Goal: Transaction & Acquisition: Purchase product/service

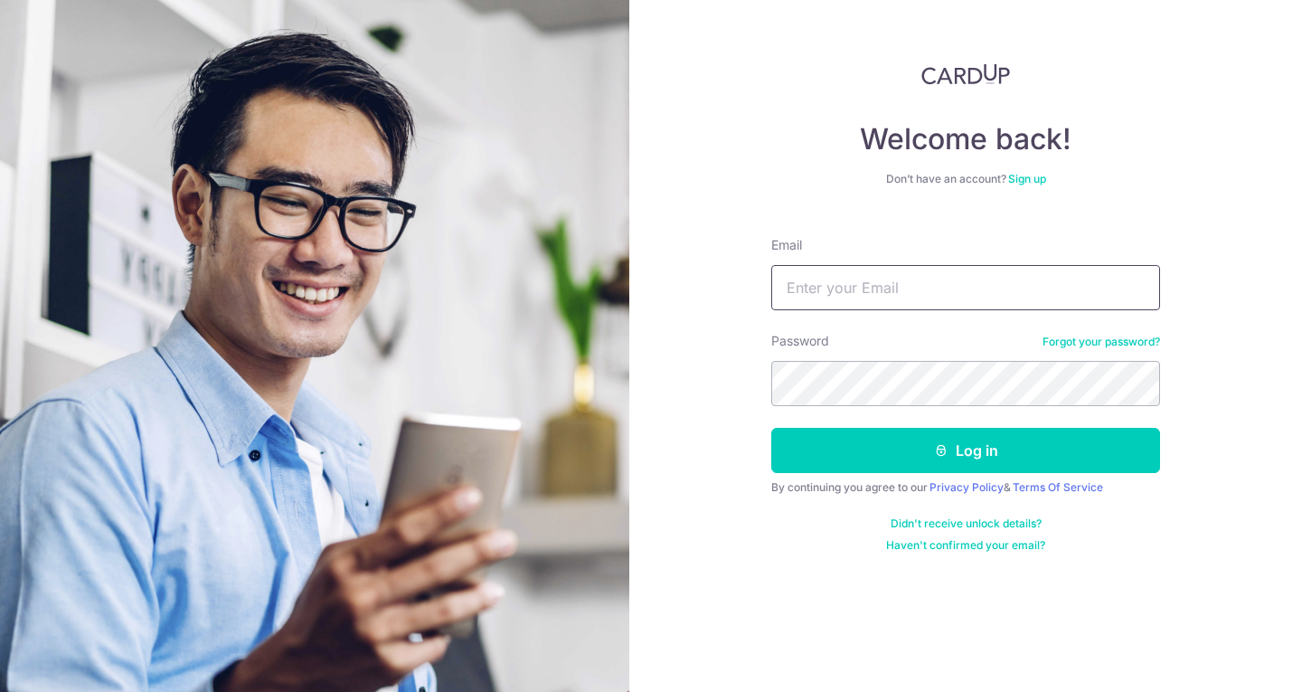
click at [847, 296] on input "Email" at bounding box center [965, 287] width 389 height 45
drag, startPoint x: 994, startPoint y: 301, endPoint x: 721, endPoint y: 313, distance: 273.3
drag, startPoint x: 721, startPoint y: 313, endPoint x: 717, endPoint y: 206, distance: 106.8
click at [717, 206] on div "Welcome back! Don’t have an account? Sign up Email 99FATTONKI@GMAIL.COM Passwor…" at bounding box center [965, 346] width 673 height 692
click at [941, 287] on input "99FATTONKI@GMAIL.COM" at bounding box center [965, 287] width 389 height 45
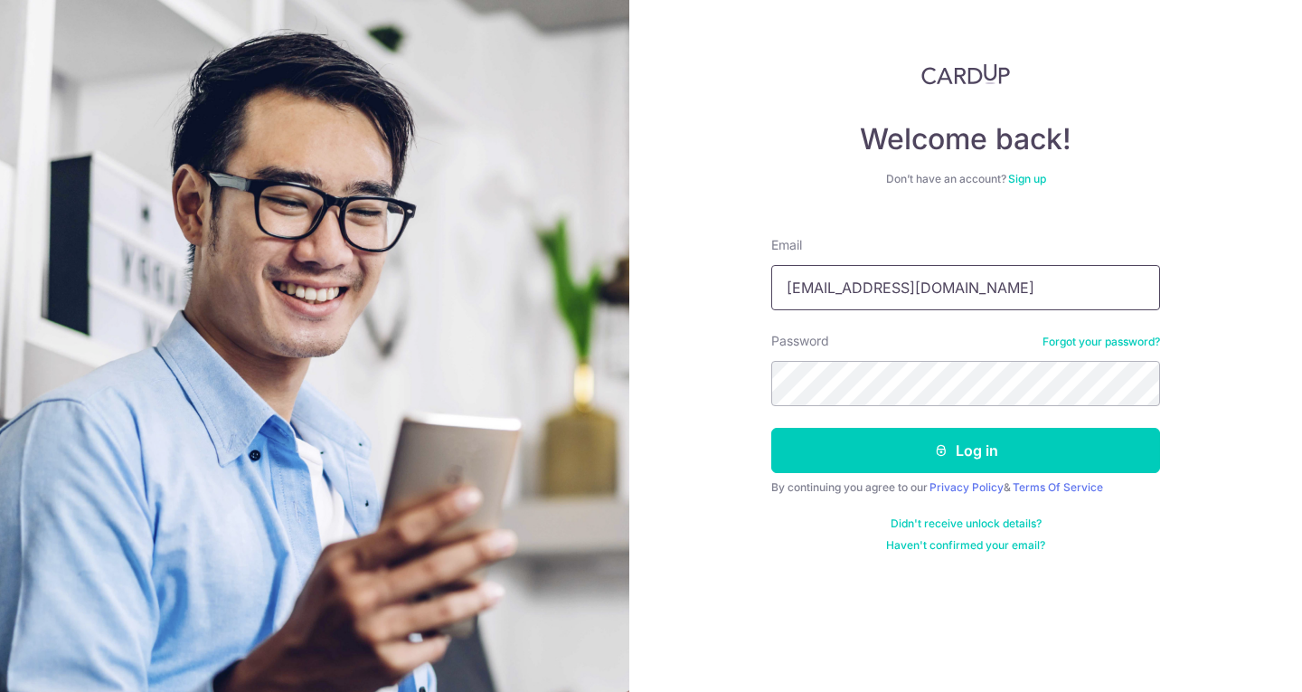
click at [995, 283] on input "99FATTONKI@GMAIL.COM" at bounding box center [965, 287] width 389 height 45
type input "9"
type input "128apoon@gmail.com"
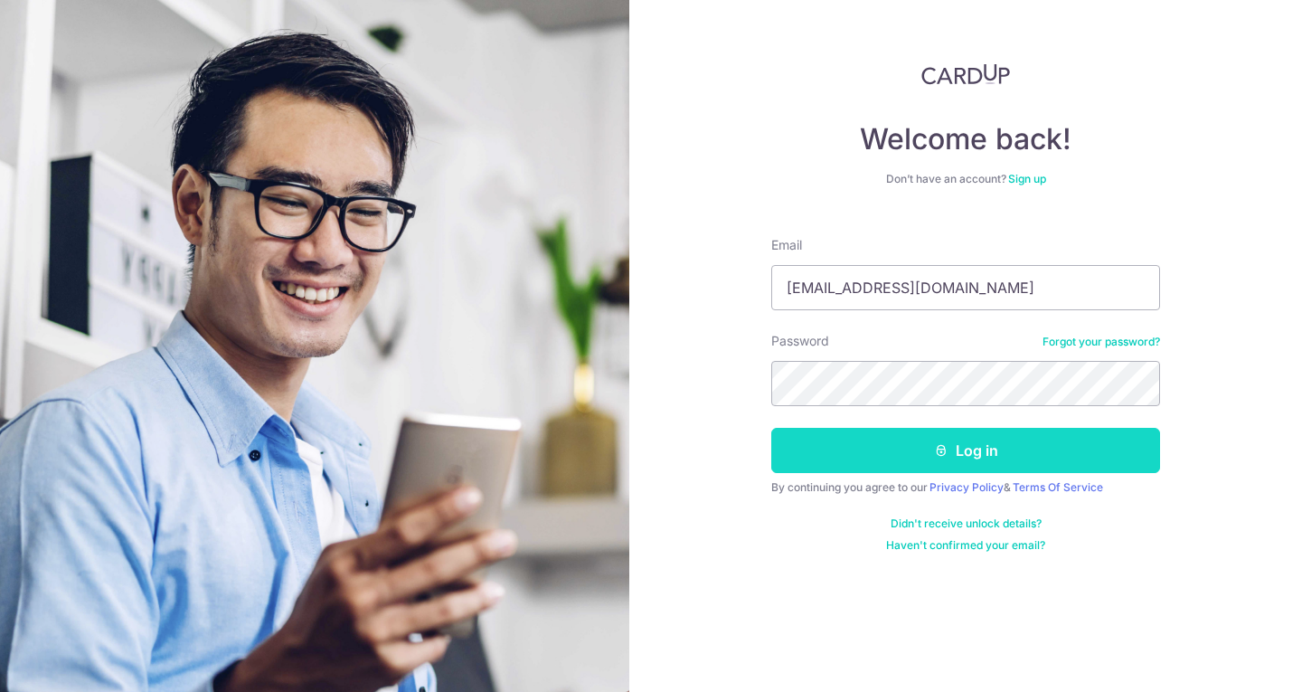
click at [961, 452] on button "Log in" at bounding box center [965, 450] width 389 height 45
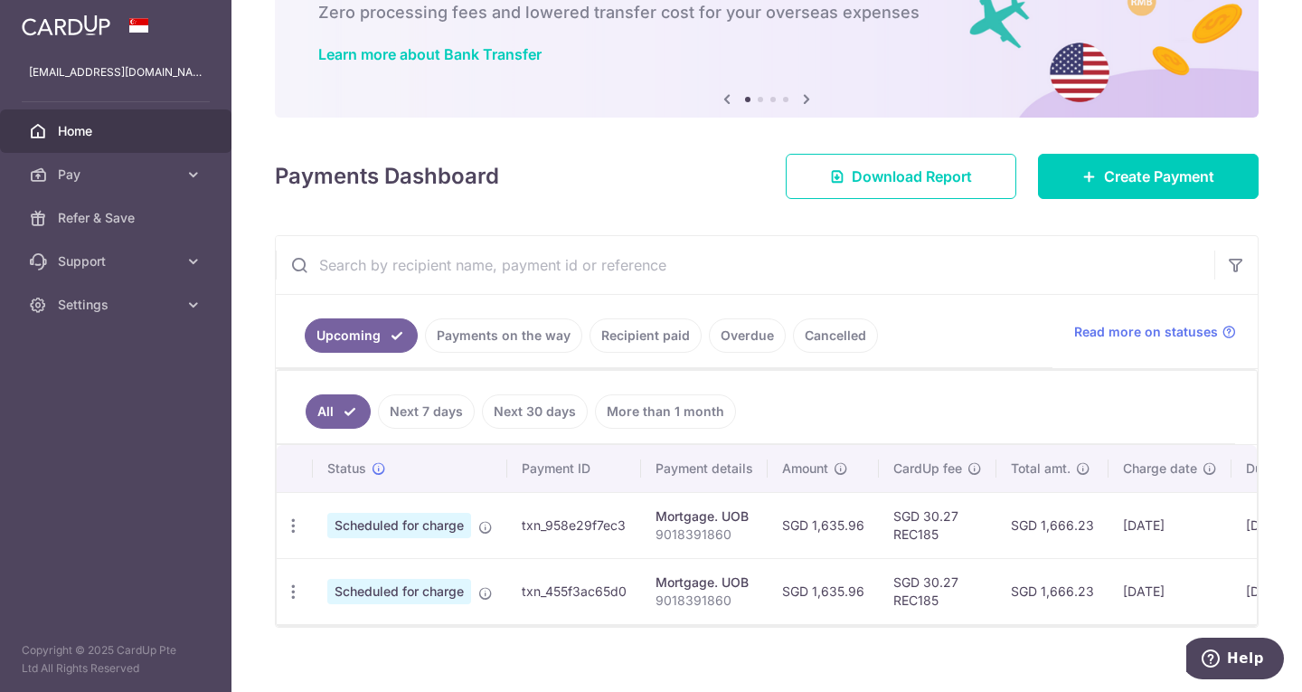
scroll to position [114, 0]
click at [477, 337] on link "Payments on the way" at bounding box center [503, 335] width 157 height 34
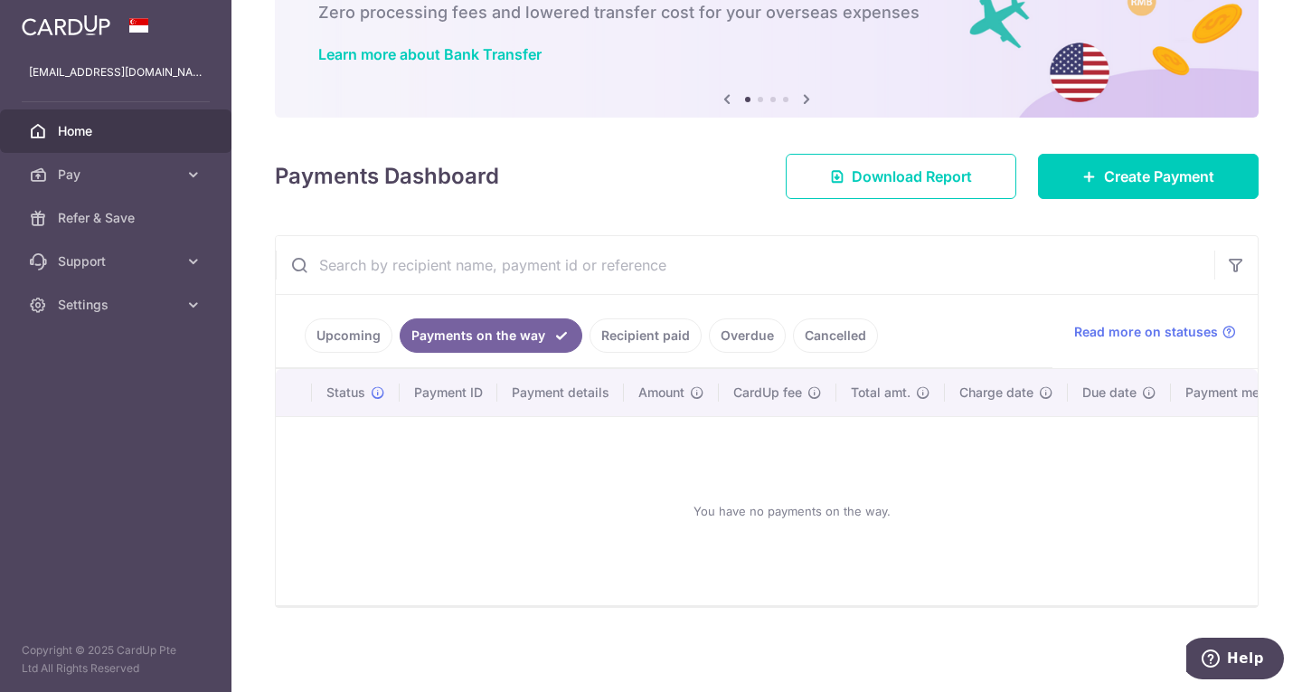
click at [622, 336] on link "Recipient paid" at bounding box center [646, 335] width 112 height 34
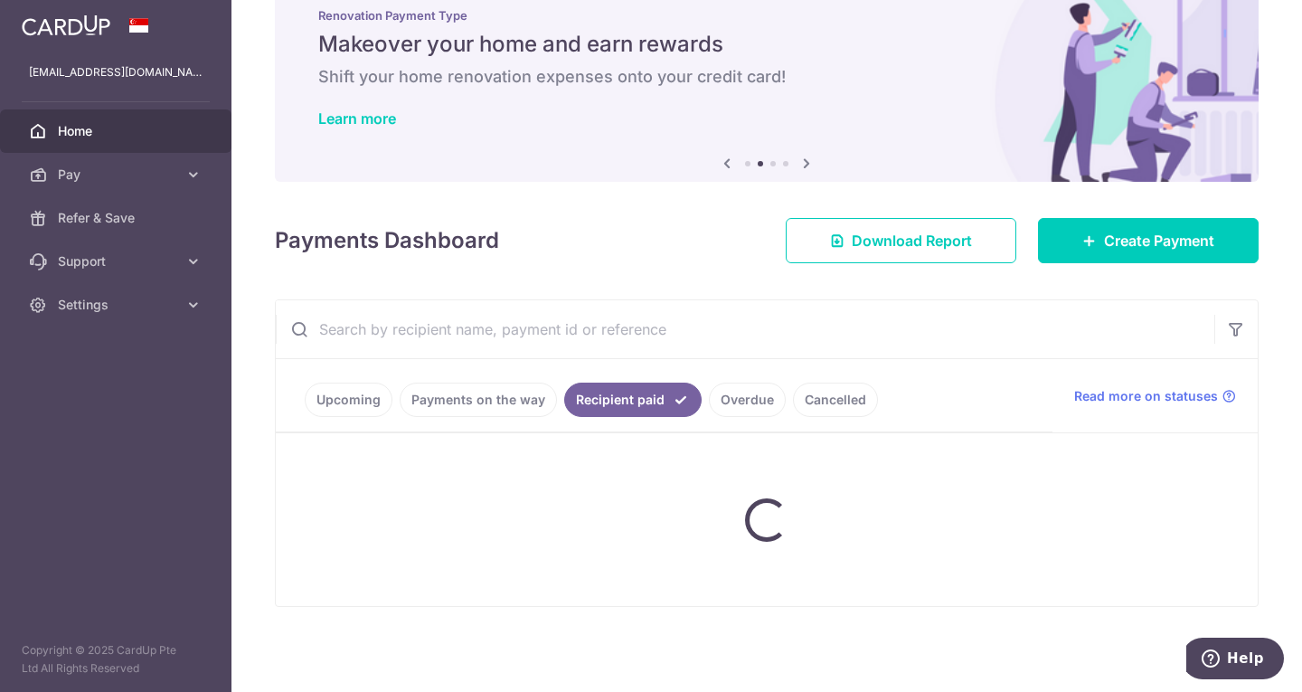
scroll to position [50, 0]
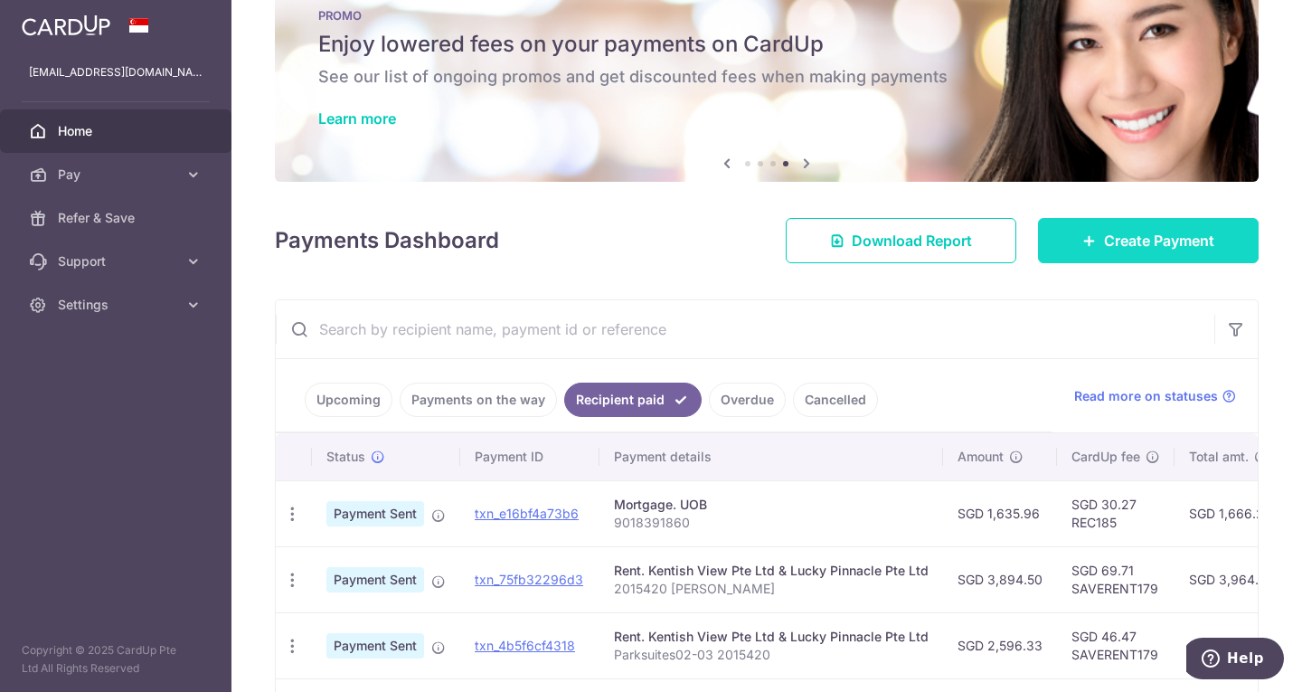
click at [1149, 230] on span "Create Payment" at bounding box center [1159, 241] width 110 height 22
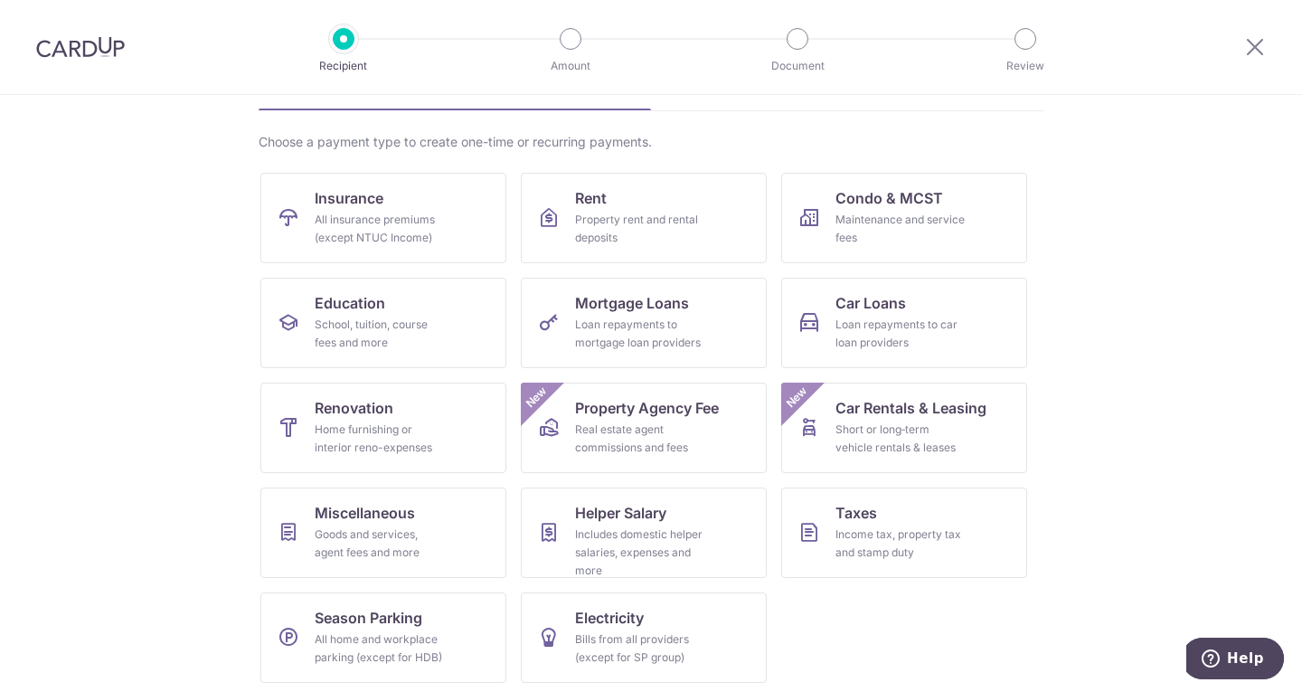
scroll to position [118, 0]
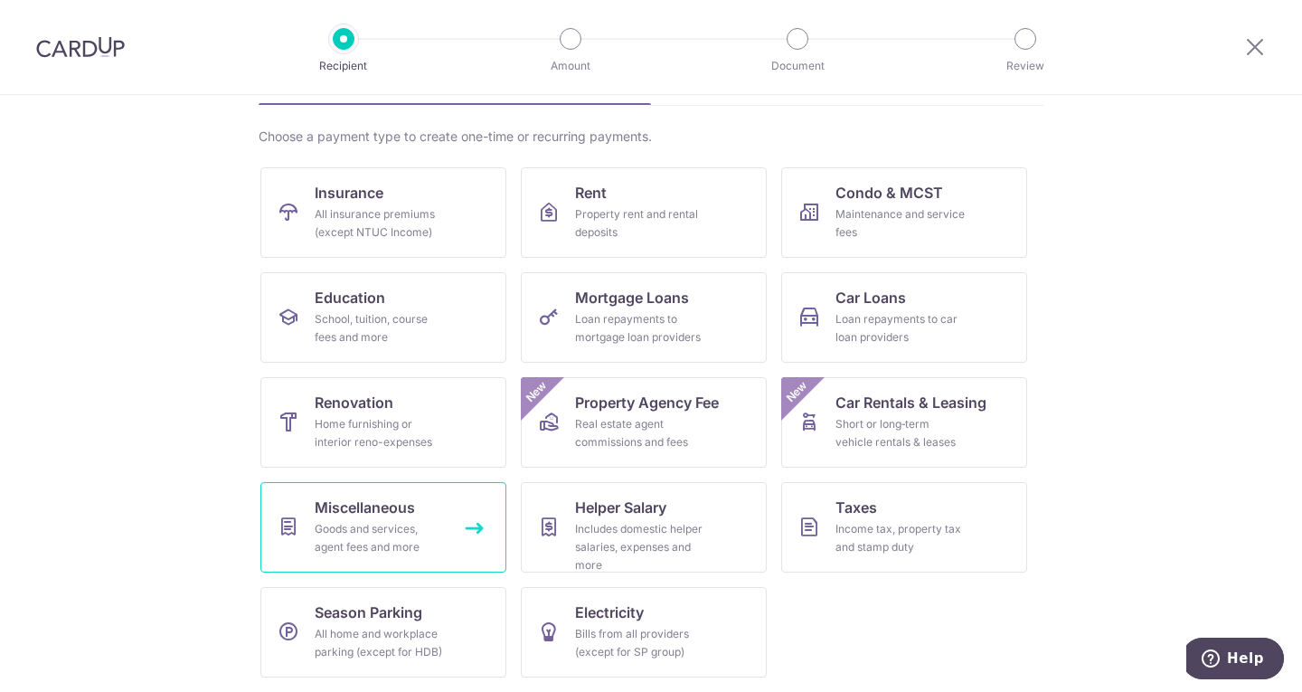
click at [395, 545] on div "Goods and services, agent fees and more" at bounding box center [380, 538] width 130 height 36
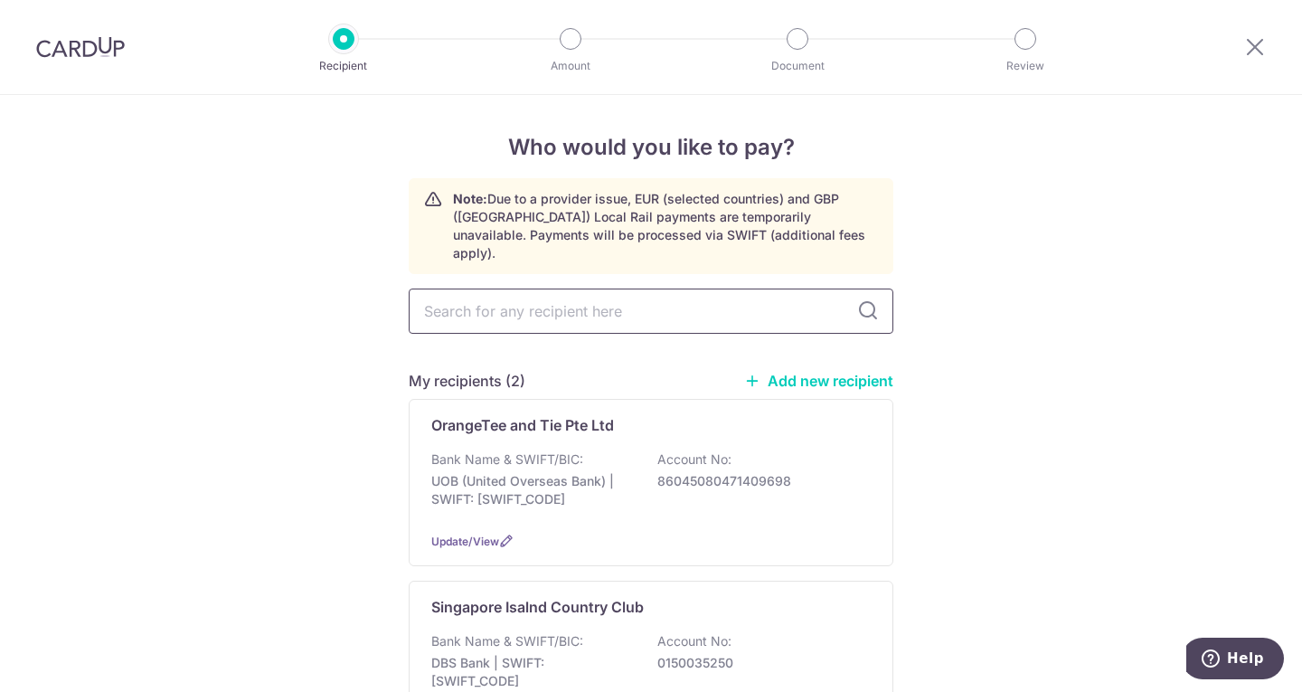
click at [642, 297] on input "text" at bounding box center [651, 310] width 485 height 45
click at [789, 372] on link "Add new recipient" at bounding box center [818, 381] width 149 height 18
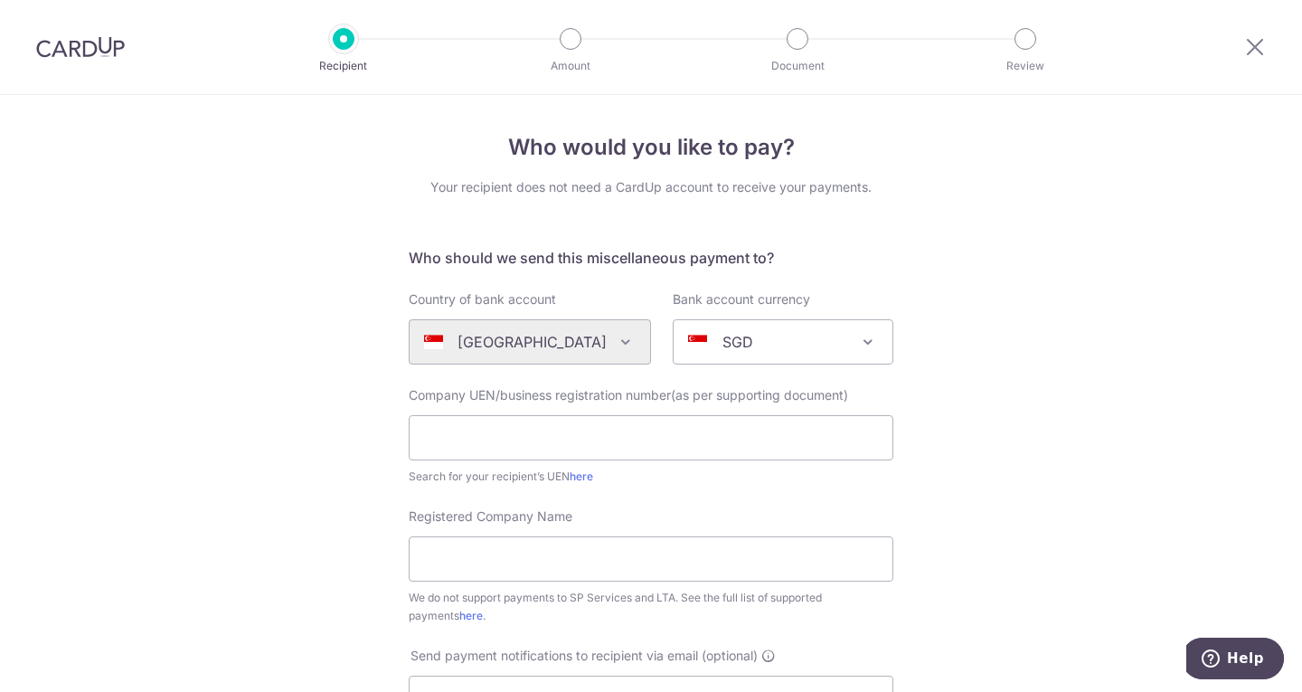
click at [588, 351] on div "Algeria Andorra Angola Anguilla Argentina Armenia Aruba Australia Austria Azerb…" at bounding box center [530, 341] width 242 height 45
click at [821, 341] on div "SGD" at bounding box center [768, 342] width 161 height 22
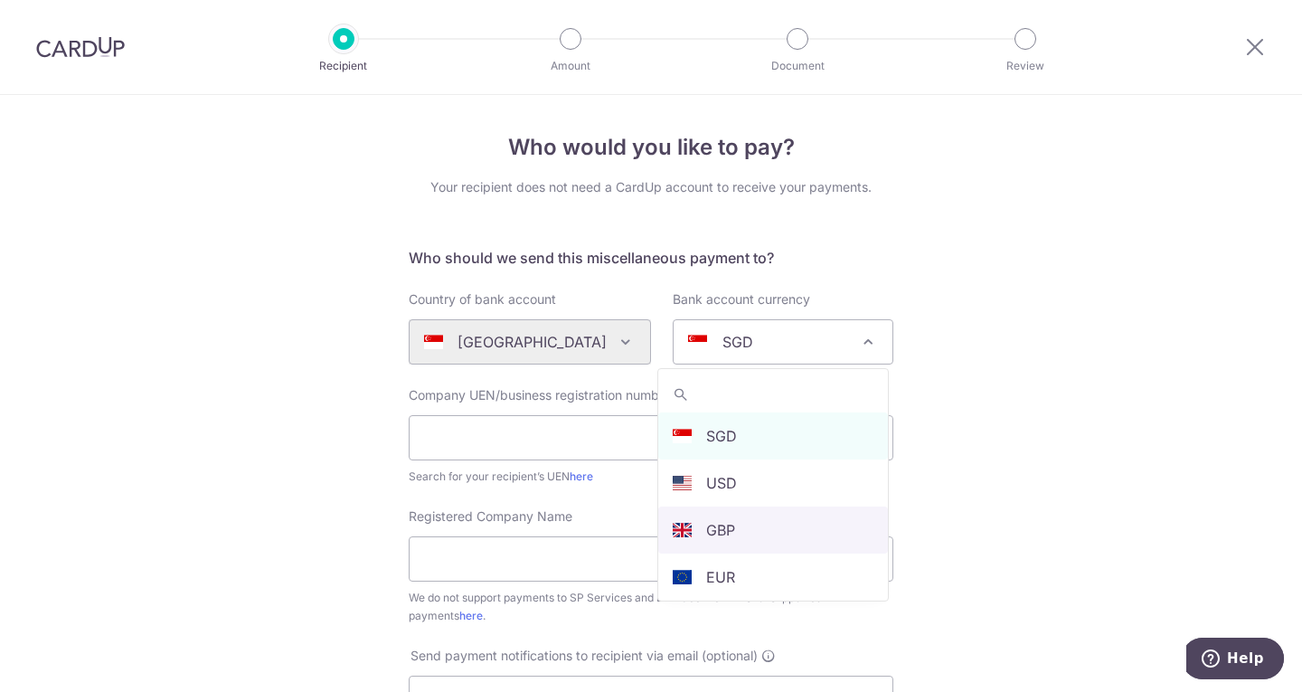
select select "10"
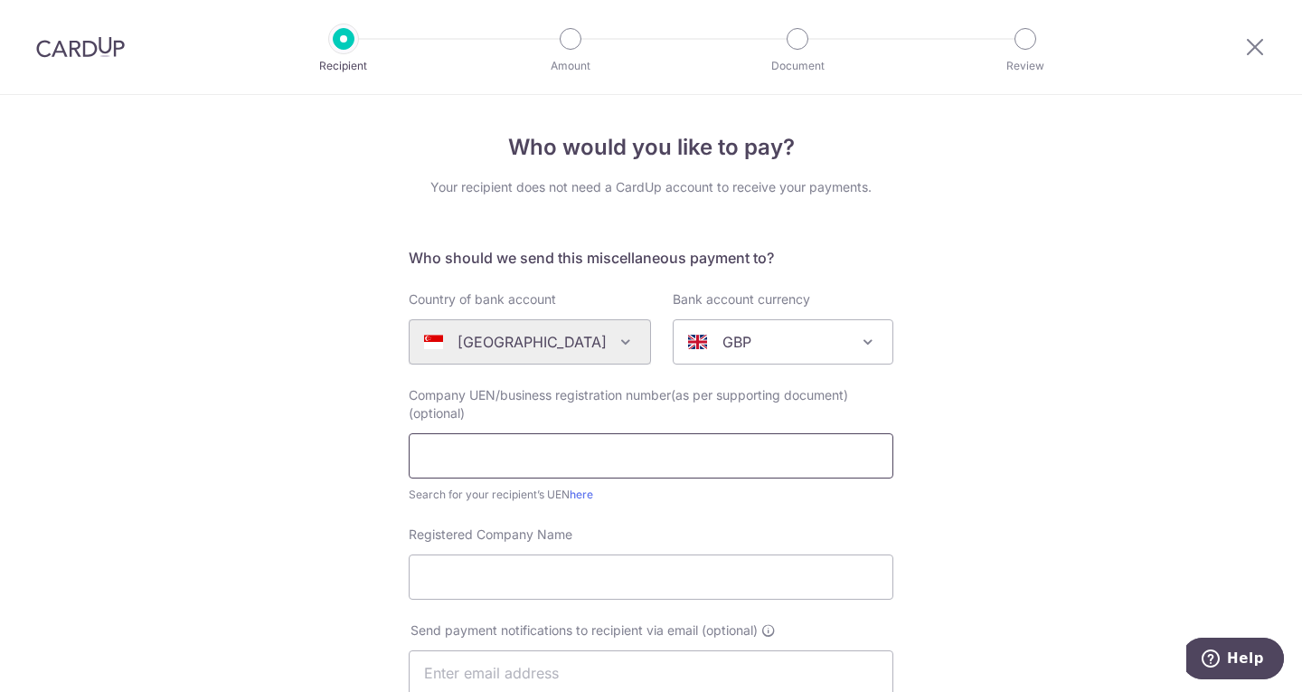
click at [585, 461] on input "text" at bounding box center [651, 455] width 485 height 45
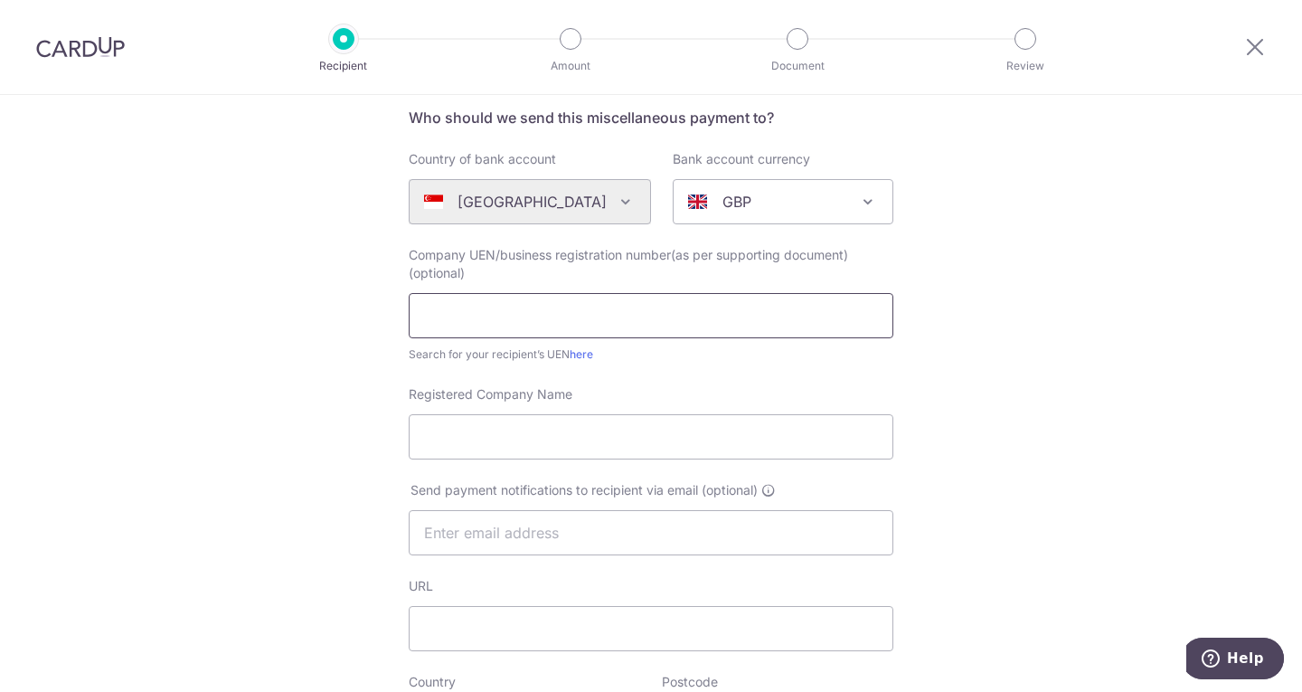
scroll to position [141, 0]
click at [590, 207] on div "[GEOGRAPHIC_DATA] [GEOGRAPHIC_DATA] [GEOGRAPHIC_DATA] [GEOGRAPHIC_DATA] [GEOGRA…" at bounding box center [530, 200] width 242 height 45
click at [587, 199] on div "[GEOGRAPHIC_DATA] [GEOGRAPHIC_DATA] [GEOGRAPHIC_DATA] [GEOGRAPHIC_DATA] [GEOGRA…" at bounding box center [530, 200] width 242 height 45
click at [589, 195] on div "[GEOGRAPHIC_DATA] [GEOGRAPHIC_DATA] [GEOGRAPHIC_DATA] [GEOGRAPHIC_DATA] [GEOGRA…" at bounding box center [530, 200] width 242 height 45
click at [566, 204] on div "[GEOGRAPHIC_DATA] [GEOGRAPHIC_DATA] [GEOGRAPHIC_DATA] [GEOGRAPHIC_DATA] [GEOGRA…" at bounding box center [530, 200] width 242 height 45
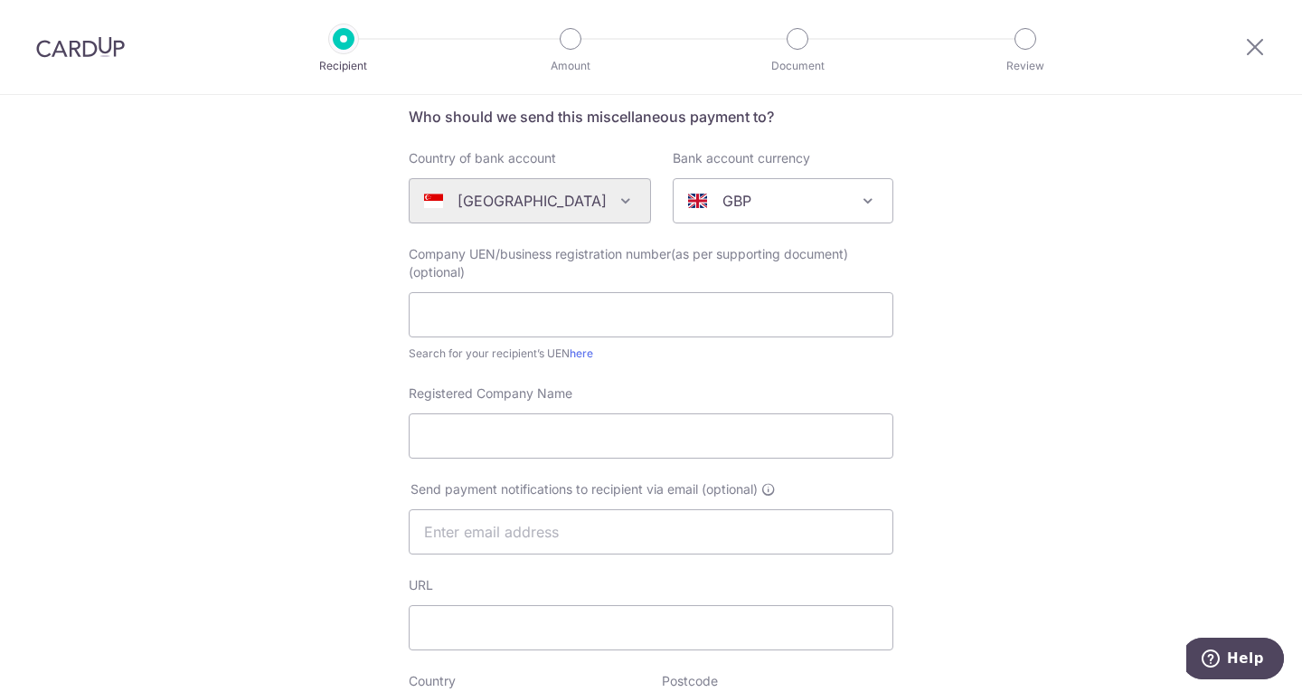
click at [563, 217] on div "[GEOGRAPHIC_DATA] [GEOGRAPHIC_DATA] [GEOGRAPHIC_DATA] [GEOGRAPHIC_DATA] [GEOGRA…" at bounding box center [530, 200] width 242 height 45
click at [608, 203] on div "[GEOGRAPHIC_DATA] [GEOGRAPHIC_DATA] [GEOGRAPHIC_DATA] [GEOGRAPHIC_DATA] [GEOGRA…" at bounding box center [530, 200] width 242 height 45
click at [722, 191] on p "GBP" at bounding box center [736, 201] width 29 height 22
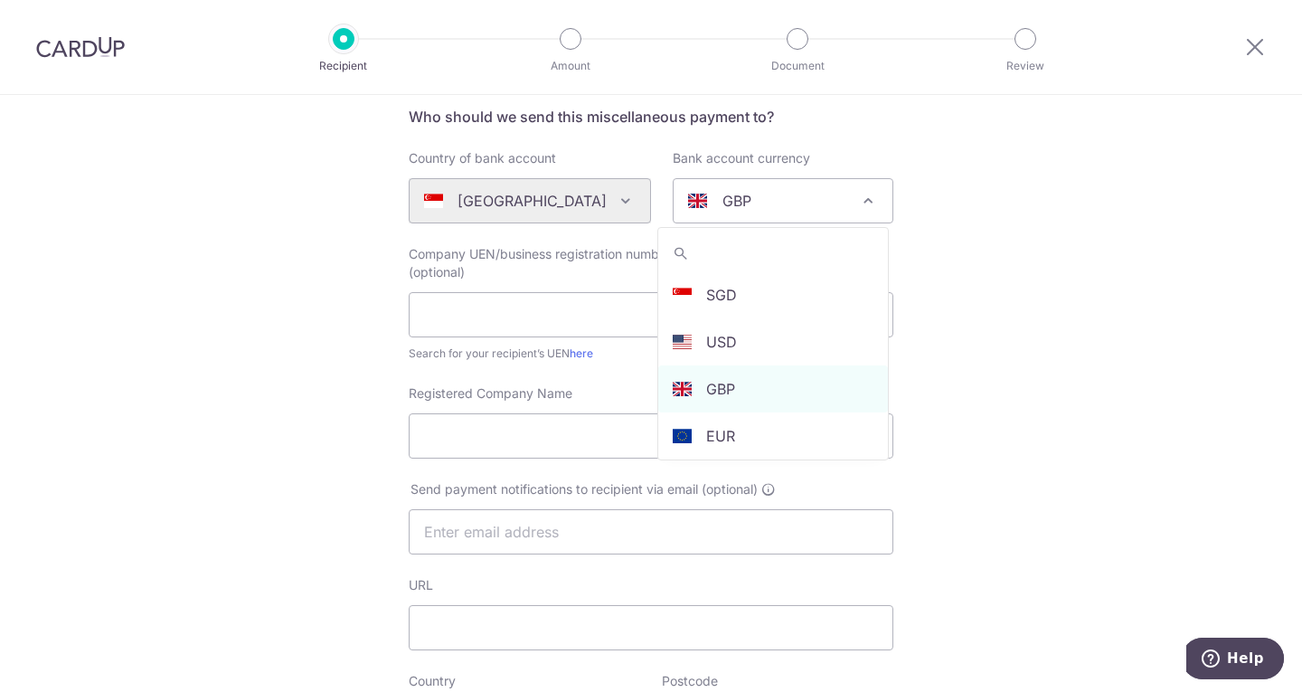
click at [528, 202] on div "[GEOGRAPHIC_DATA] [GEOGRAPHIC_DATA] [GEOGRAPHIC_DATA] [GEOGRAPHIC_DATA] [GEOGRA…" at bounding box center [530, 200] width 242 height 45
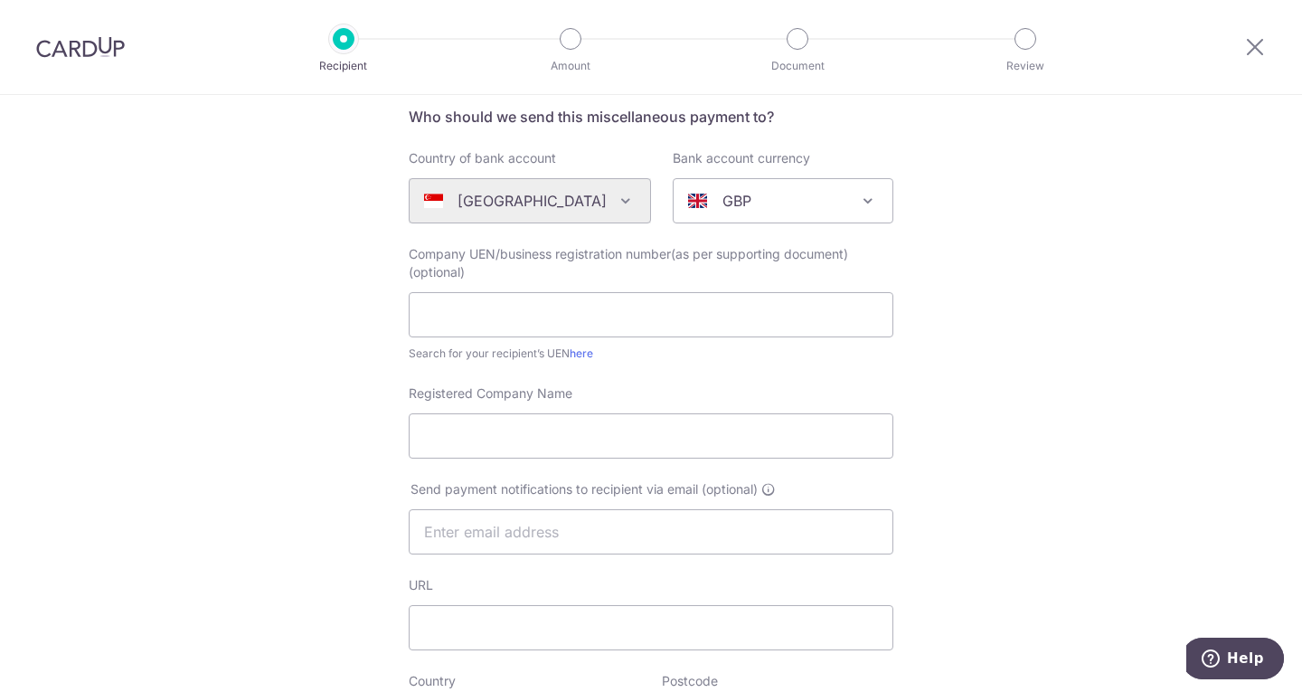
click at [528, 202] on div "[GEOGRAPHIC_DATA] [GEOGRAPHIC_DATA] [GEOGRAPHIC_DATA] [GEOGRAPHIC_DATA] [GEOGRA…" at bounding box center [530, 200] width 242 height 45
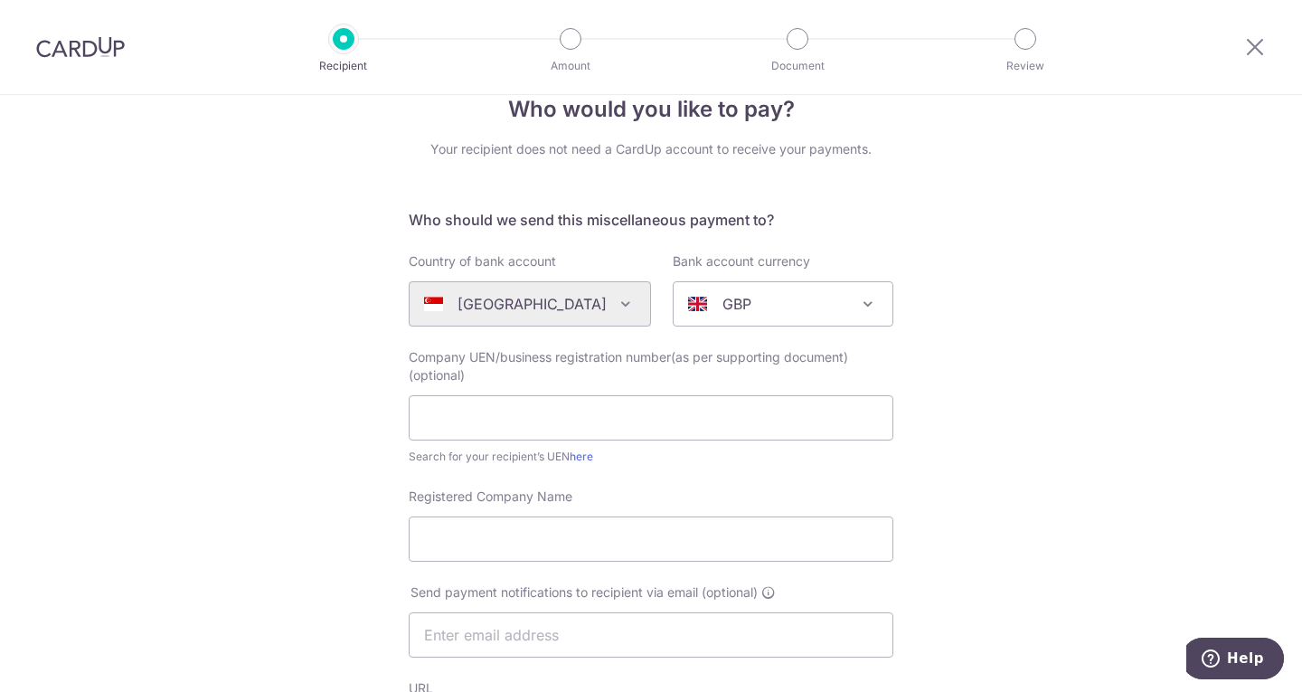
scroll to position [88, 0]
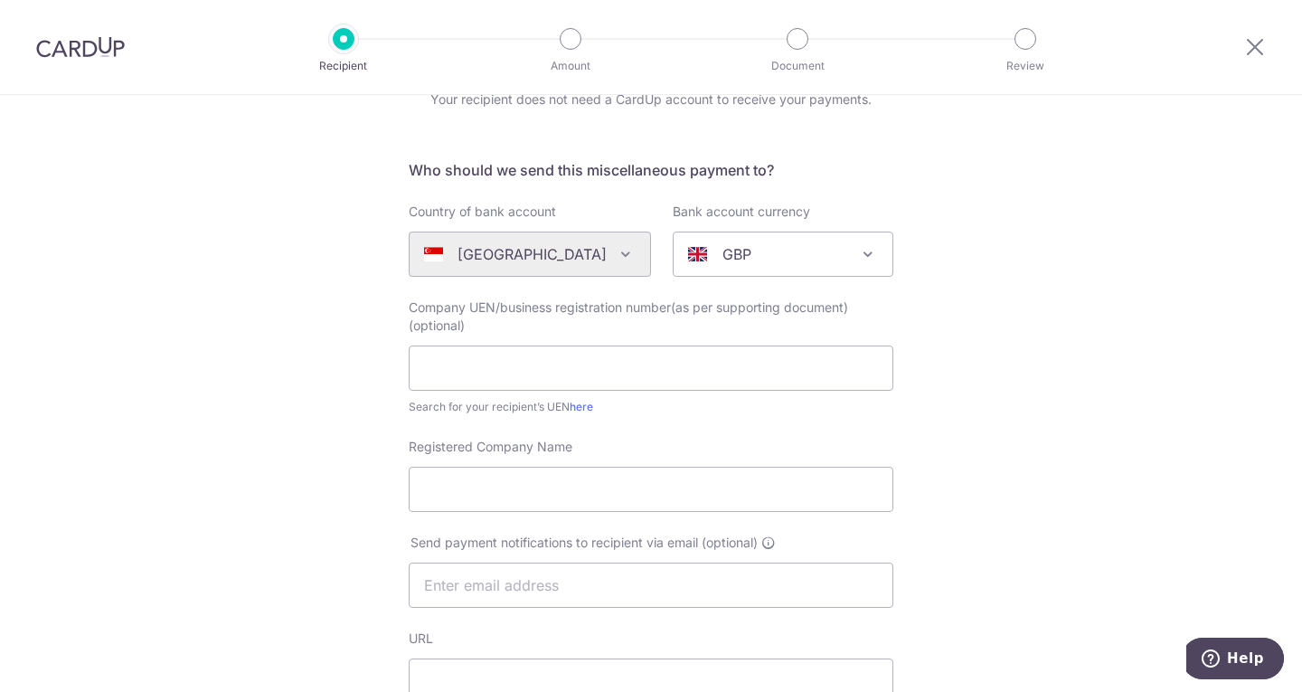
click at [513, 245] on div "[GEOGRAPHIC_DATA] [GEOGRAPHIC_DATA] [GEOGRAPHIC_DATA] [GEOGRAPHIC_DATA] [GEOGRA…" at bounding box center [530, 253] width 242 height 45
click at [514, 247] on div "[GEOGRAPHIC_DATA] [GEOGRAPHIC_DATA] [GEOGRAPHIC_DATA] [GEOGRAPHIC_DATA] [GEOGRA…" at bounding box center [530, 253] width 242 height 45
click at [506, 372] on input "text" at bounding box center [651, 367] width 485 height 45
drag, startPoint x: 96, startPoint y: 44, endPoint x: 750, endPoint y: 107, distance: 656.7
click at [96, 44] on img at bounding box center [80, 47] width 89 height 22
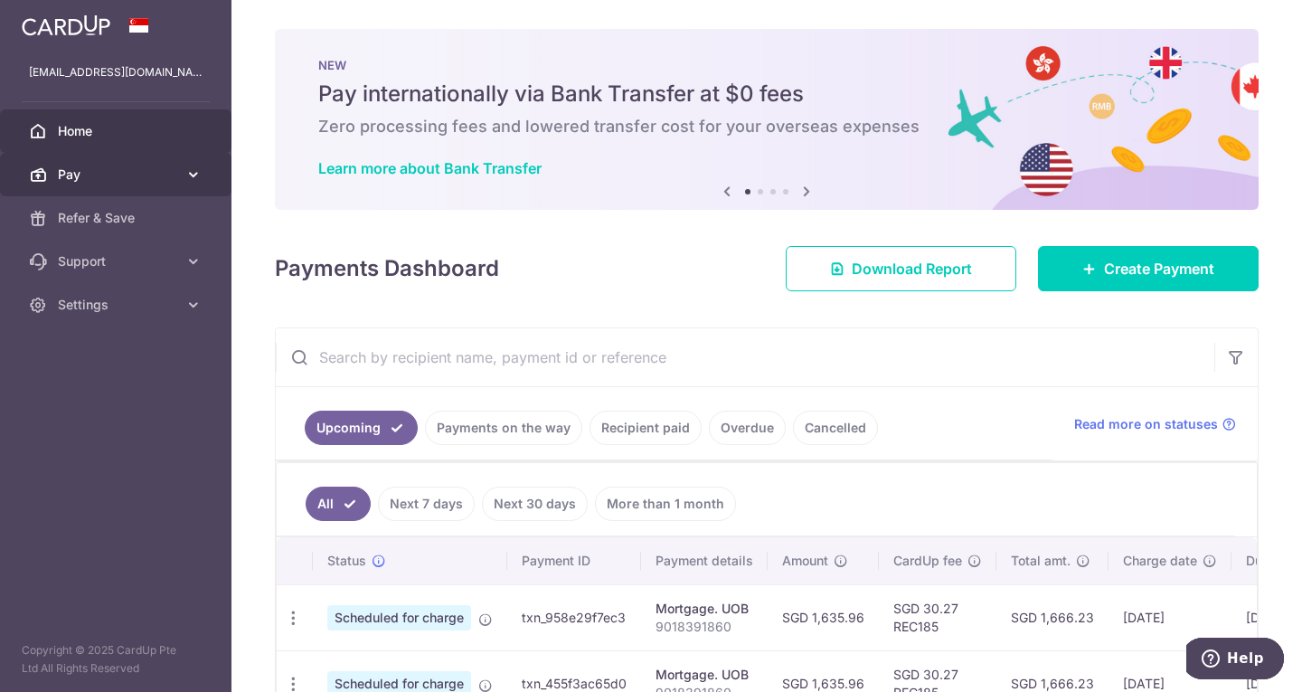
click at [139, 176] on span "Pay" at bounding box center [117, 174] width 119 height 18
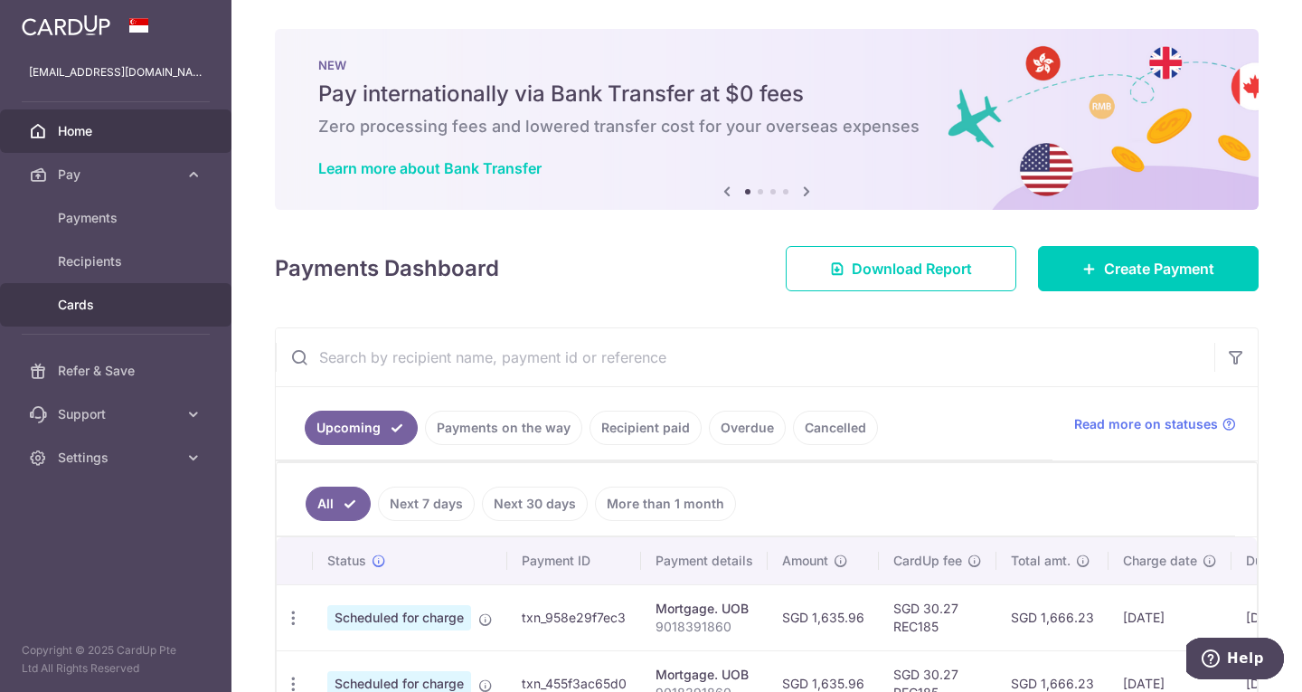
click at [85, 297] on span "Cards" at bounding box center [117, 305] width 119 height 18
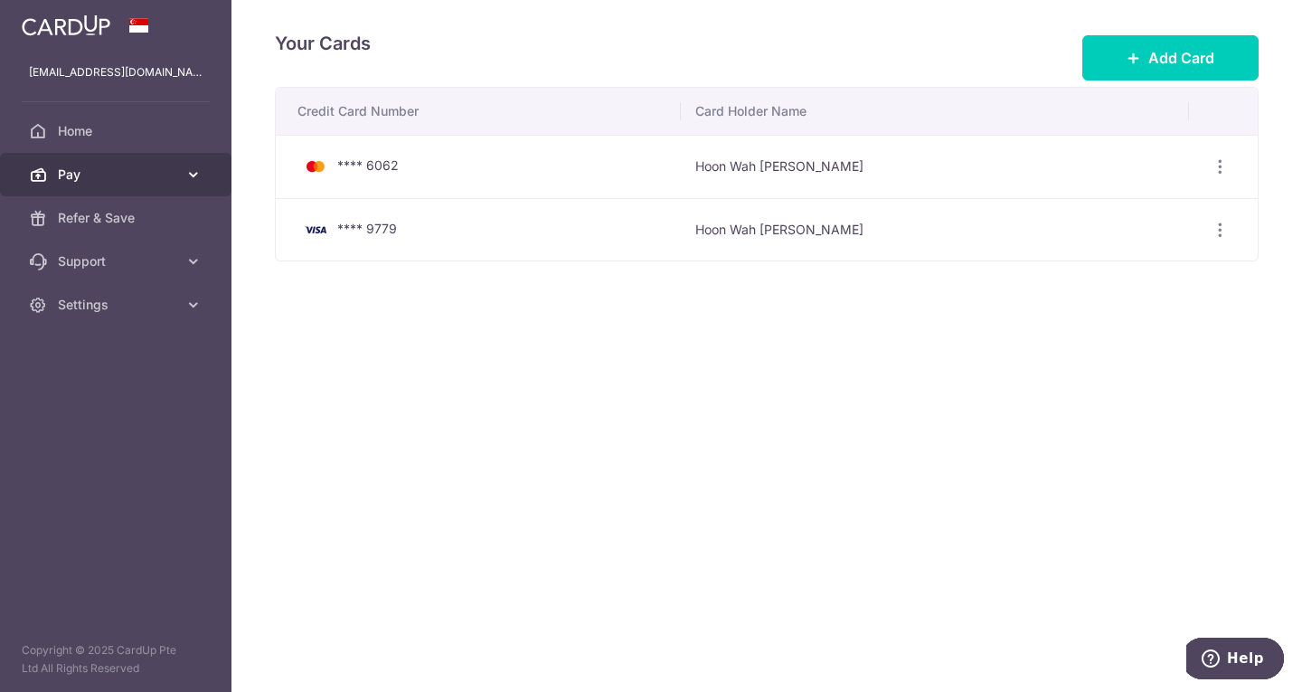
click at [87, 175] on span "Pay" at bounding box center [117, 174] width 119 height 18
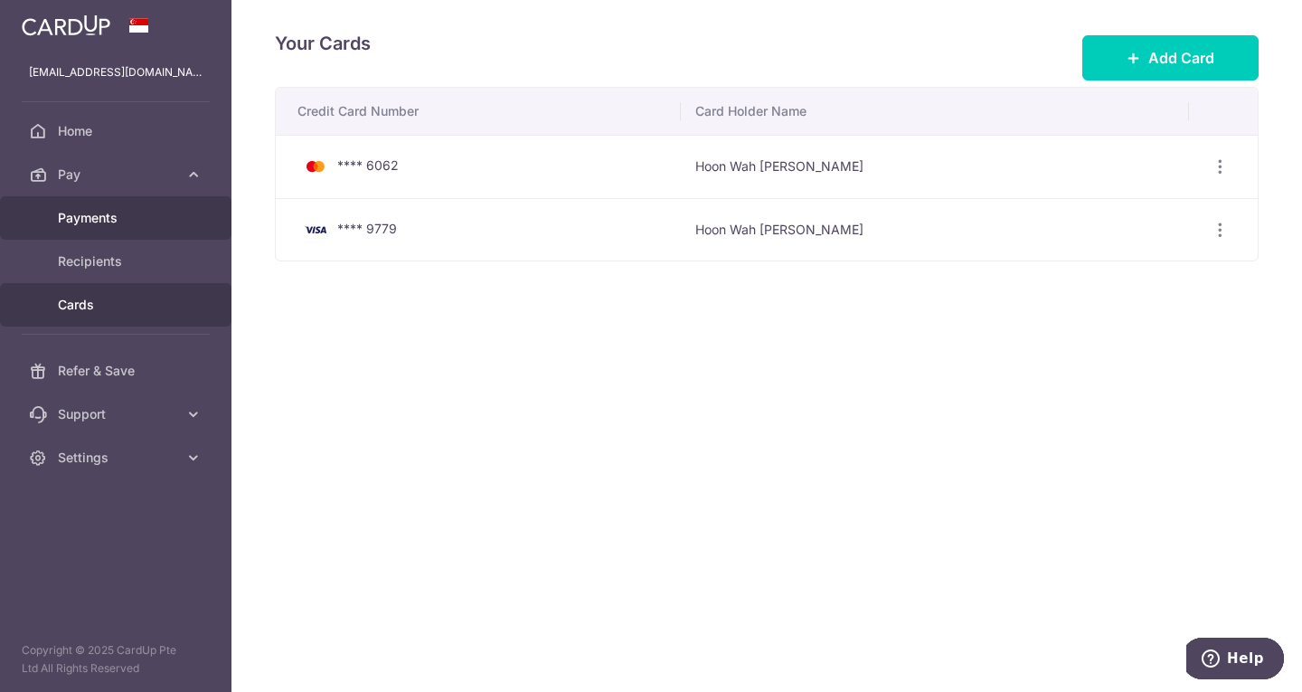
click at [85, 222] on span "Payments" at bounding box center [117, 218] width 119 height 18
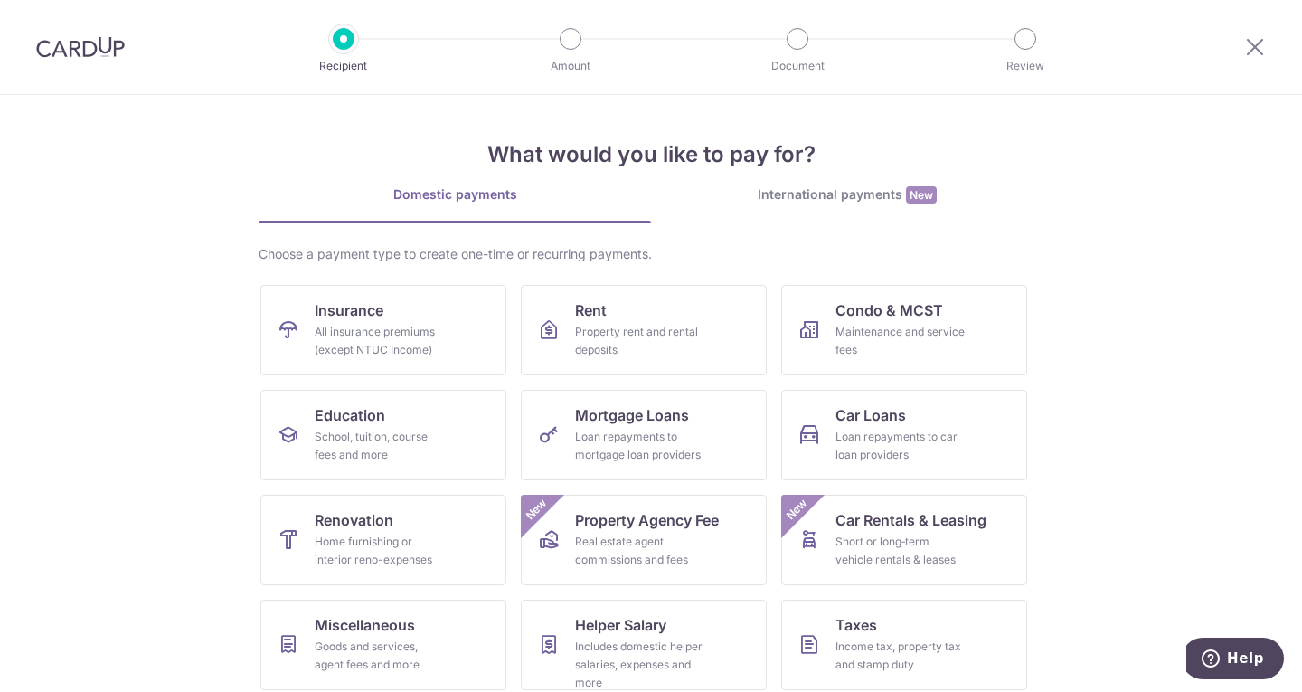
click at [772, 199] on div "International payments New" at bounding box center [847, 194] width 392 height 19
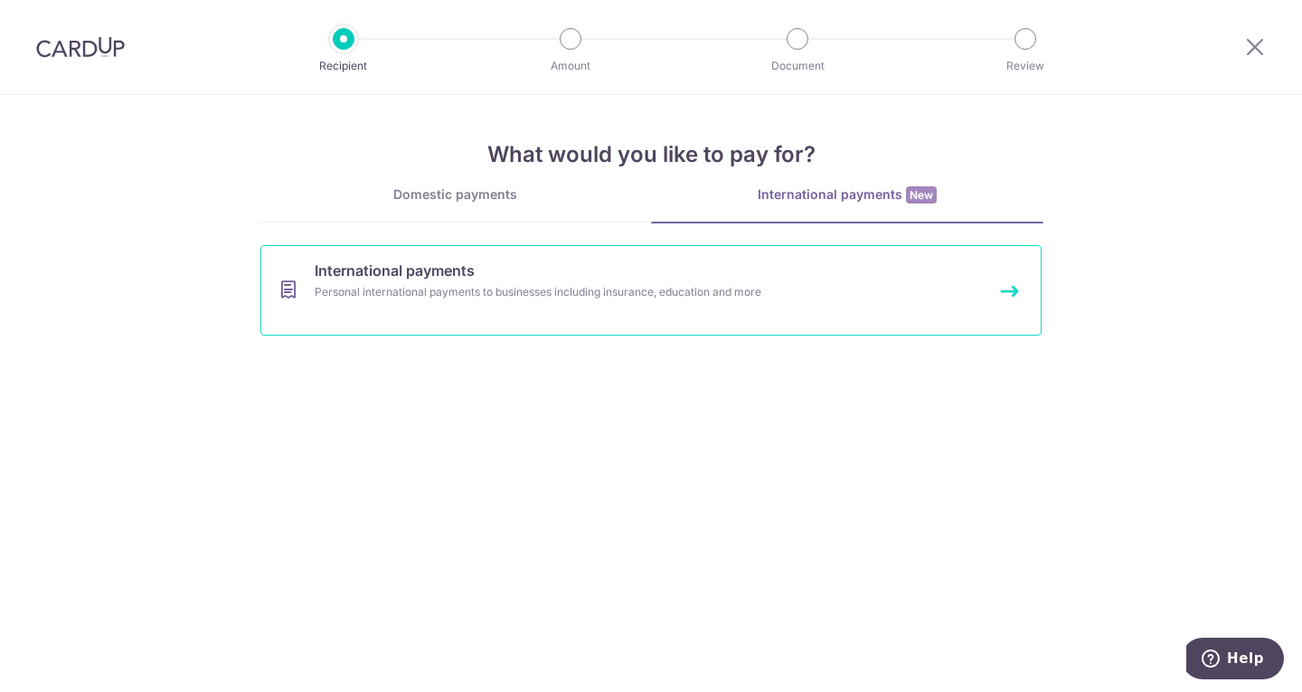
click at [484, 307] on link "International payments Personal international payments to businesses including …" at bounding box center [650, 290] width 781 height 90
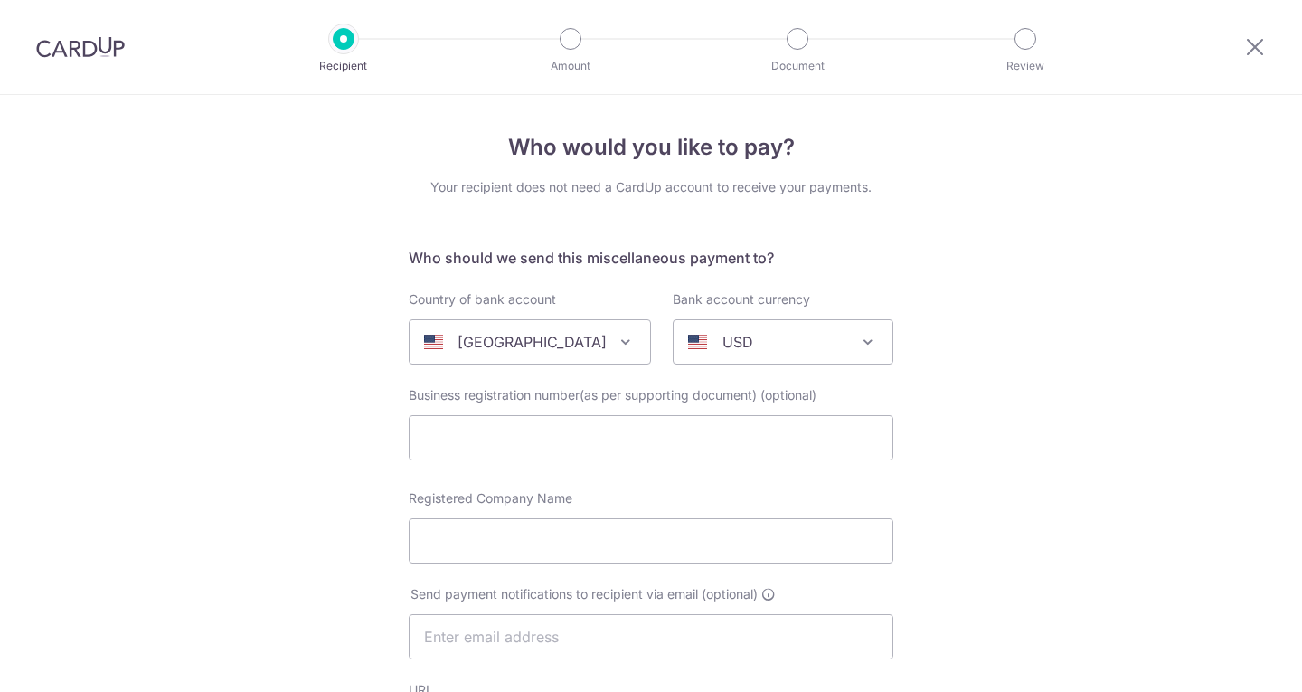
select select
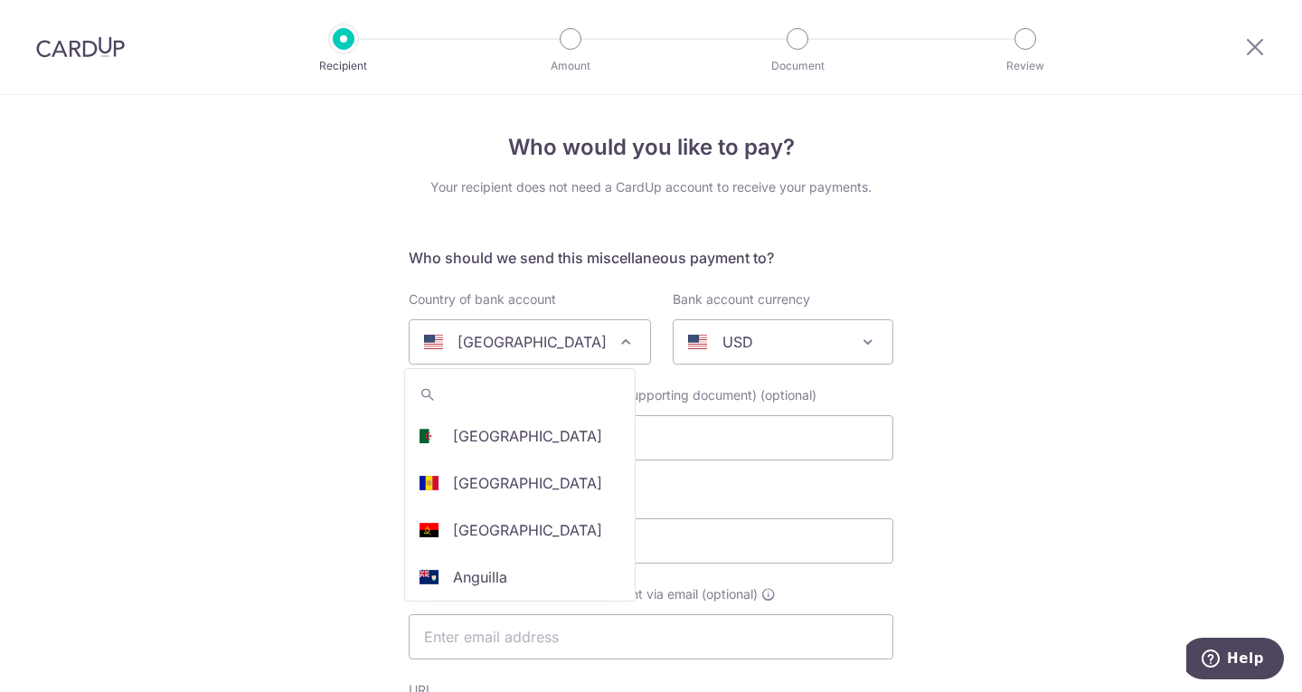
click at [514, 329] on span "[GEOGRAPHIC_DATA]" at bounding box center [530, 341] width 241 height 43
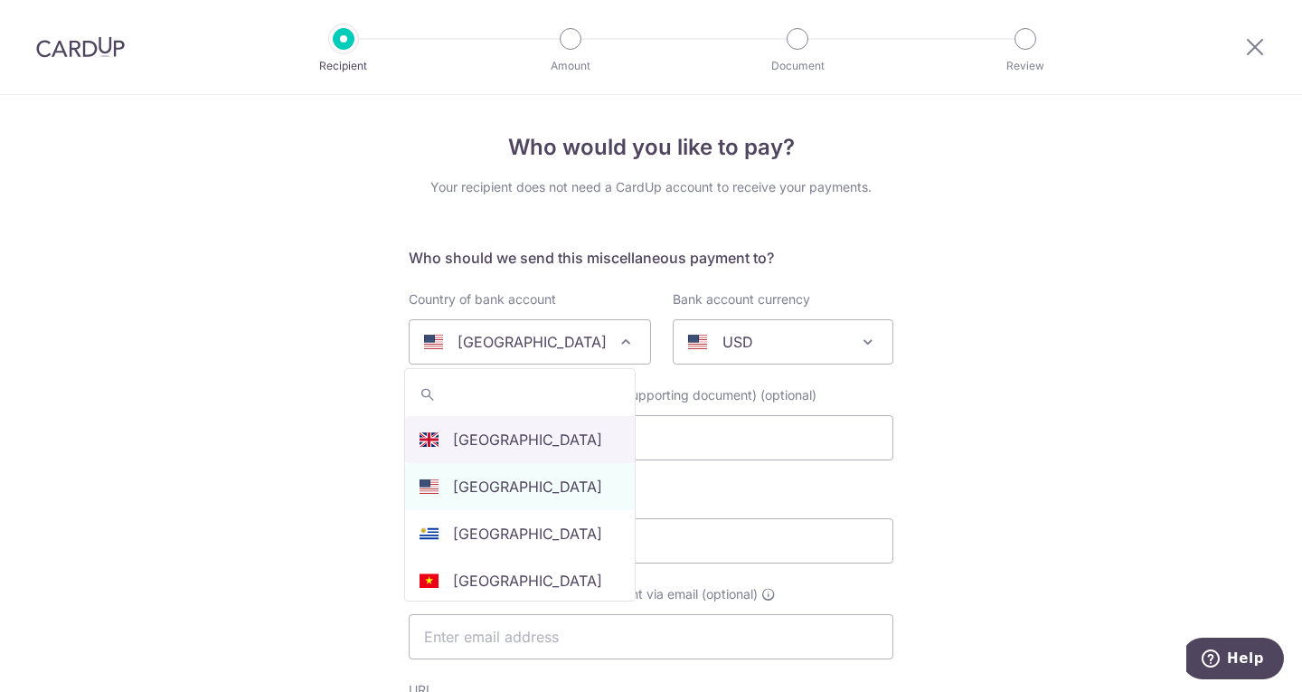
select select "77"
select select "[GEOGRAPHIC_DATA]"
select select
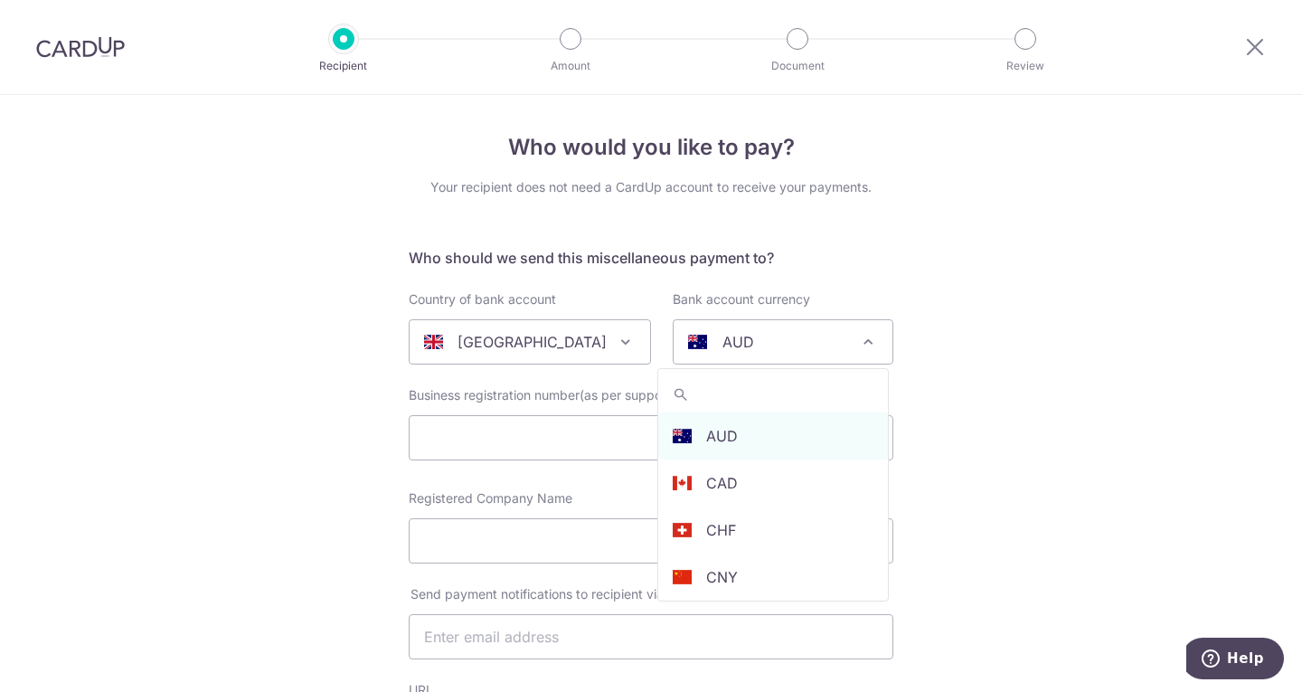
click at [789, 344] on div "AUD" at bounding box center [768, 342] width 161 height 22
type input "g"
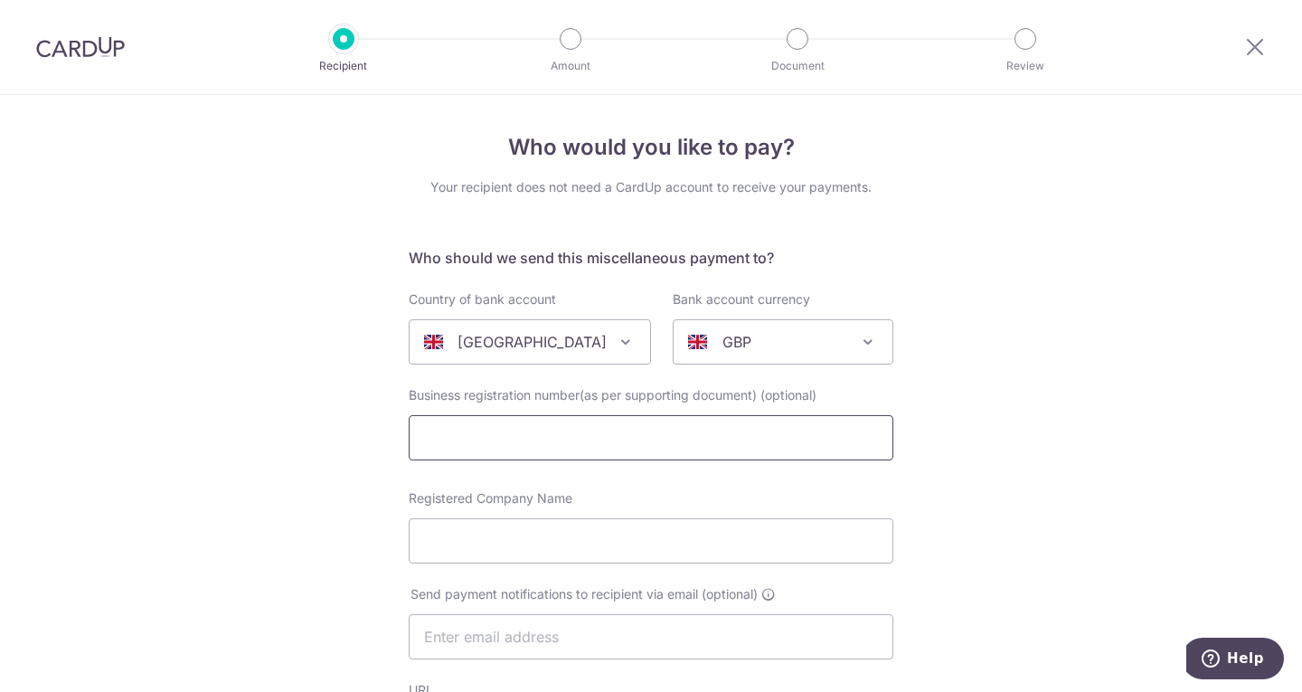
select select "10"
click at [646, 448] on input "text" at bounding box center [651, 437] width 485 height 45
click at [572, 534] on input "Registered Company Name" at bounding box center [651, 540] width 485 height 45
type input "FPG New Bridewell OPS EQT"
click at [495, 646] on input "text" at bounding box center [651, 636] width 485 height 45
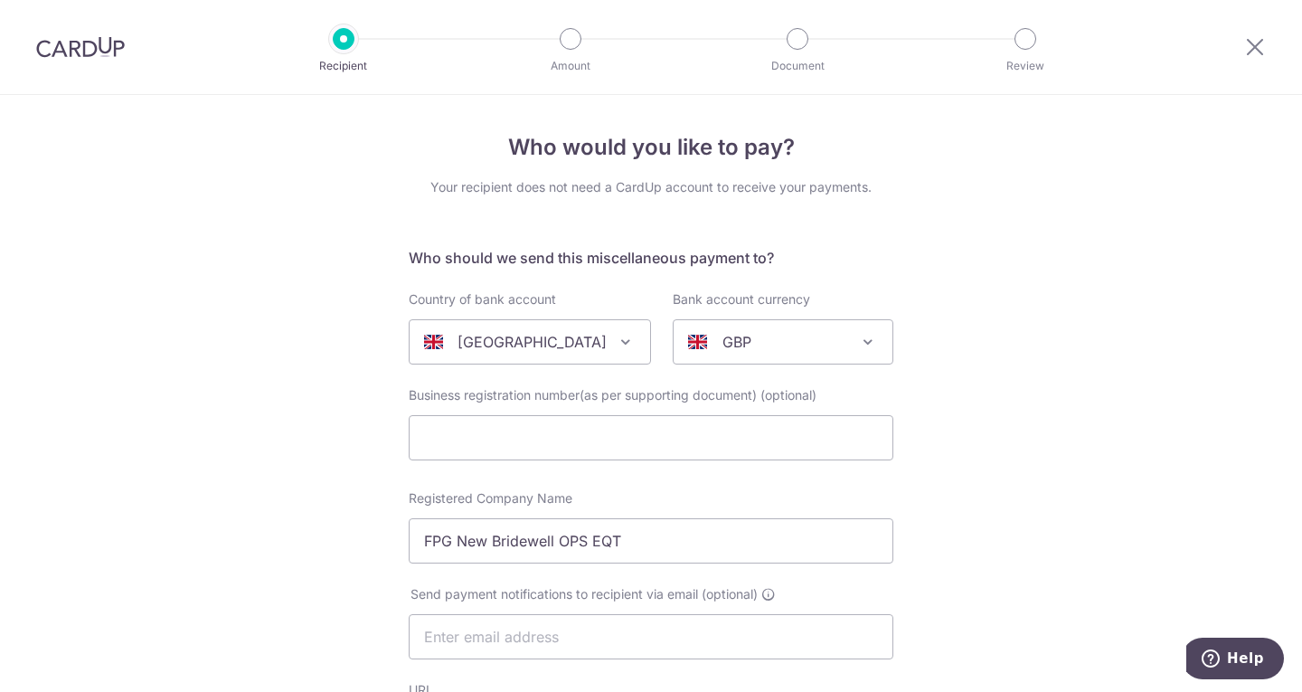
click at [457, 646] on input "text" at bounding box center [651, 636] width 485 height 45
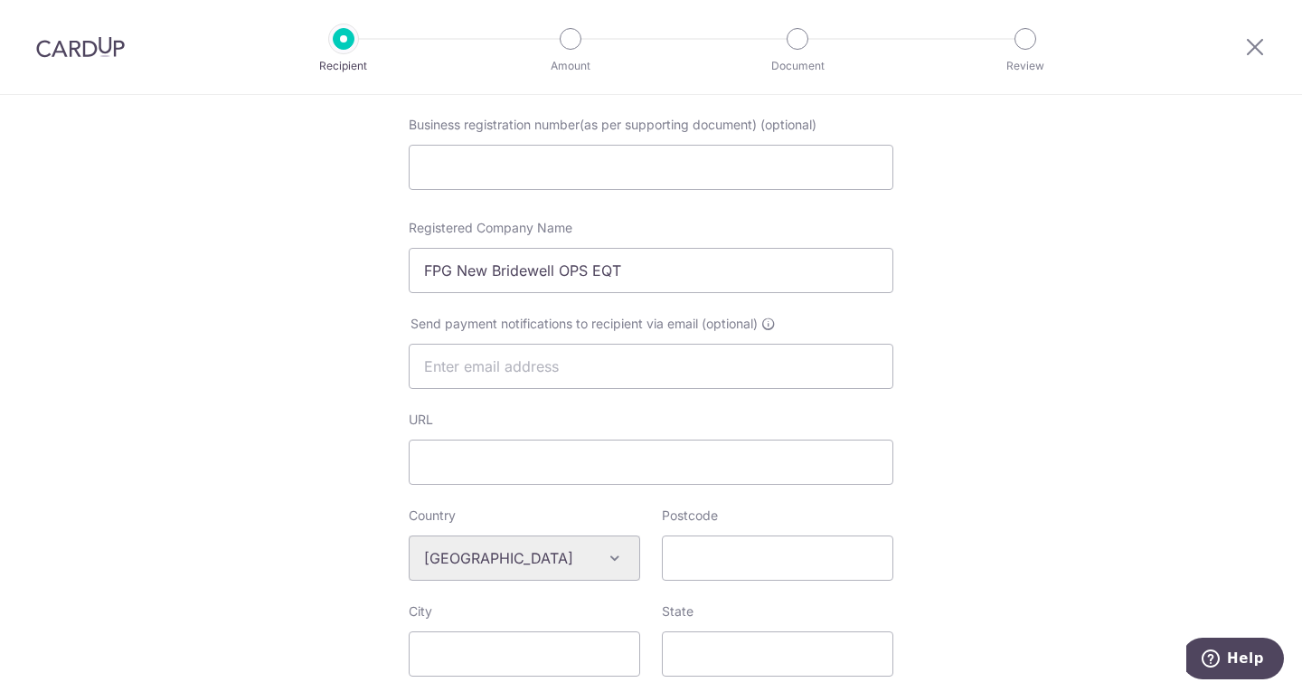
scroll to position [324, 0]
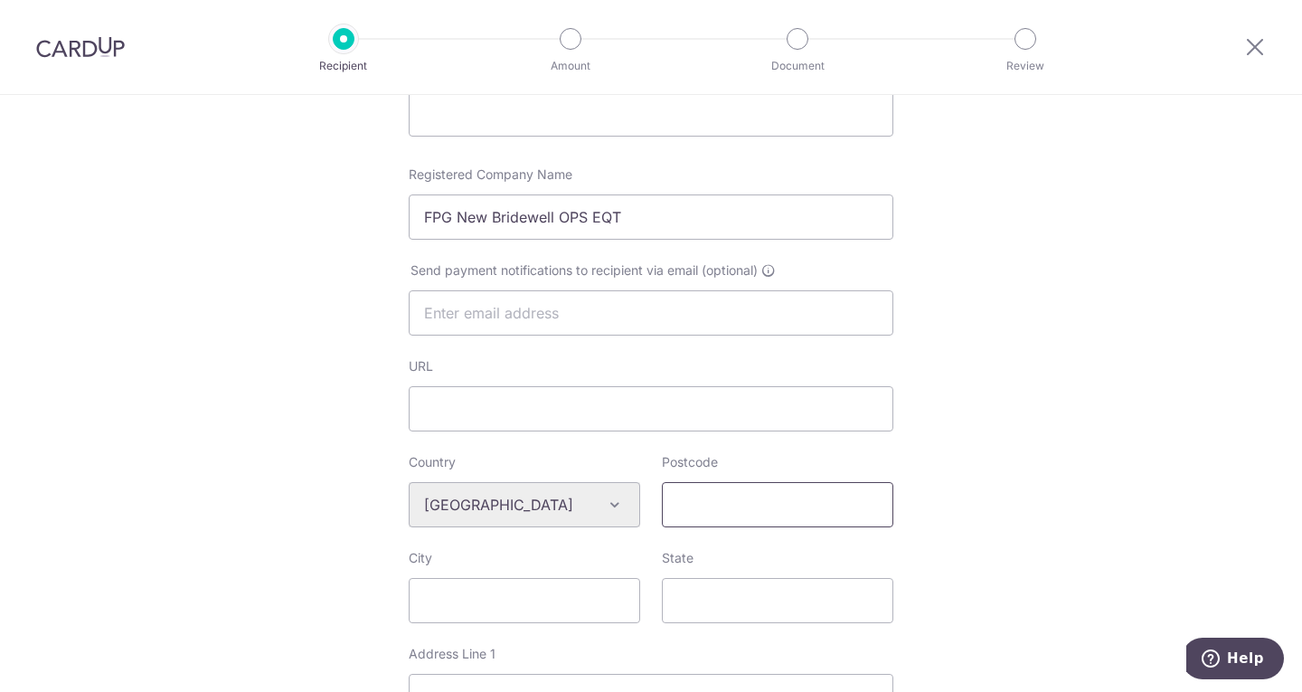
click at [749, 510] on input "Postcode" at bounding box center [777, 504] width 231 height 45
click at [525, 597] on input "City" at bounding box center [524, 600] width 231 height 45
type input "[GEOGRAPHIC_DATA]"
click at [699, 610] on input "State" at bounding box center [777, 600] width 231 height 45
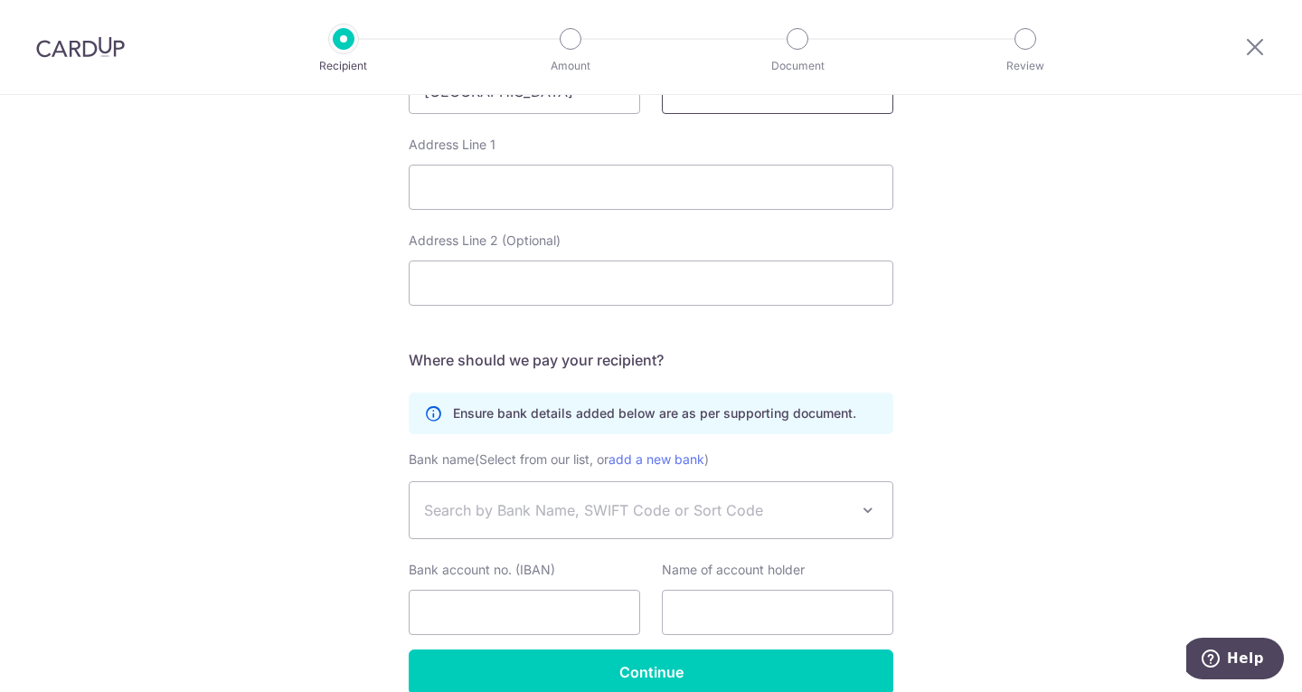
scroll to position [838, 0]
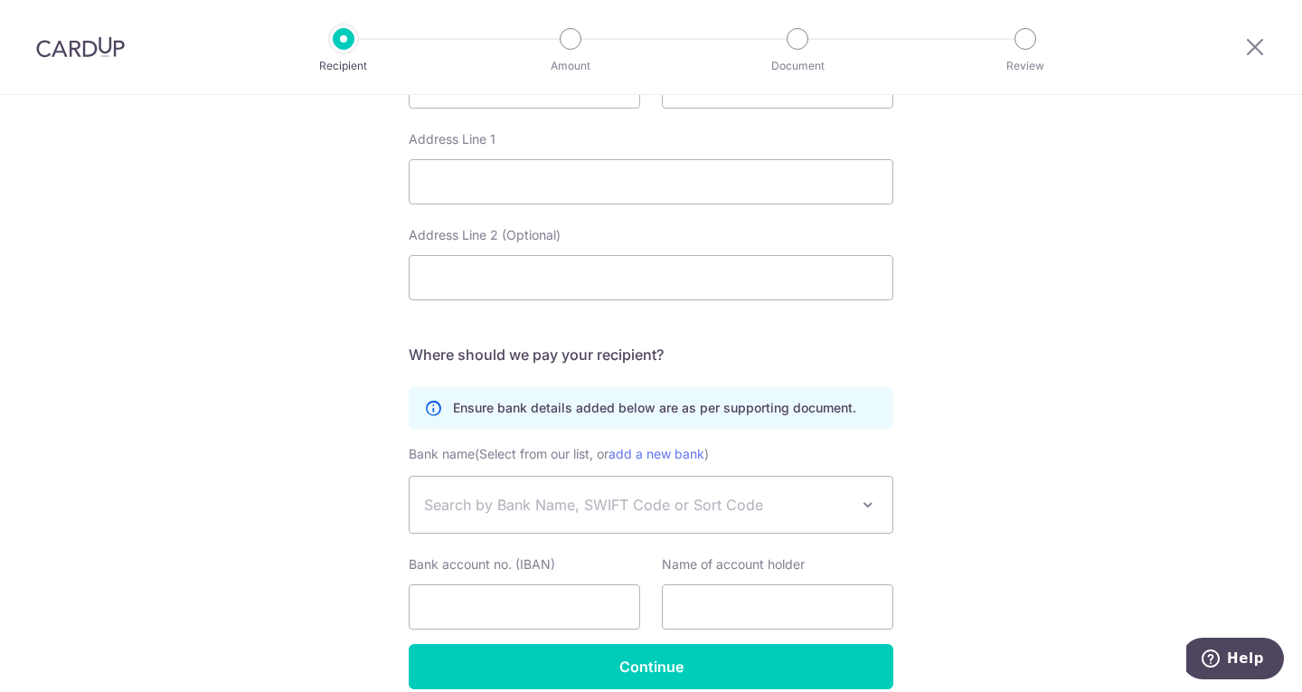
click at [503, 498] on span "Search by Bank Name, SWIFT Code or Sort Code" at bounding box center [636, 505] width 425 height 22
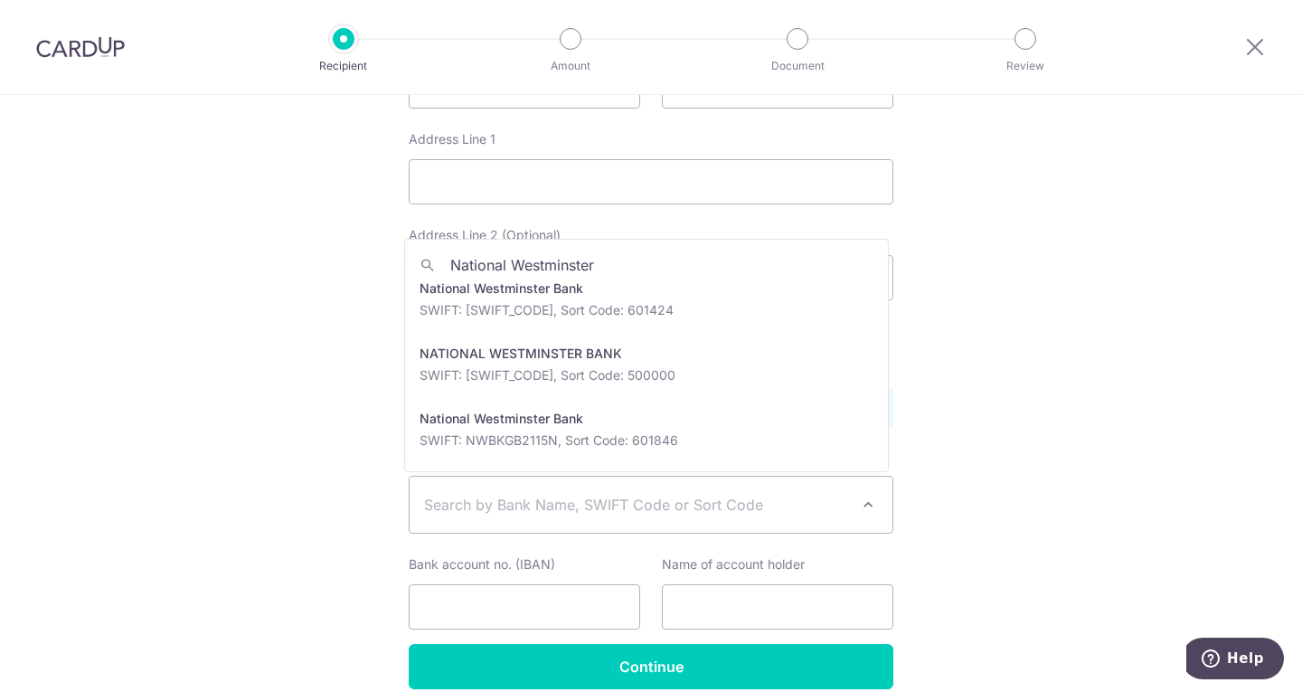
scroll to position [145, 0]
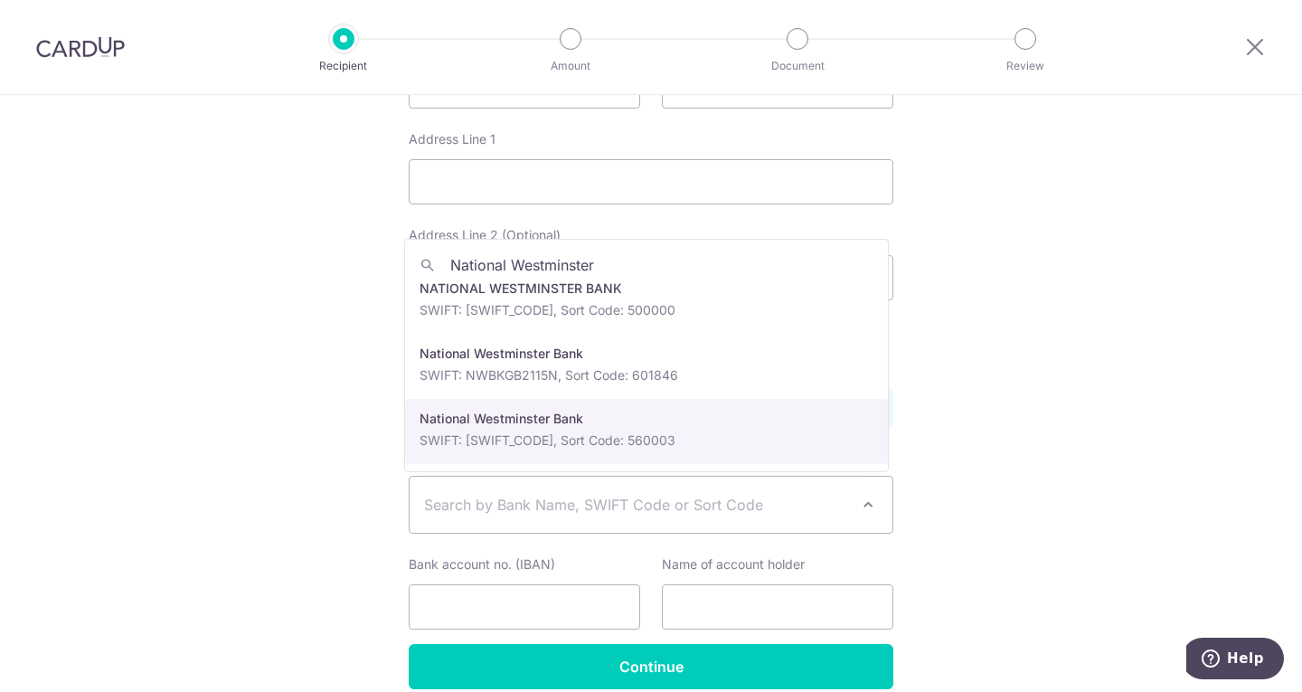
type input "National Westminster"
select select "23615"
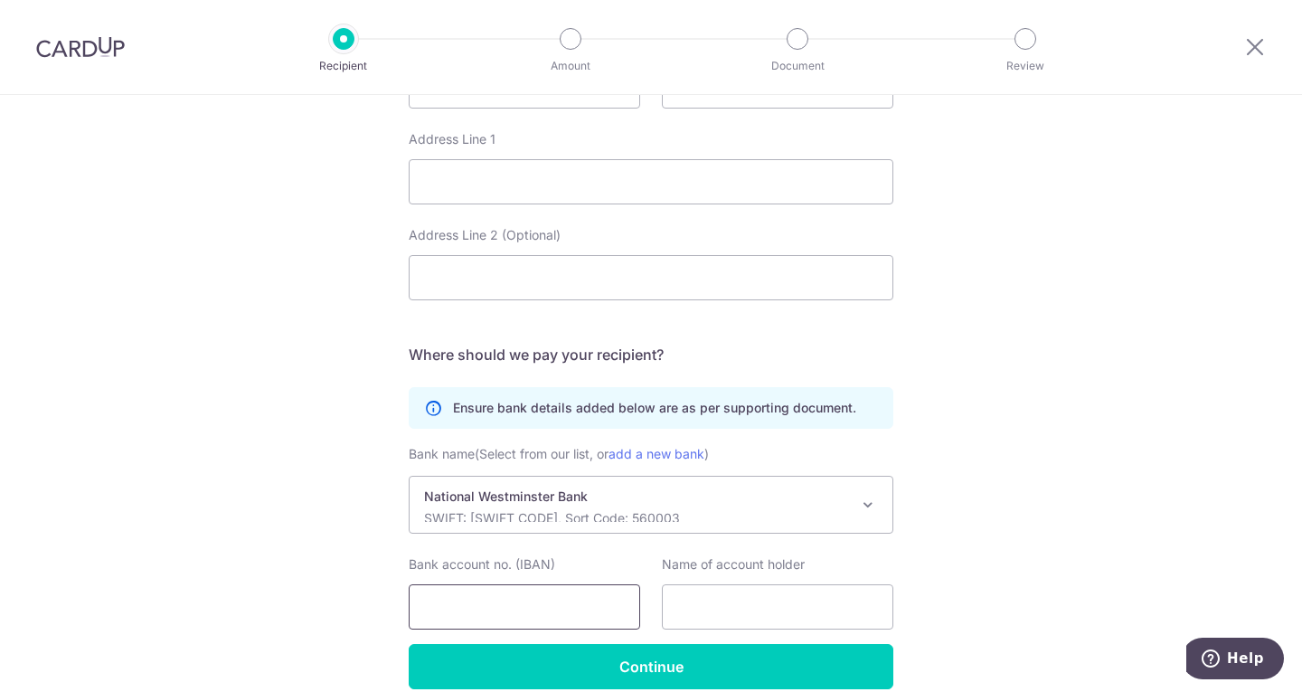
click at [532, 596] on input "Bank account no. (IBAN)" at bounding box center [524, 606] width 231 height 45
type input "26835894"
click at [714, 602] on input "text" at bounding box center [777, 606] width 231 height 45
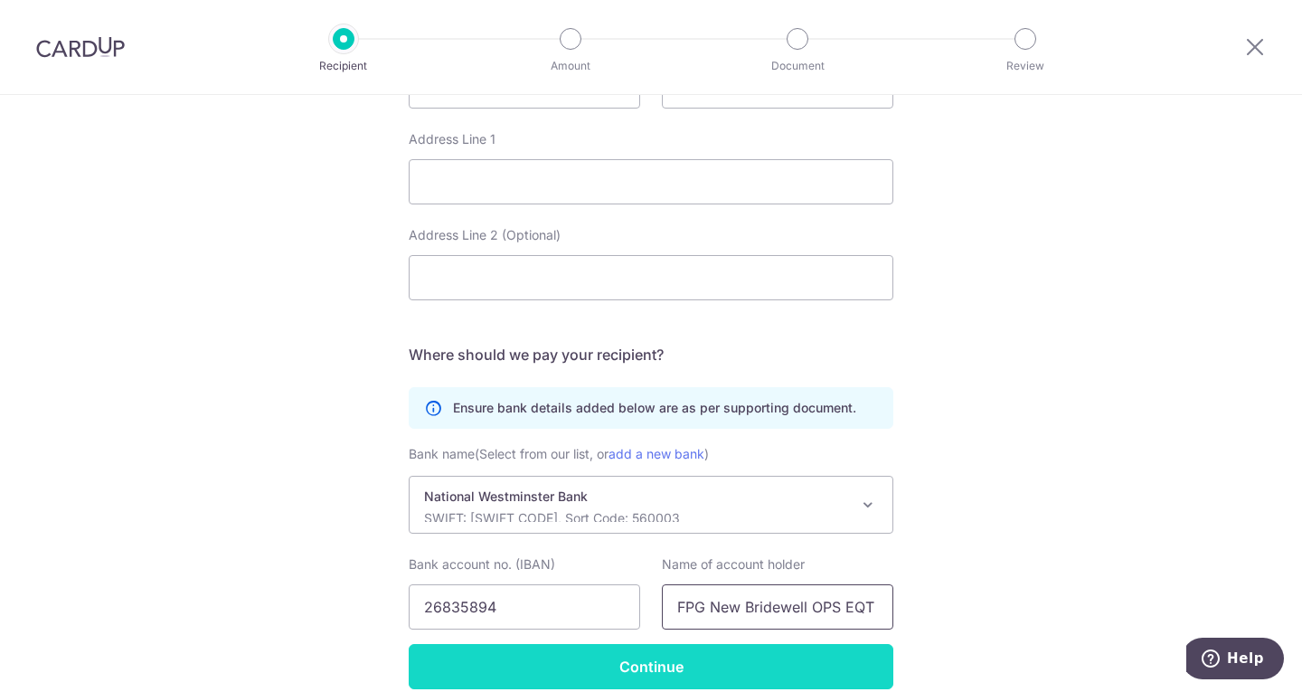
type input "FPG New Bridewell OPS EQT"
click at [679, 656] on input "Continue" at bounding box center [651, 666] width 485 height 45
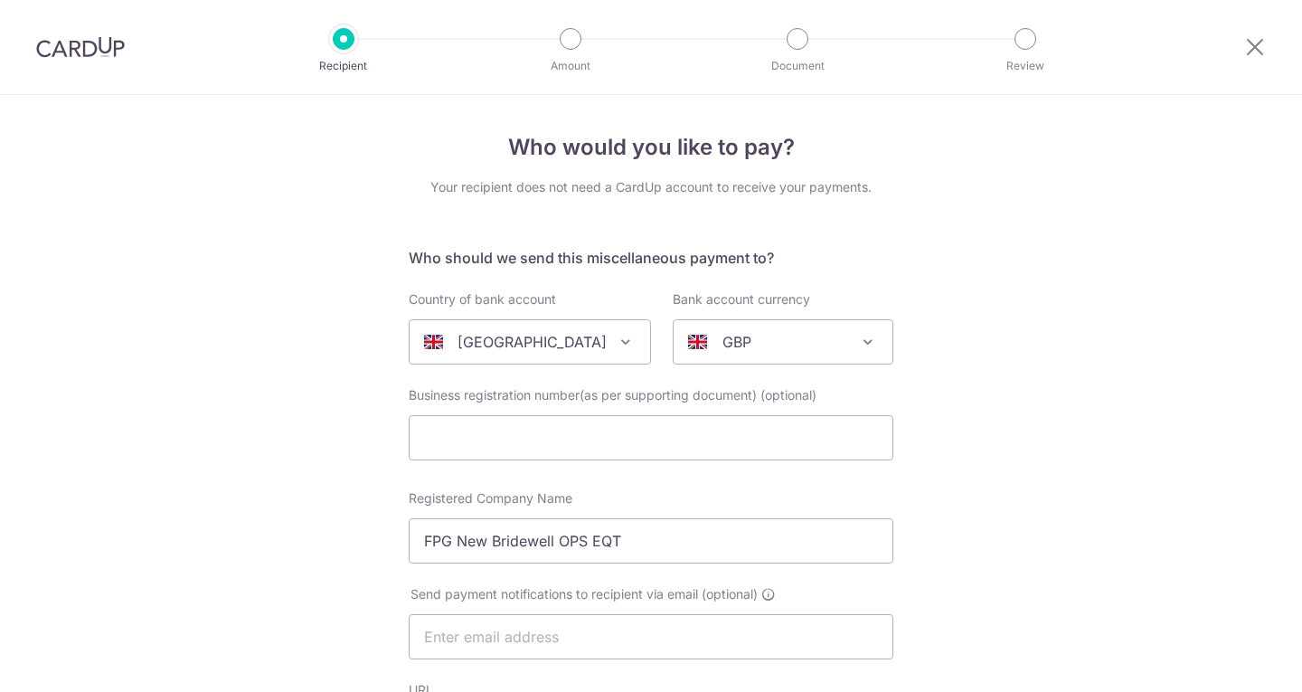
select select "23615"
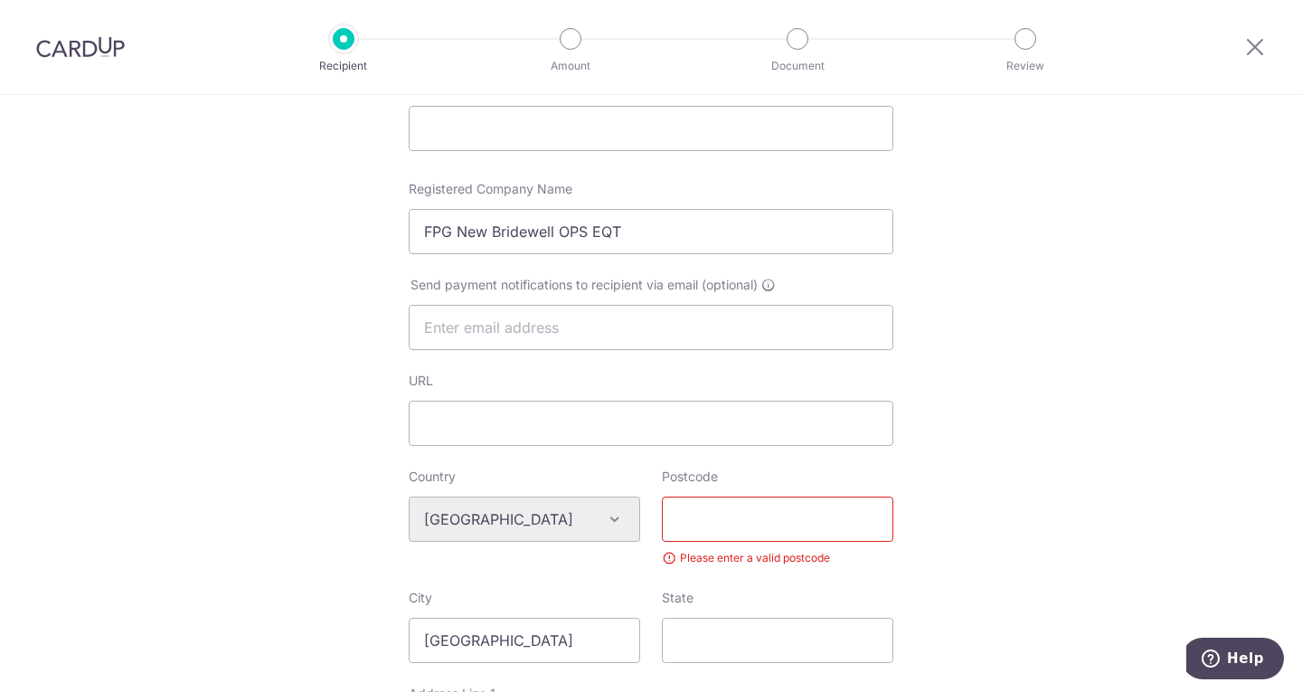
scroll to position [310, 0]
click at [794, 515] on input "Postcode" at bounding box center [777, 517] width 231 height 45
type input "BS1 2BA"
type input "Flat 8"
type input "BS1 2BA"
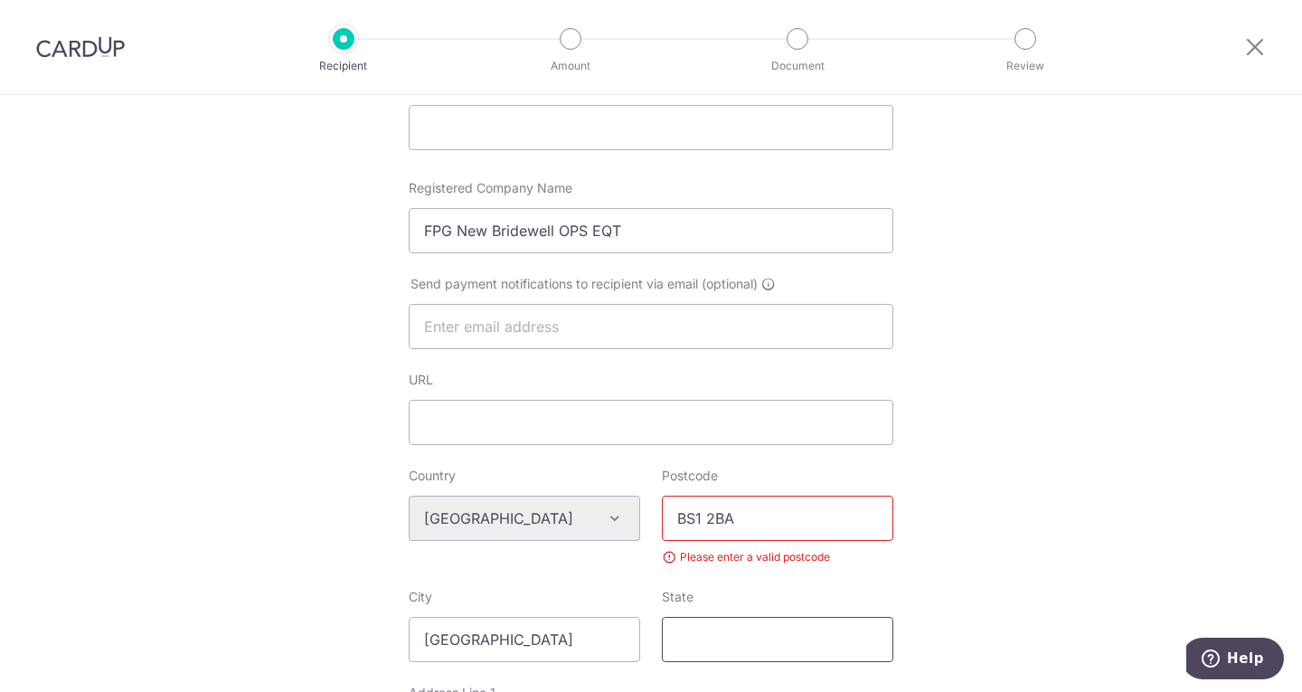
click at [704, 640] on input "State" at bounding box center [777, 639] width 231 height 45
type input "[GEOGRAPHIC_DATA]"
click at [1210, 543] on div "Who would you like to pay? Your recipient does not need a CardUp account to rec…" at bounding box center [651, 590] width 1302 height 1611
click at [1267, 439] on div "Who would you like to pay? Your recipient does not need a CardUp account to rec…" at bounding box center [651, 590] width 1302 height 1611
click at [800, 530] on input "BS1 2BA" at bounding box center [777, 517] width 231 height 45
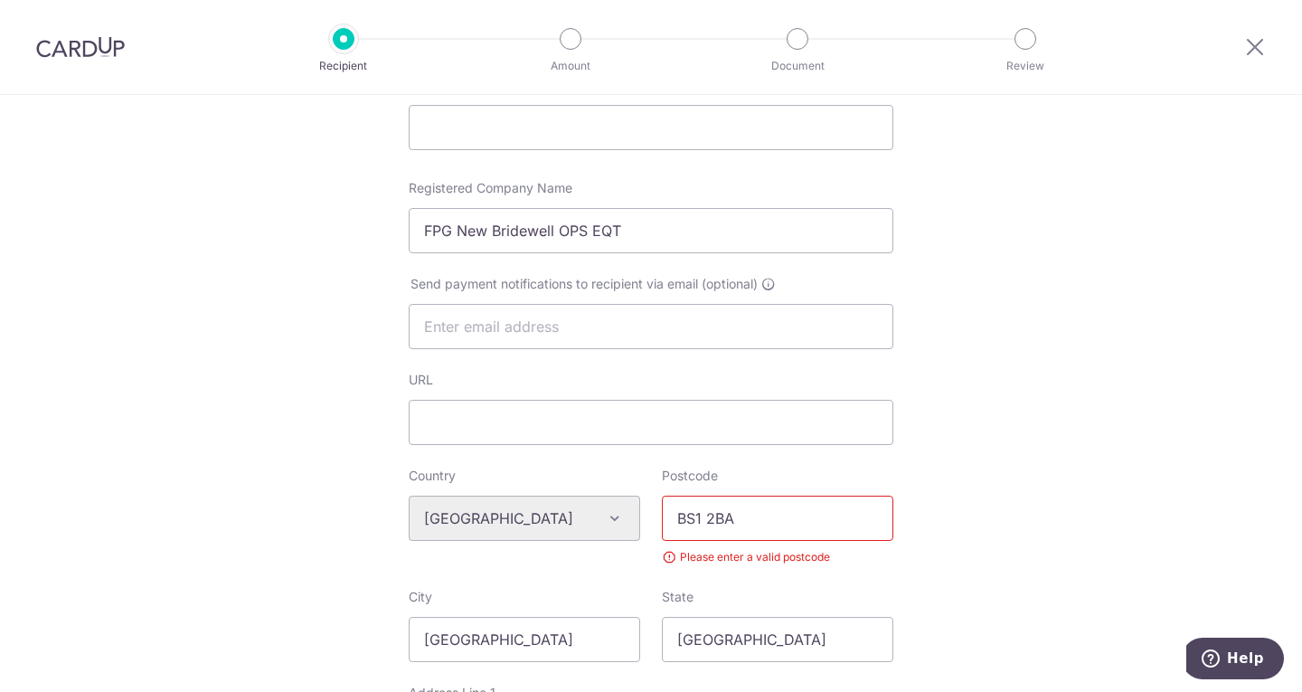
drag, startPoint x: 704, startPoint y: 513, endPoint x: 729, endPoint y: 531, distance: 30.4
click at [704, 513] on input "BS1 2BA" at bounding box center [777, 517] width 231 height 45
click at [700, 519] on input "BS1 2BA" at bounding box center [777, 517] width 231 height 45
click at [703, 523] on input "BS1 2BA" at bounding box center [777, 517] width 231 height 45
type input "BS12BA"
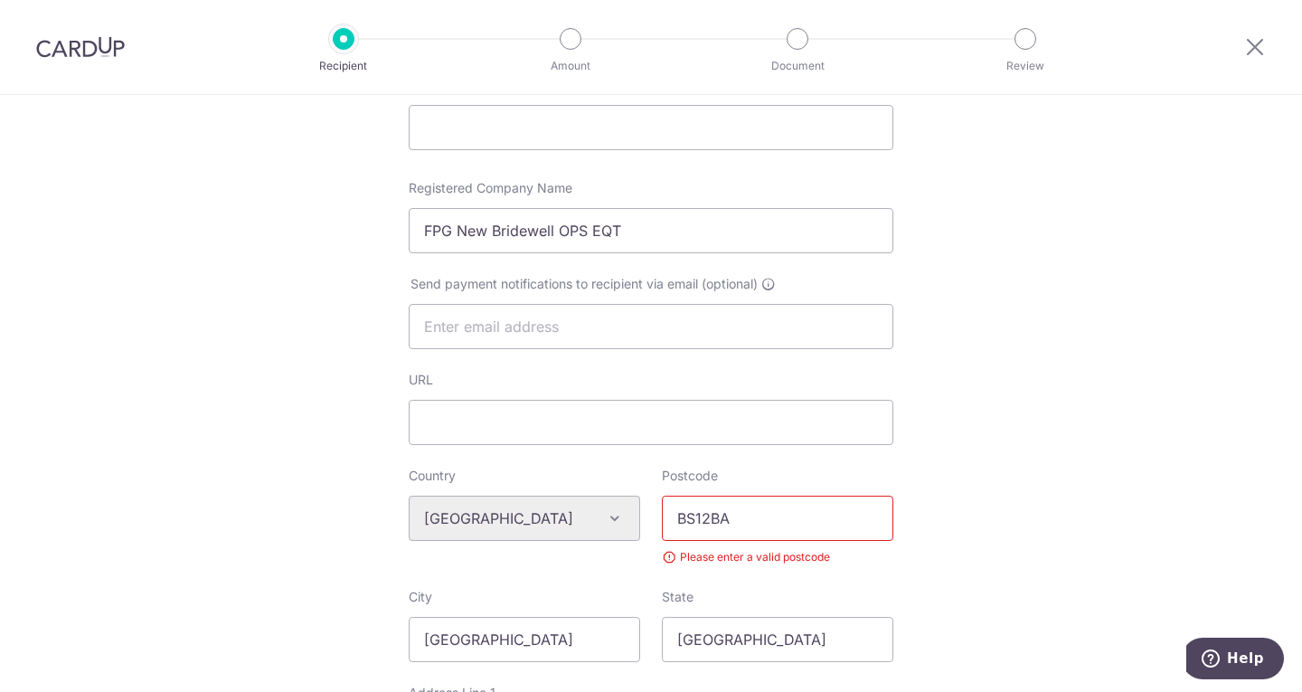
click at [1045, 575] on div "Who would you like to pay? Your recipient does not need a CardUp account to rec…" at bounding box center [651, 590] width 1302 height 1611
click at [607, 518] on div "Algeria Andorra Angola Anguilla Argentina Armenia Aruba Australia Austria Azerb…" at bounding box center [524, 517] width 231 height 45
click at [664, 561] on div "Please enter a valid postcode" at bounding box center [777, 557] width 231 height 18
click at [666, 547] on div "Postcode BS12BA Please enter a valid postcode" at bounding box center [777, 516] width 231 height 99
click at [749, 528] on input "BS12BA" at bounding box center [777, 517] width 231 height 45
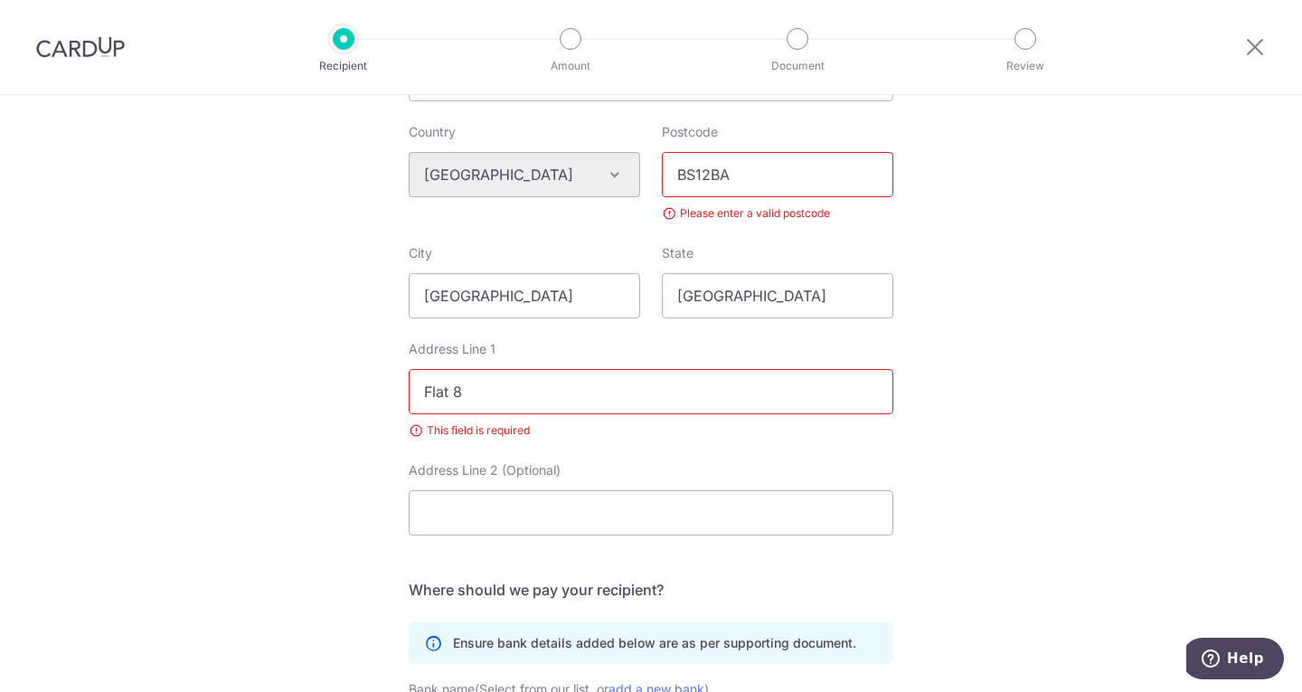
scroll to position [651, 0]
click at [495, 403] on input "Flat 8" at bounding box center [651, 394] width 485 height 45
type input "F"
type input "Nelson Street BS1 2BA"
click button "Submit Request" at bounding box center [0, 0] width 0 height 0
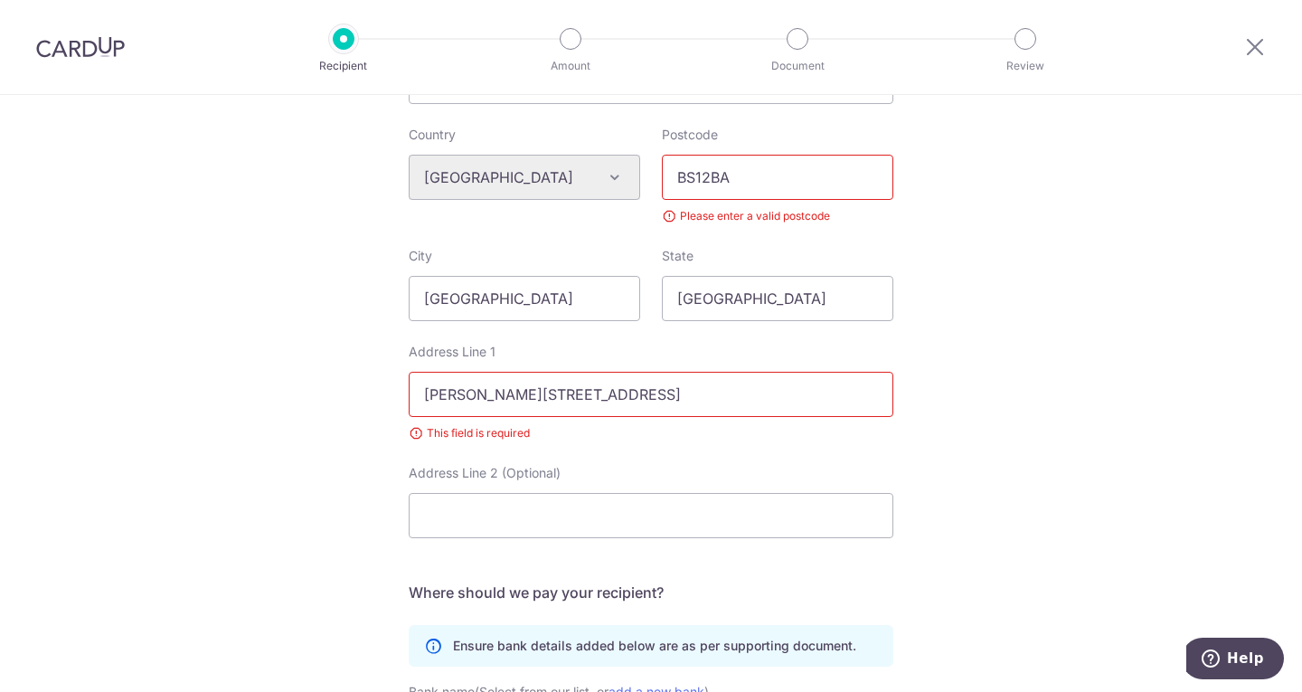
click at [811, 179] on input "BS12BA" at bounding box center [777, 177] width 231 height 45
click at [811, 179] on input "Postcode" at bounding box center [777, 177] width 231 height 45
type input "BS1 2BA"
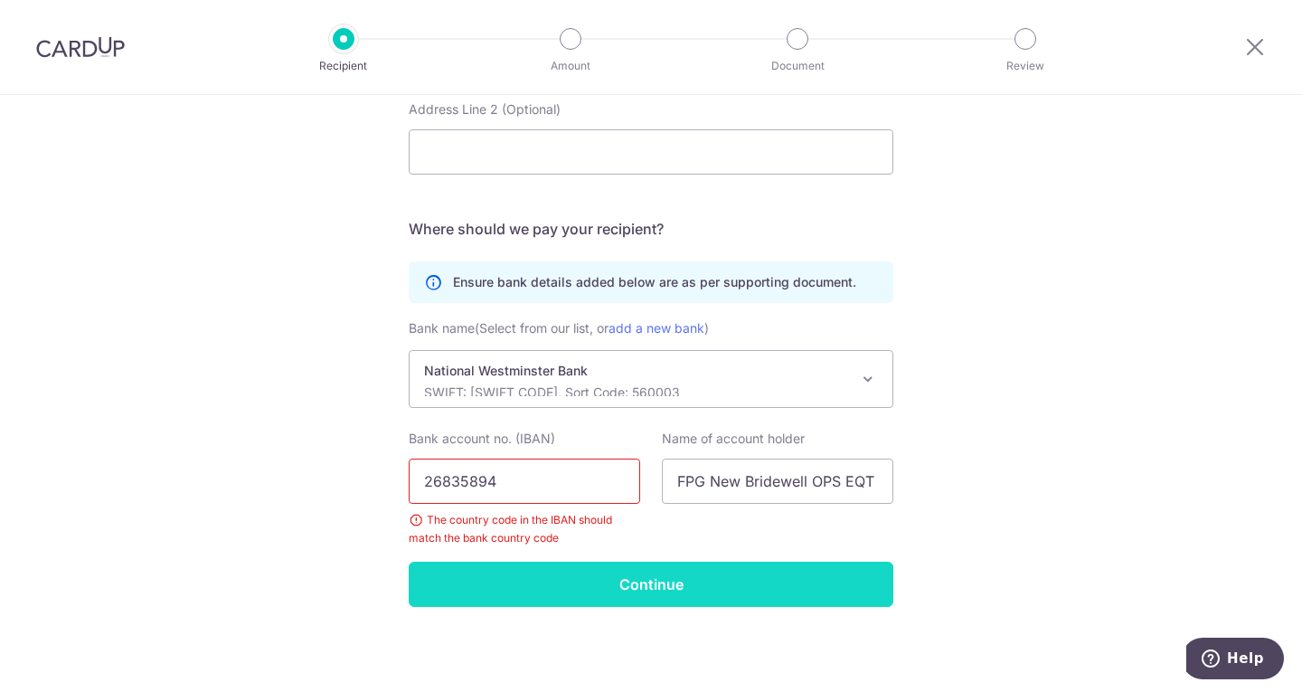
drag, startPoint x: 587, startPoint y: 575, endPoint x: 570, endPoint y: 596, distance: 27.0
click at [570, 596] on input "Continue" at bounding box center [651, 583] width 485 height 45
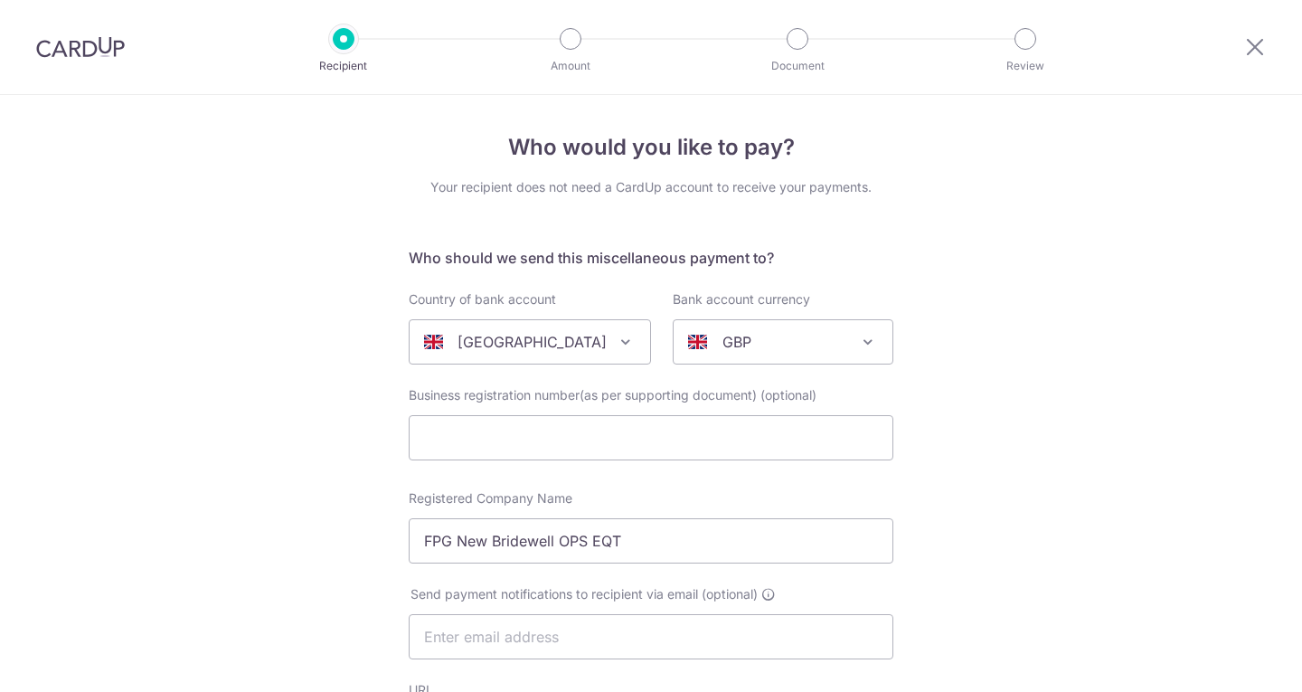
select select "23615"
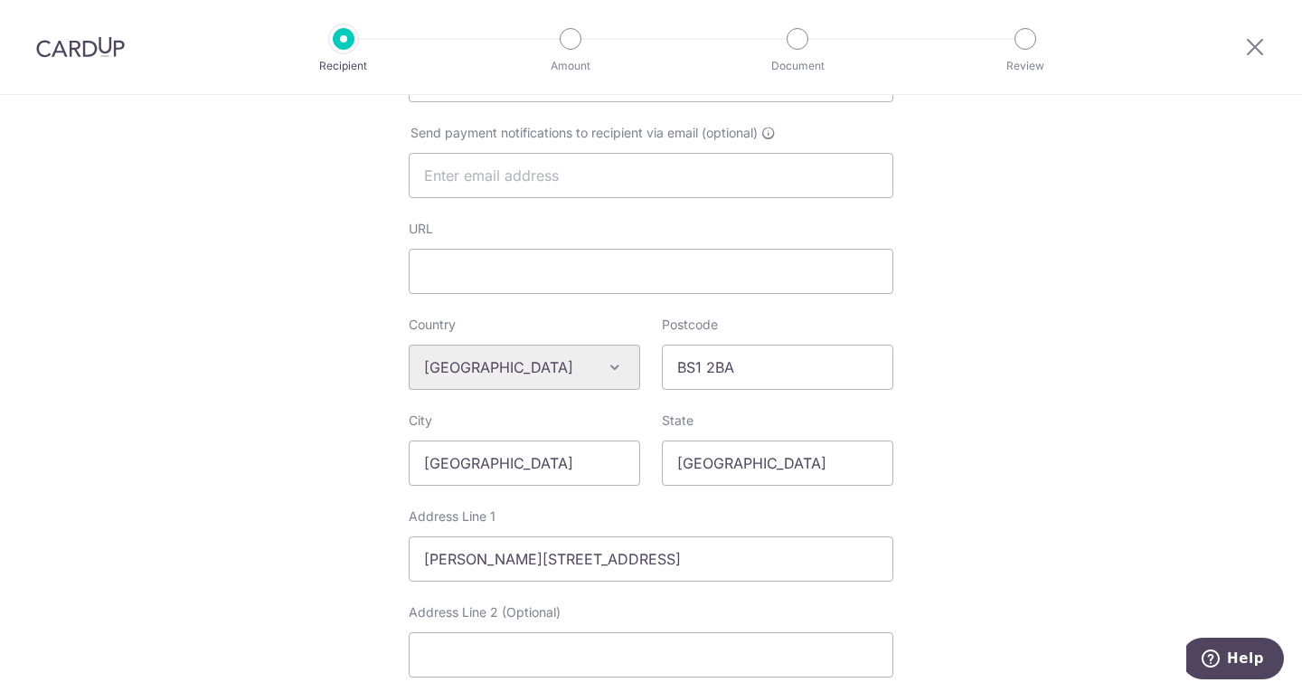
scroll to position [430, 0]
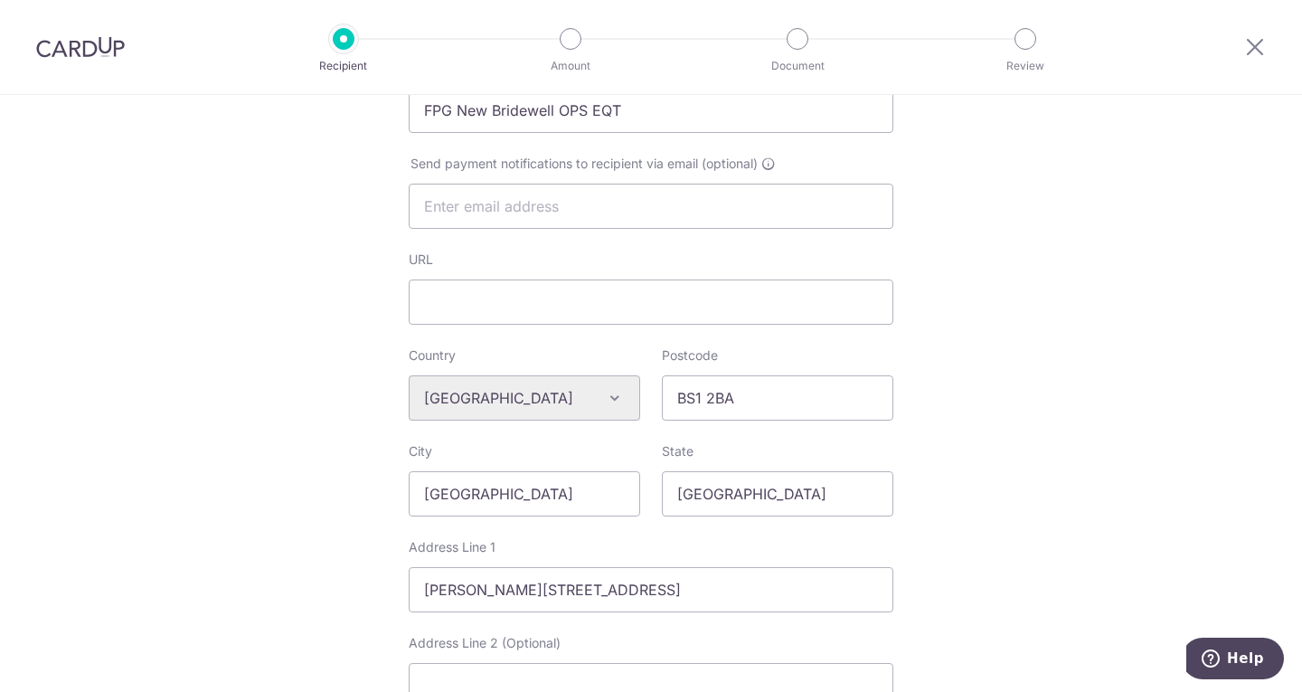
drag, startPoint x: 1299, startPoint y: 273, endPoint x: 1173, endPoint y: 622, distance: 371.2
click at [1173, 622] on div "Who would you like to pay? Your recipient does not need a CardUp account to rec…" at bounding box center [651, 445] width 1302 height 1561
drag, startPoint x: 1297, startPoint y: 473, endPoint x: 910, endPoint y: 338, distance: 409.8
click at [910, 338] on div "Who would you like to pay? Your recipient does not need a CardUp account to rec…" at bounding box center [651, 445] width 1302 height 1561
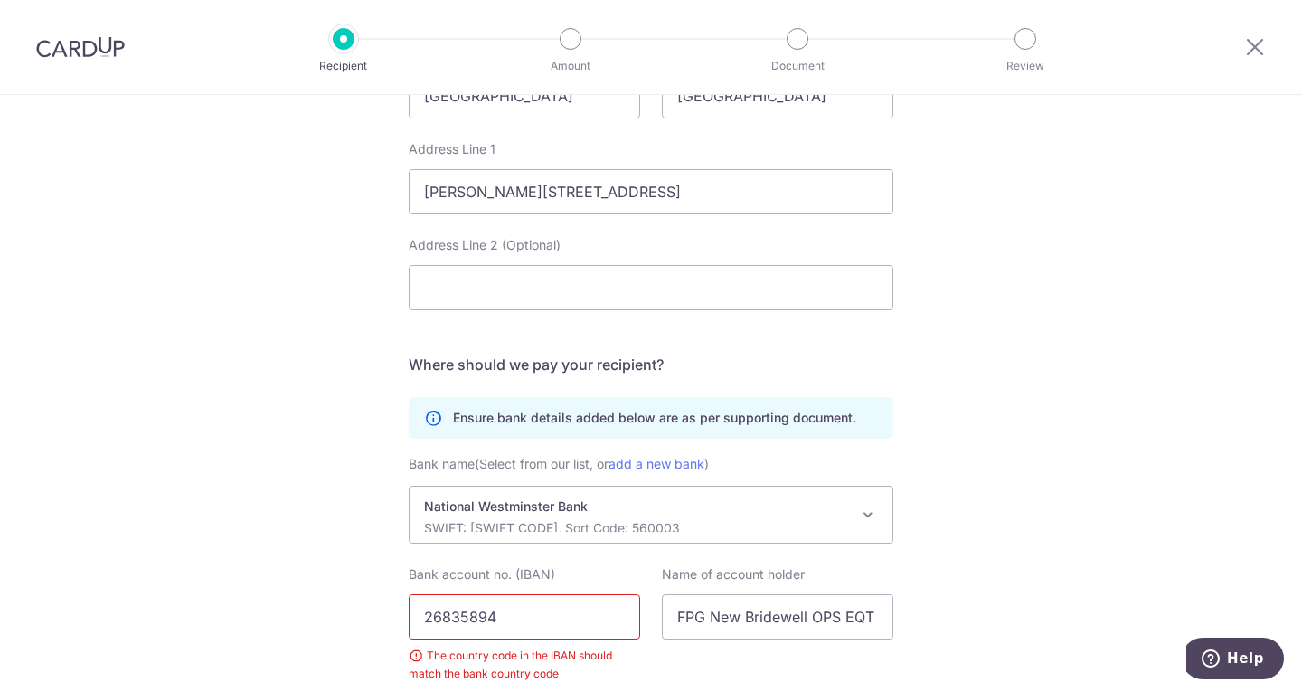
scroll to position [864, 0]
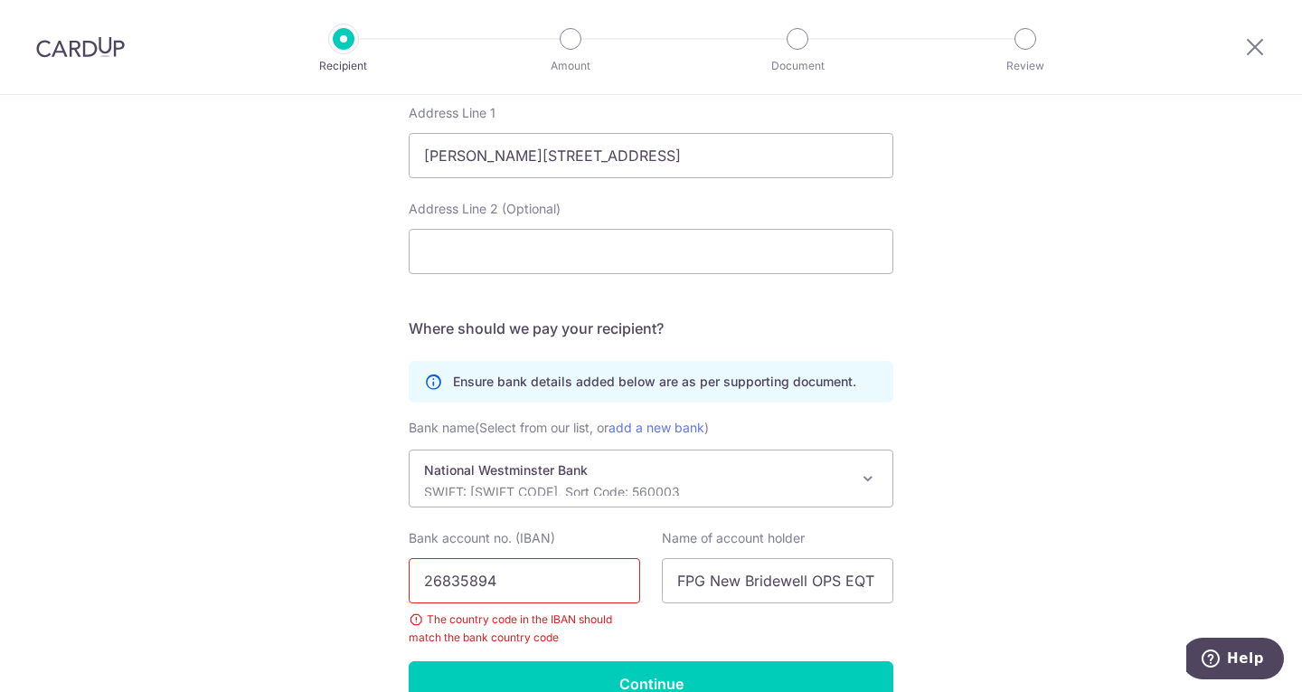
click at [504, 586] on input "26835894" at bounding box center [524, 580] width 231 height 45
type input "2"
type input "[FINANCIAL_ID]"
click at [1250, 446] on div "Who would you like to pay? Your recipient does not need a CardUp account to rec…" at bounding box center [651, 11] width 1302 height 1561
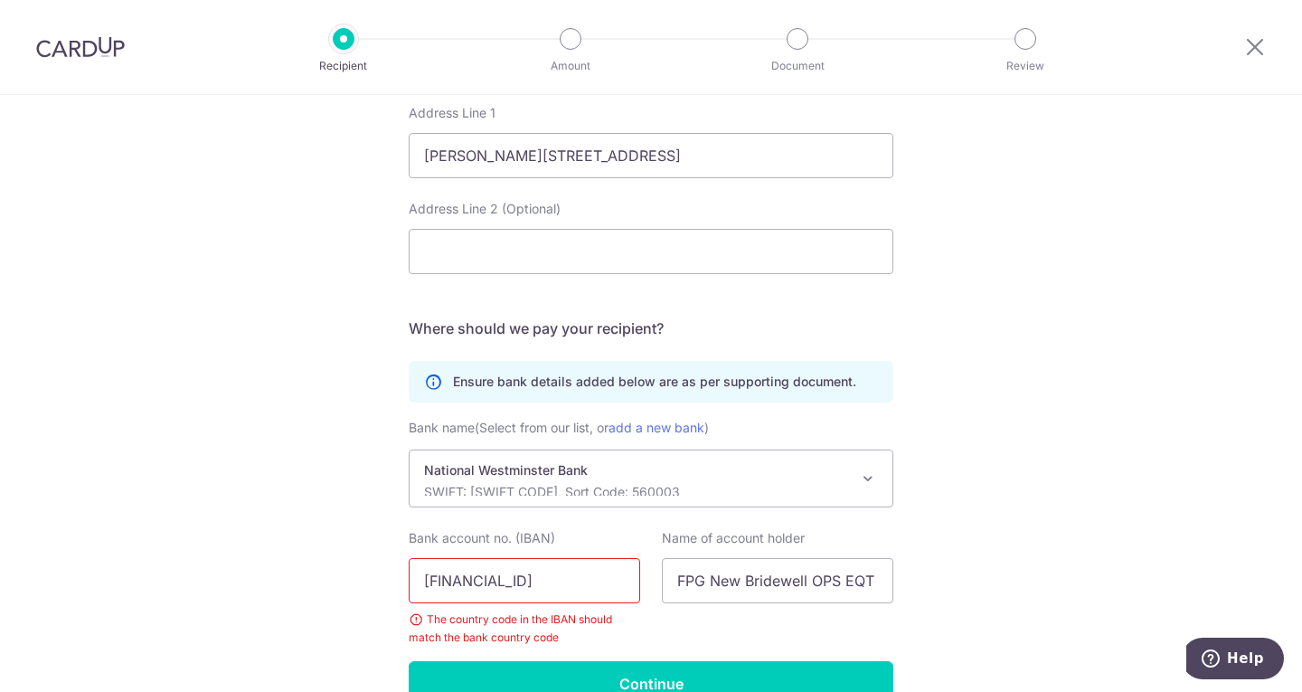
scroll to position [964, 0]
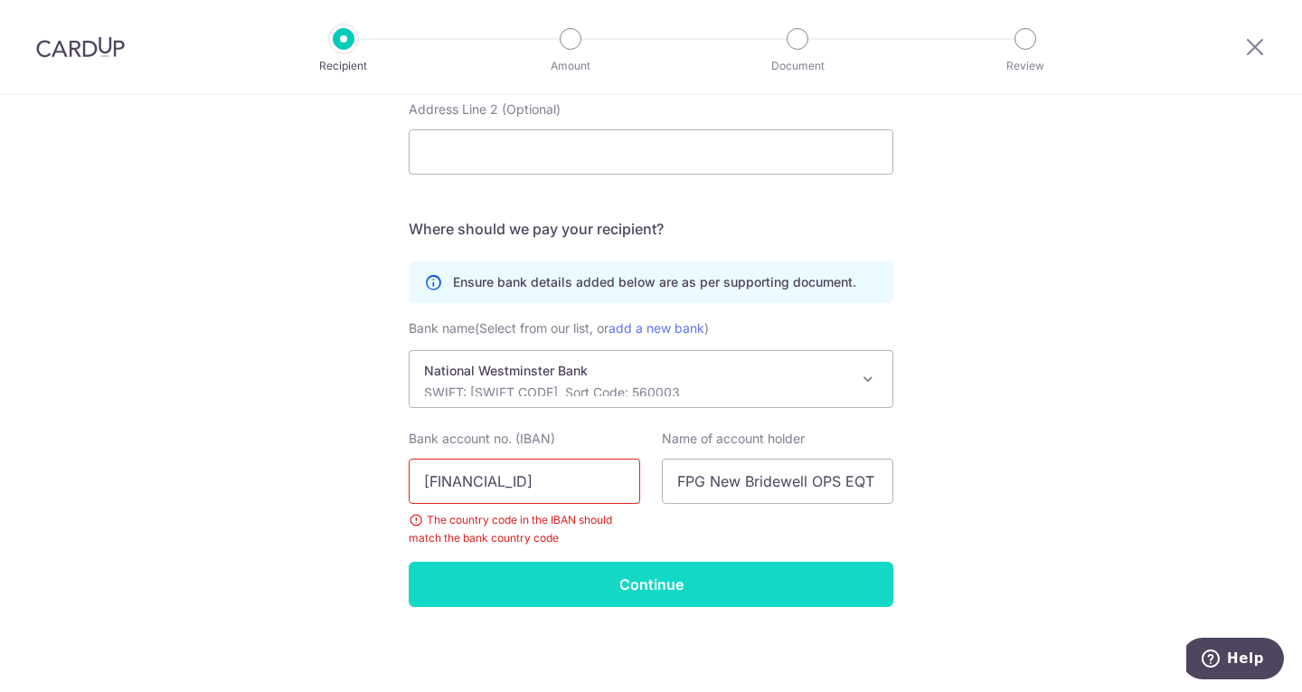
click at [677, 594] on input "Continue" at bounding box center [651, 583] width 485 height 45
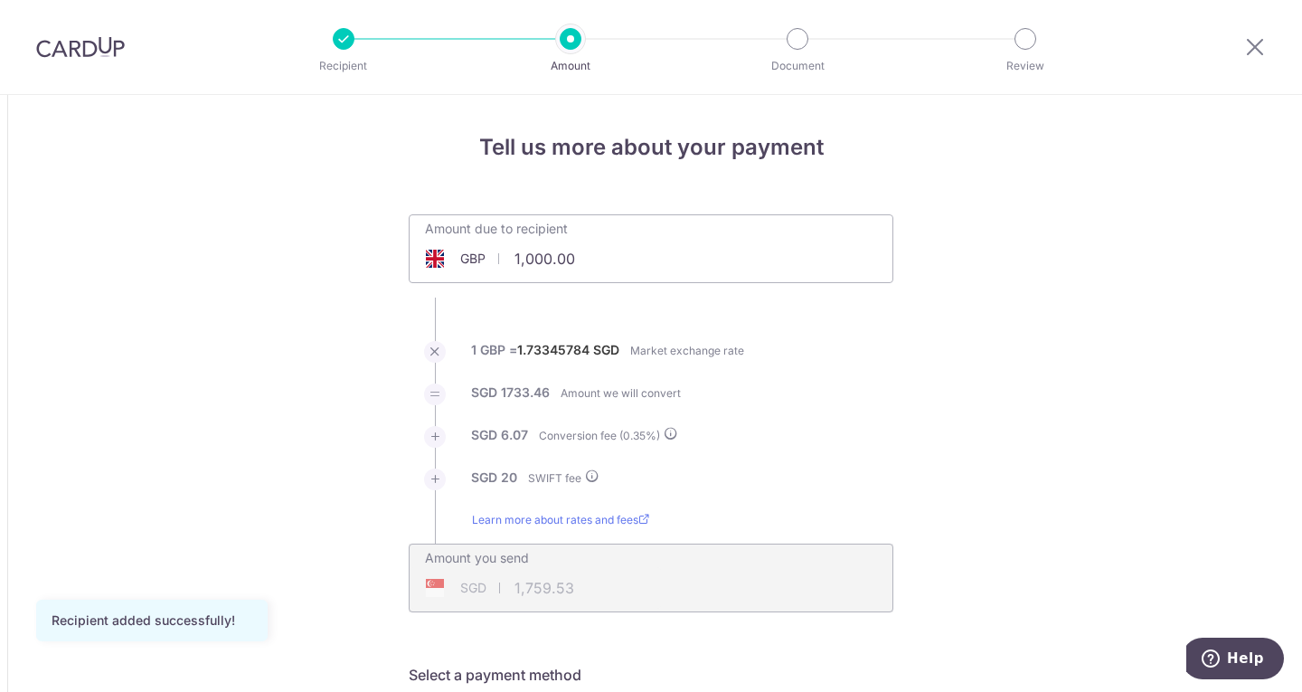
click at [588, 252] on input "1,000.00" at bounding box center [549, 259] width 279 height 42
type input "1"
click at [804, 413] on li "SGD 1733.46 Amount we will convert" at bounding box center [651, 404] width 485 height 42
type input "500.00"
type input "889.77"
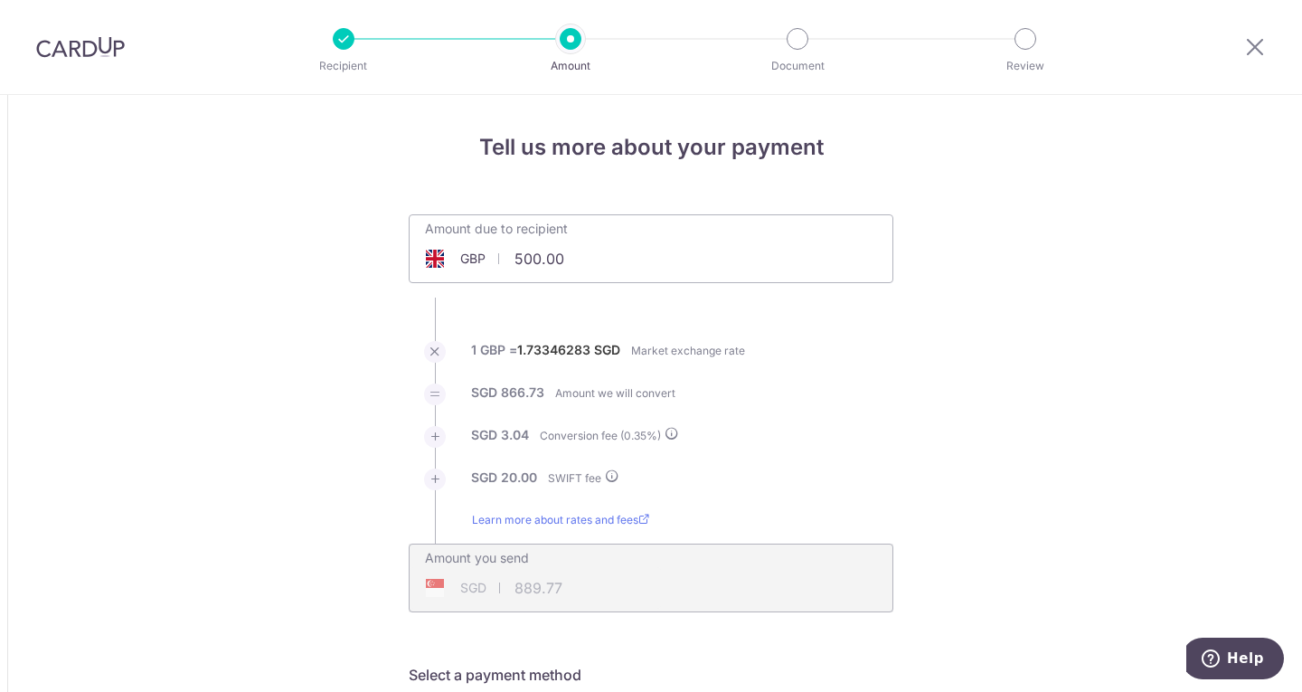
click at [588, 261] on input "500.00" at bounding box center [549, 259] width 279 height 42
type input "5"
type input "1,000.00"
type input "1,759.55"
drag, startPoint x: 952, startPoint y: 401, endPoint x: 946, endPoint y: 409, distance: 9.6
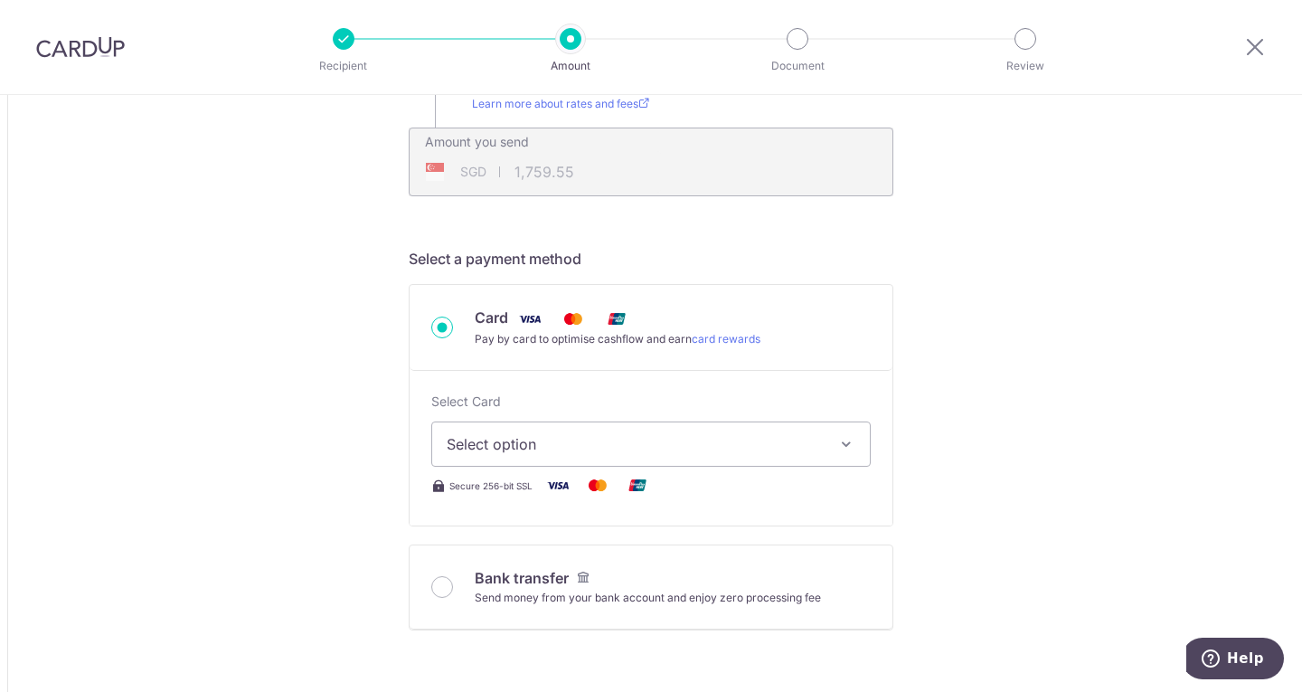
scroll to position [417, 0]
drag, startPoint x: 764, startPoint y: 439, endPoint x: 710, endPoint y: 443, distance: 54.4
click at [710, 443] on span "Select option" at bounding box center [635, 443] width 376 height 22
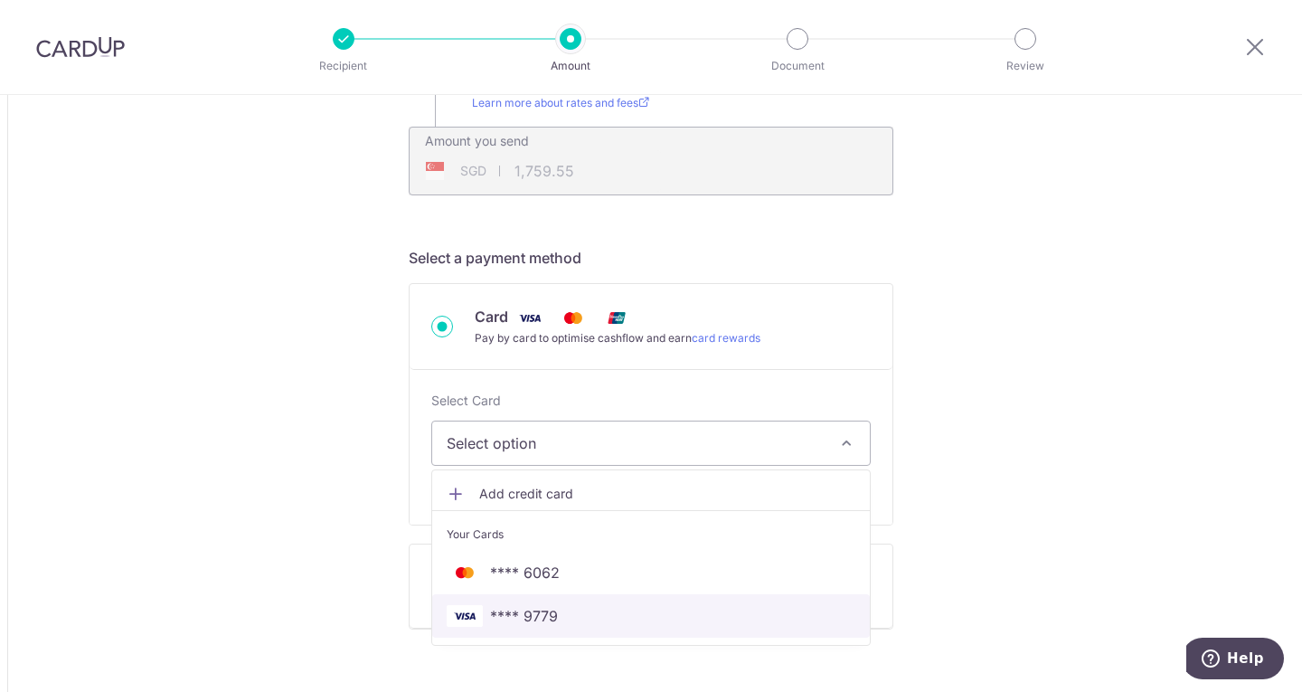
click at [535, 610] on span "**** 9779" at bounding box center [524, 616] width 68 height 22
type input "1,000.00"
type input "1,759.42"
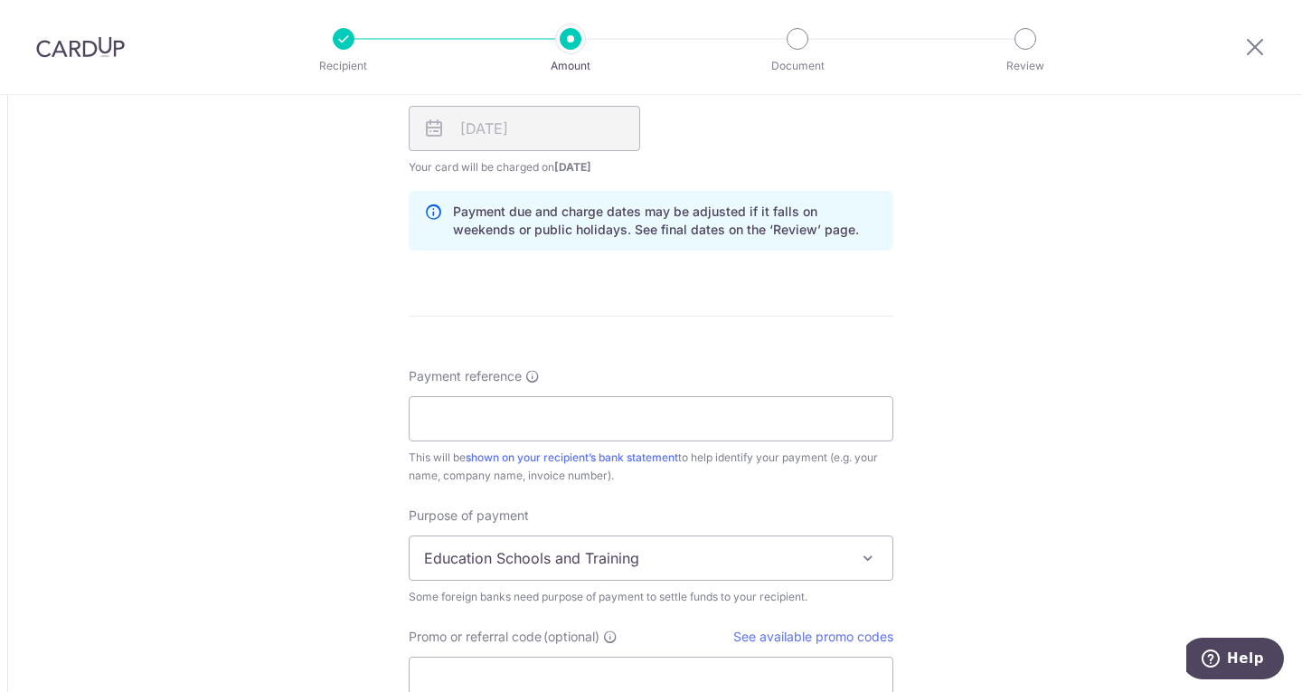
scroll to position [1237, 0]
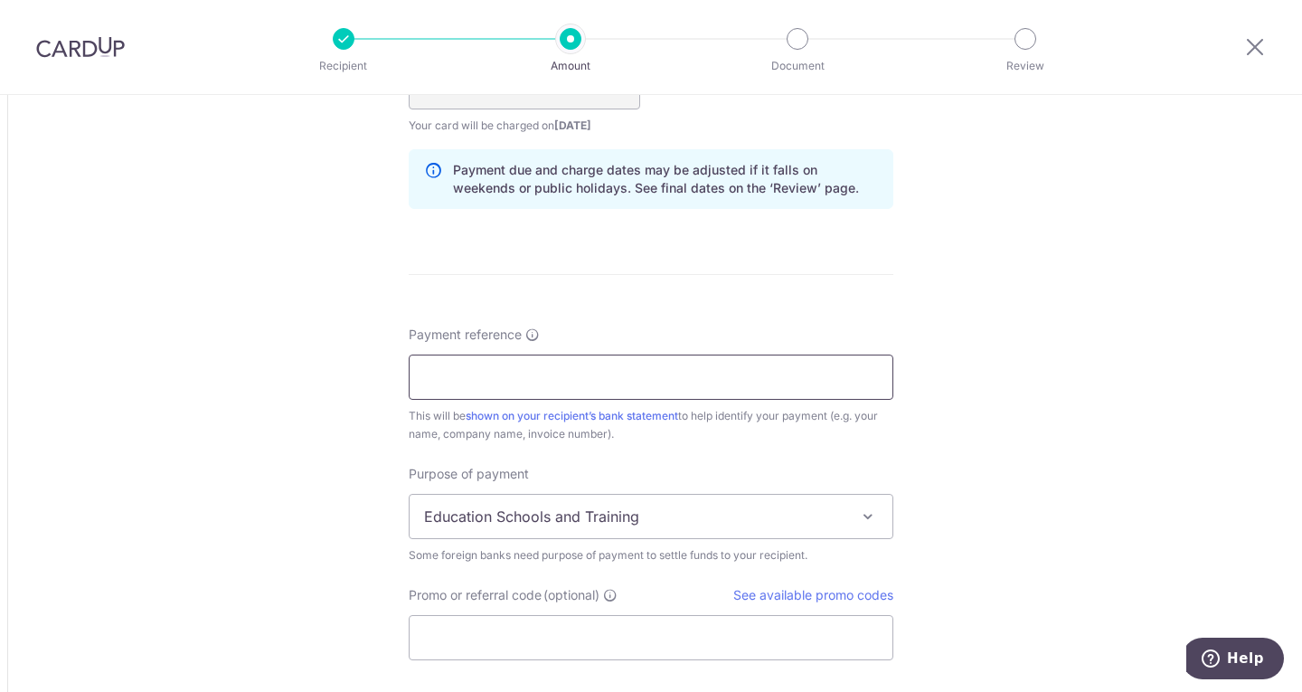
click at [450, 373] on input "Payment reference" at bounding box center [651, 376] width 485 height 45
type input "s0147393"
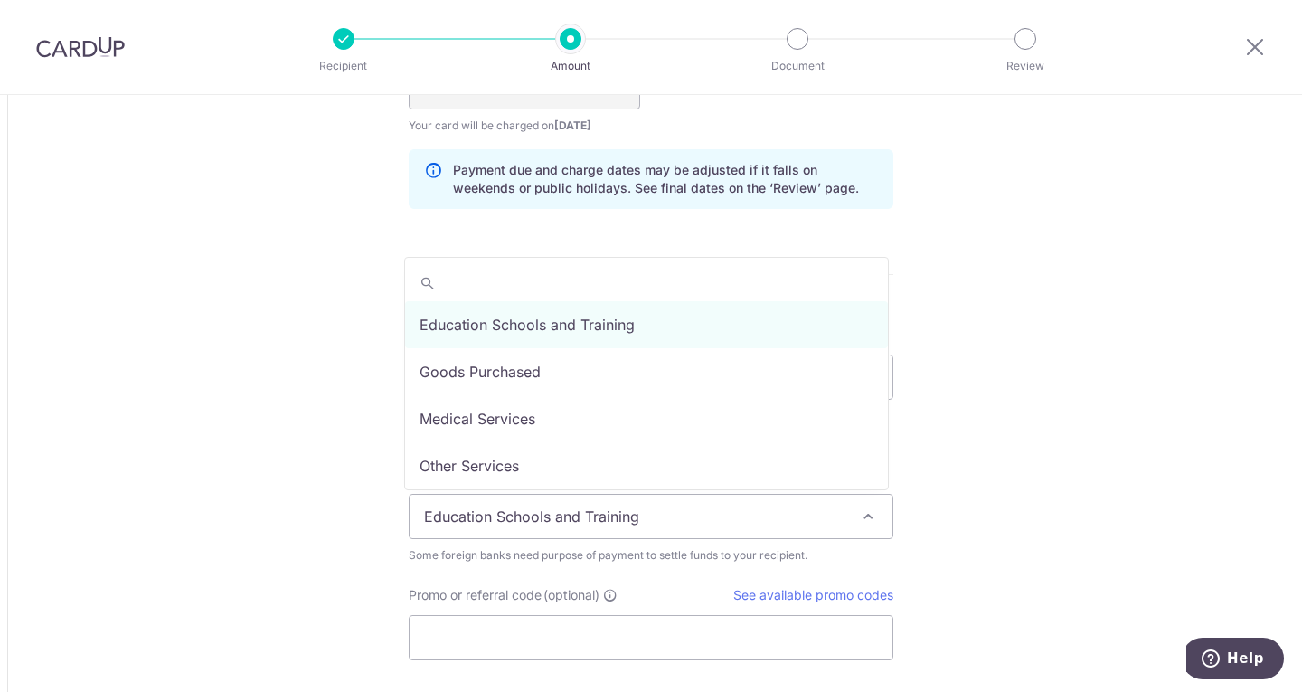
click at [638, 516] on span "Education Schools and Training" at bounding box center [651, 516] width 483 height 43
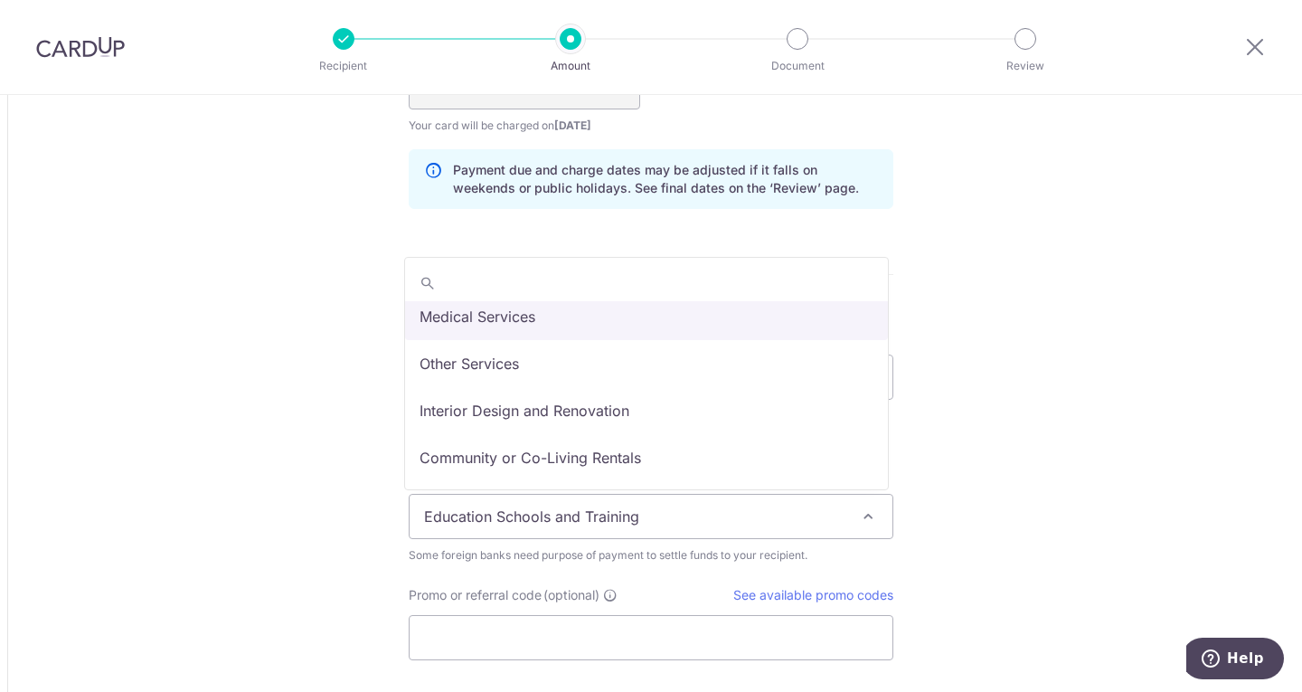
scroll to position [148, 0]
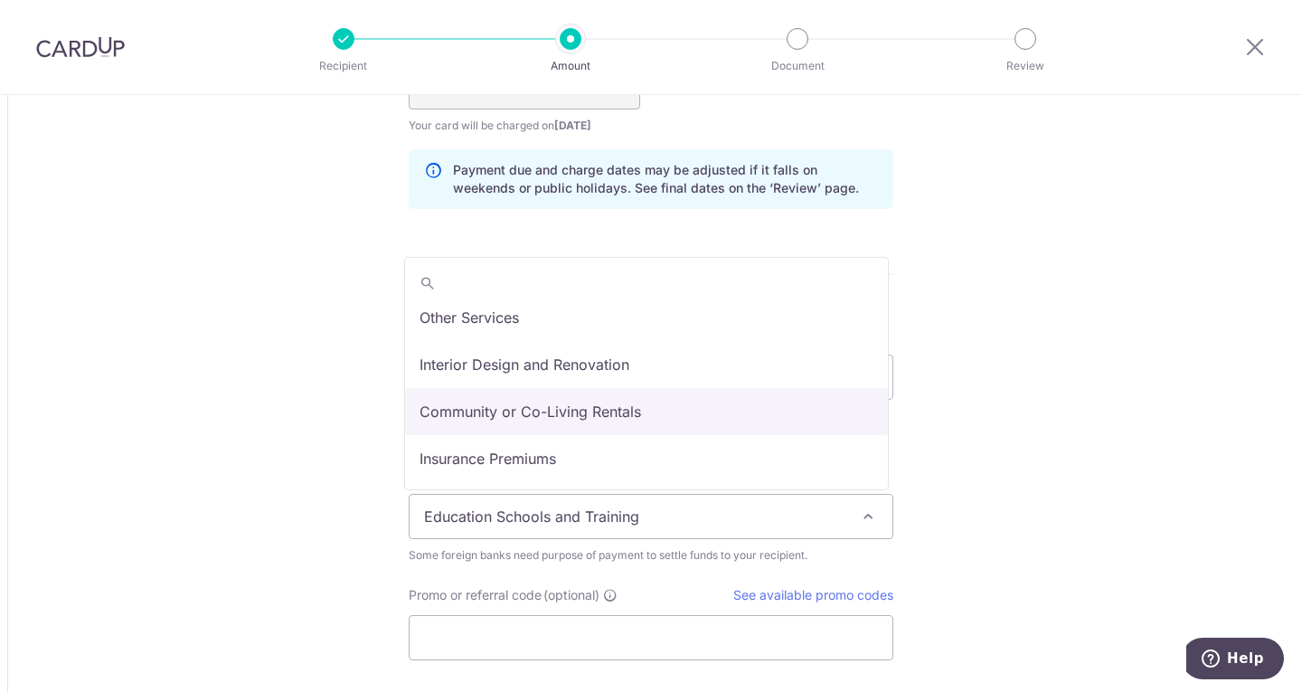
select select "Community or Co-Living Rentals"
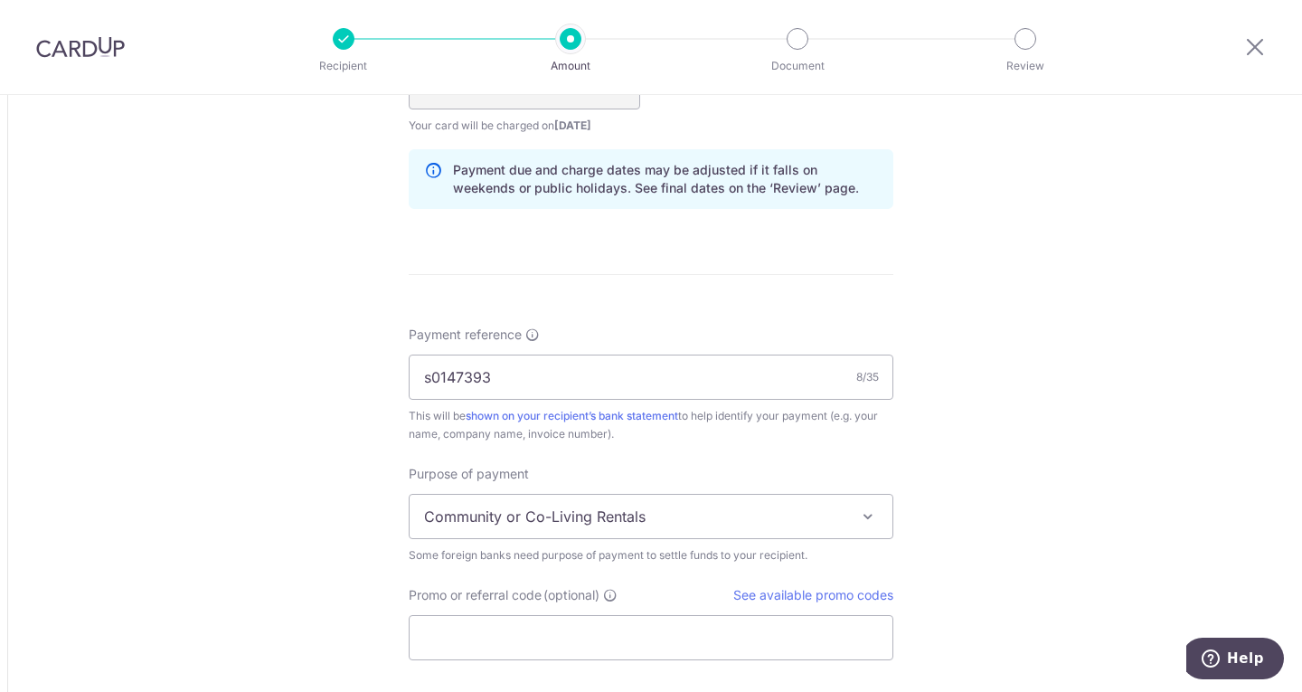
click at [831, 586] on span "See available promo codes" at bounding box center [813, 595] width 160 height 18
click at [831, 590] on link "See available promo codes" at bounding box center [813, 594] width 160 height 15
click at [525, 637] on input "Promo or referral code (optional)" at bounding box center [651, 637] width 485 height 45
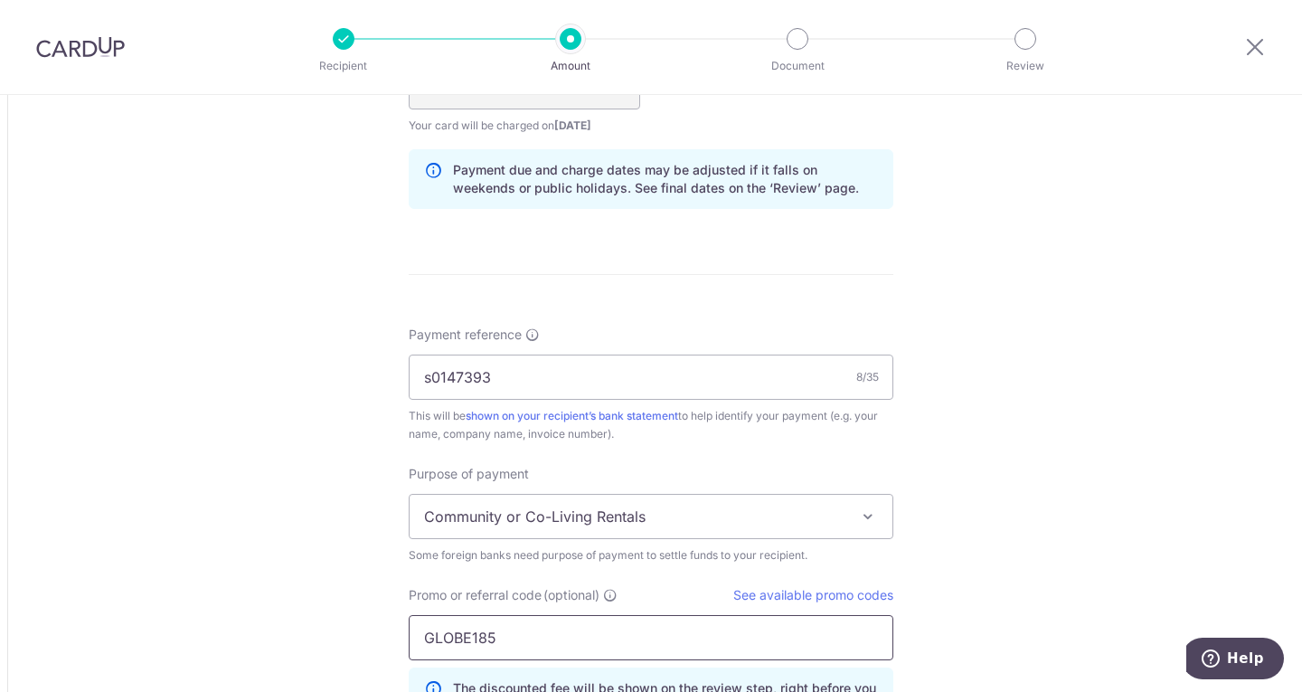
type input "GLOBE185"
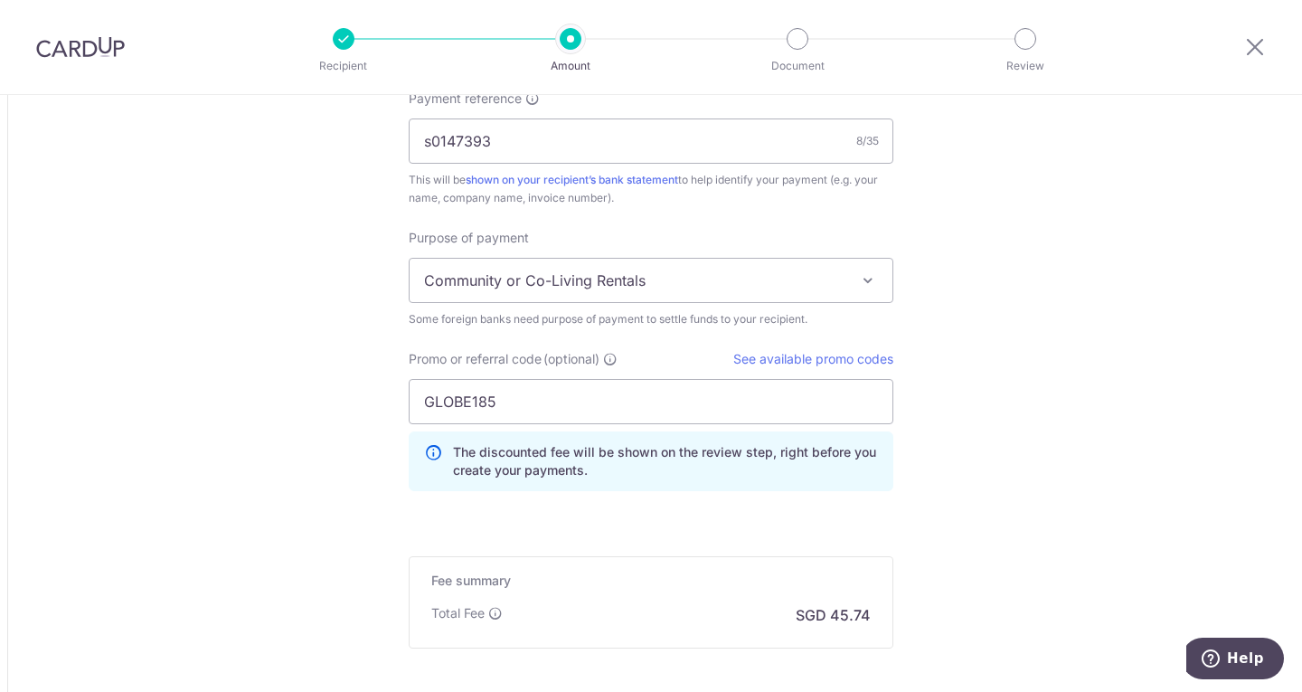
scroll to position [1562, 0]
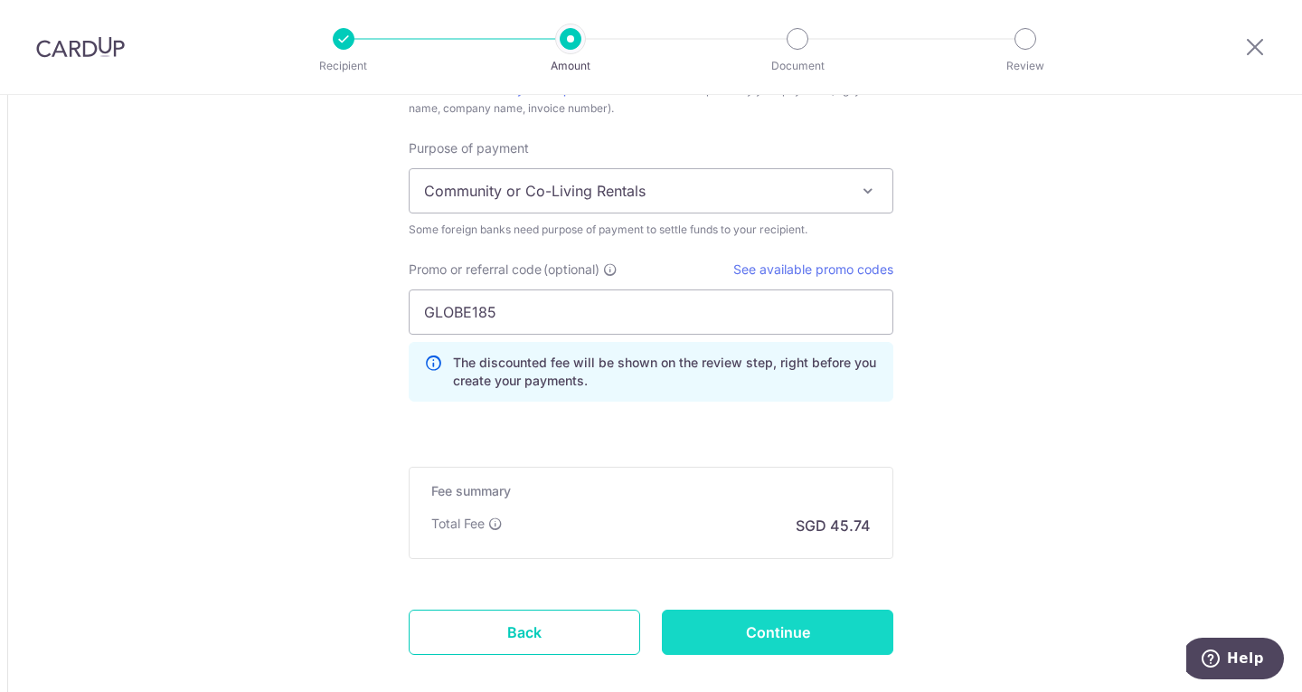
click at [752, 641] on input "Continue" at bounding box center [777, 631] width 231 height 45
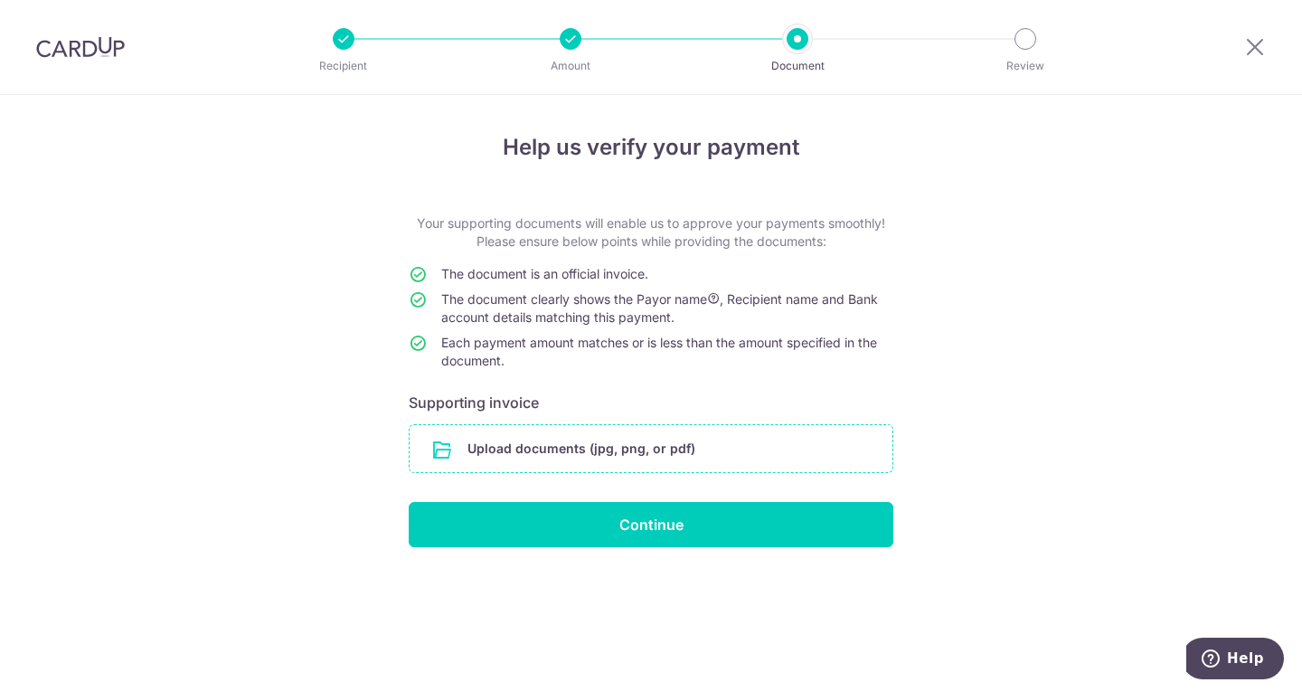
click at [610, 448] on input "file" at bounding box center [651, 448] width 483 height 47
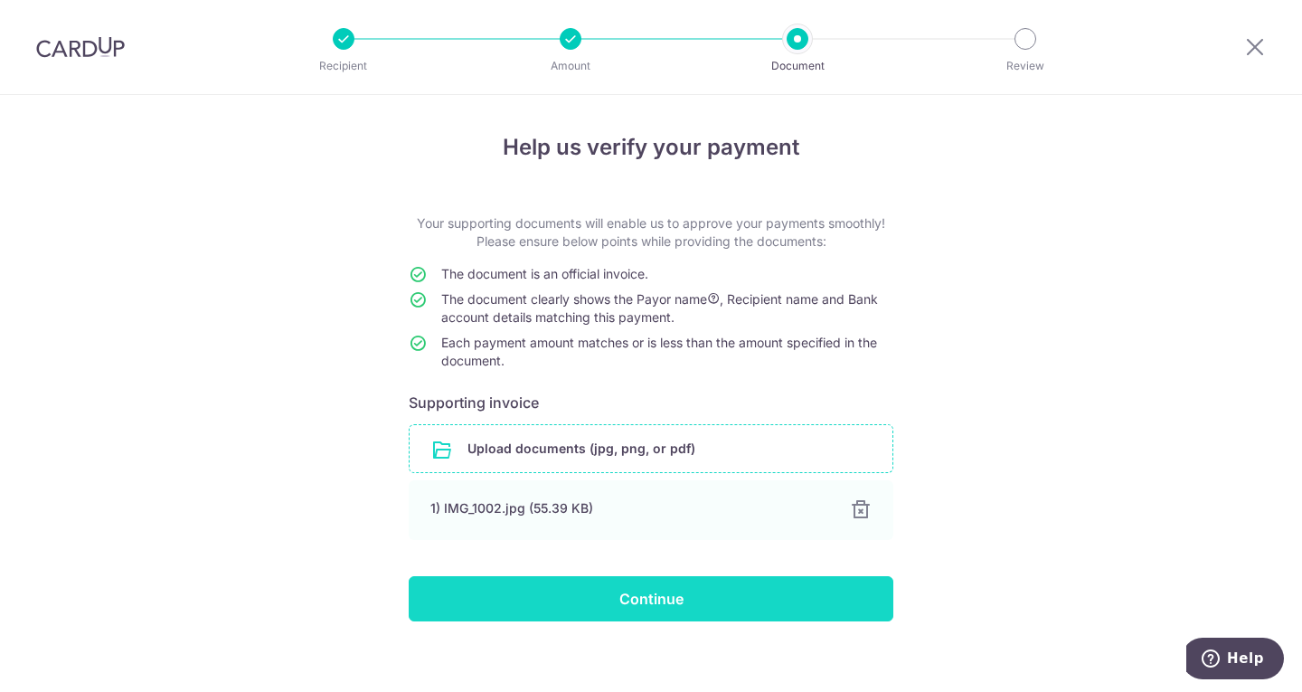
click at [622, 594] on input "Continue" at bounding box center [651, 598] width 485 height 45
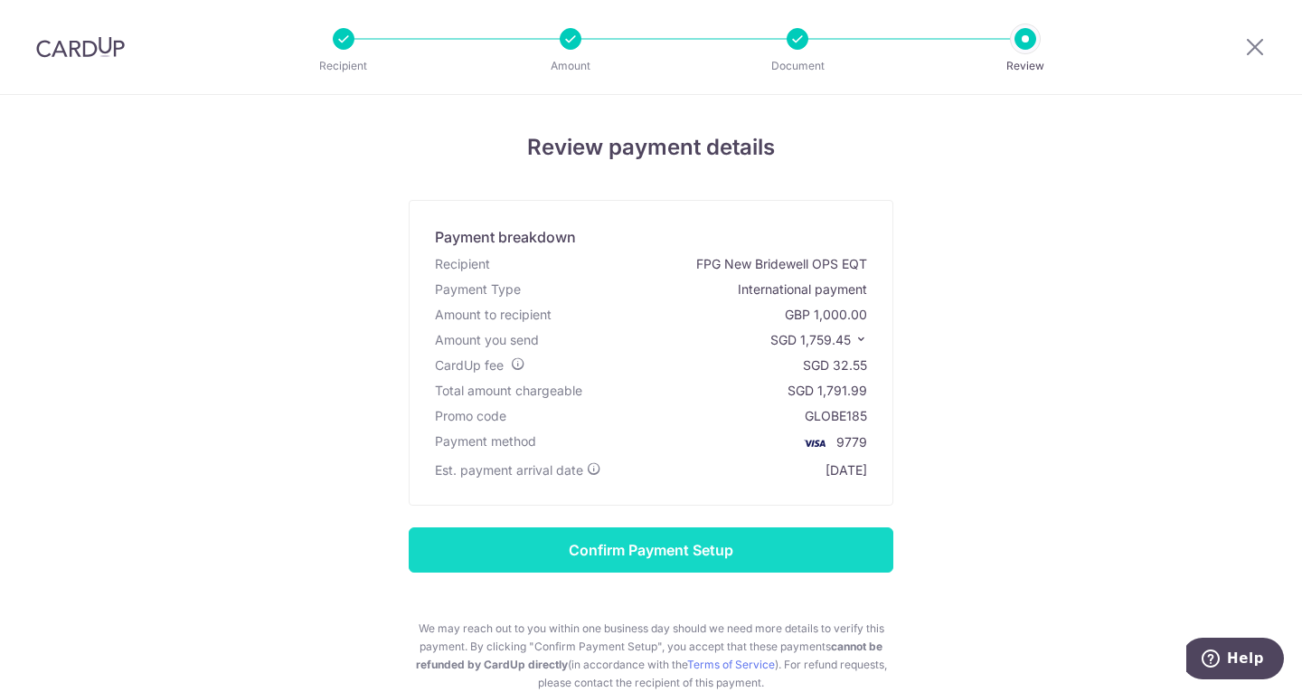
click at [640, 557] on input "Confirm Payment Setup" at bounding box center [651, 549] width 485 height 45
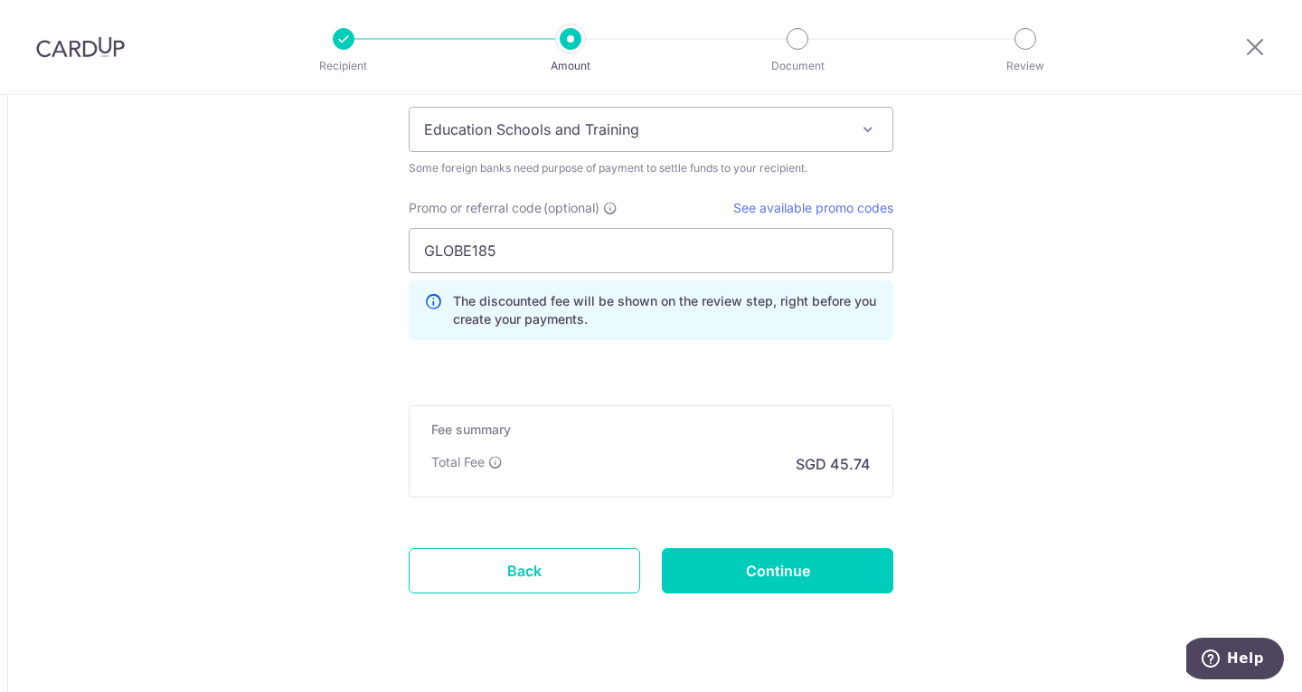
scroll to position [1709, 0]
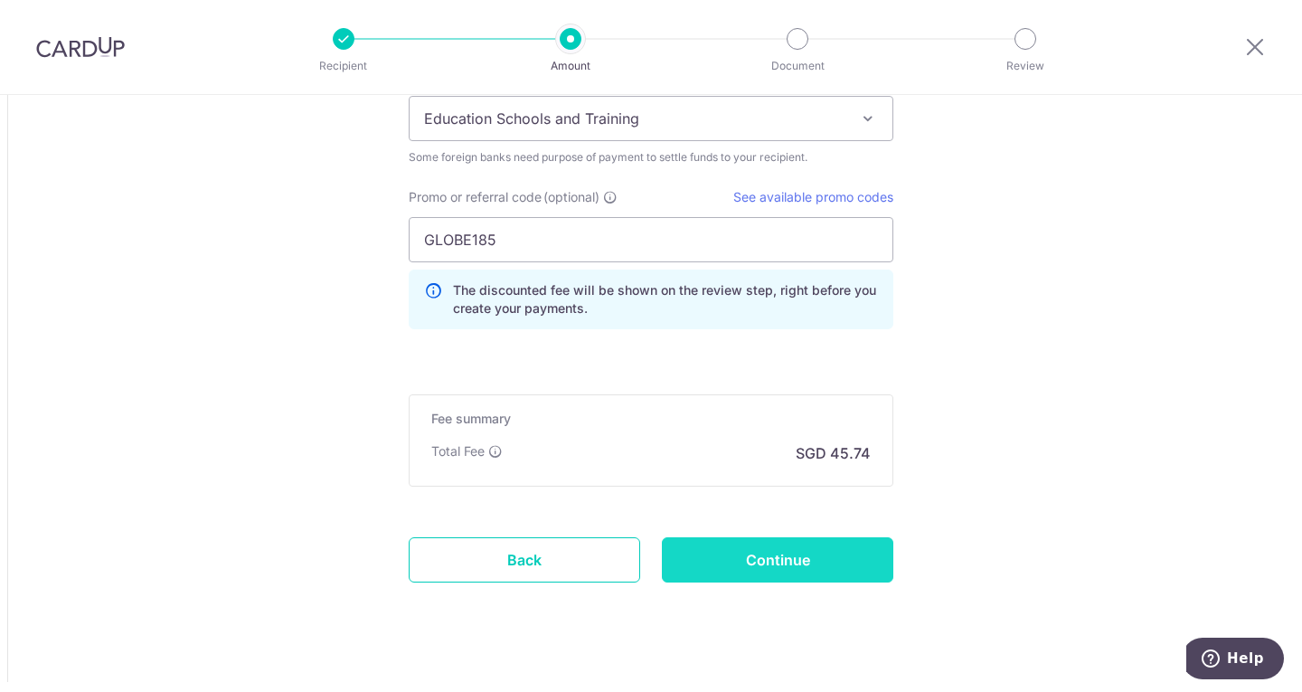
click at [774, 561] on input "Continue" at bounding box center [777, 559] width 231 height 45
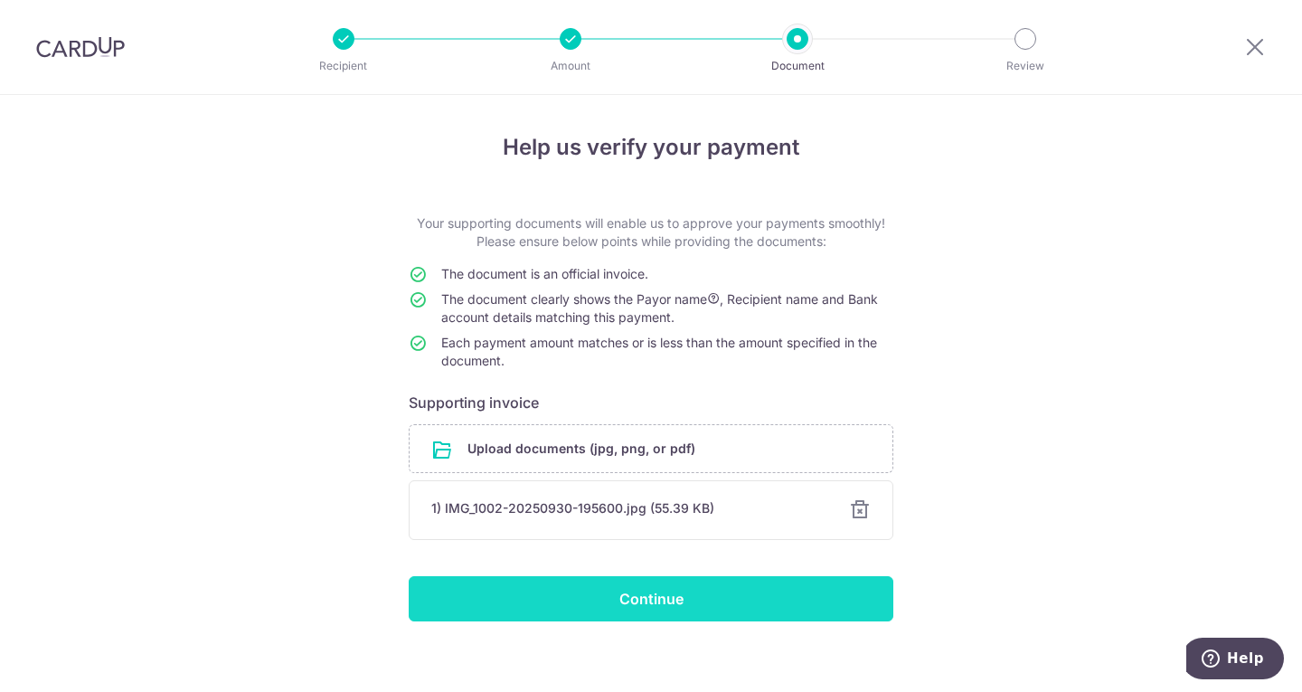
click at [679, 599] on input "Continue" at bounding box center [651, 598] width 485 height 45
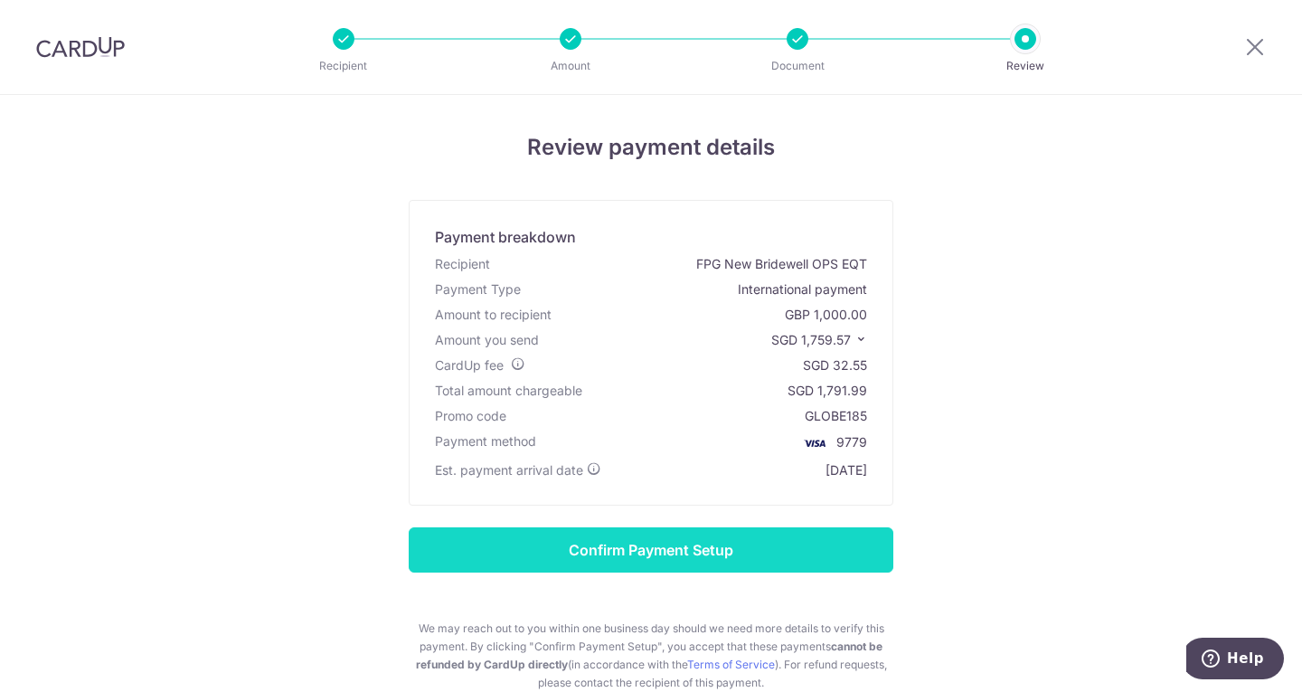
click at [674, 559] on input "Confirm Payment Setup" at bounding box center [651, 549] width 485 height 45
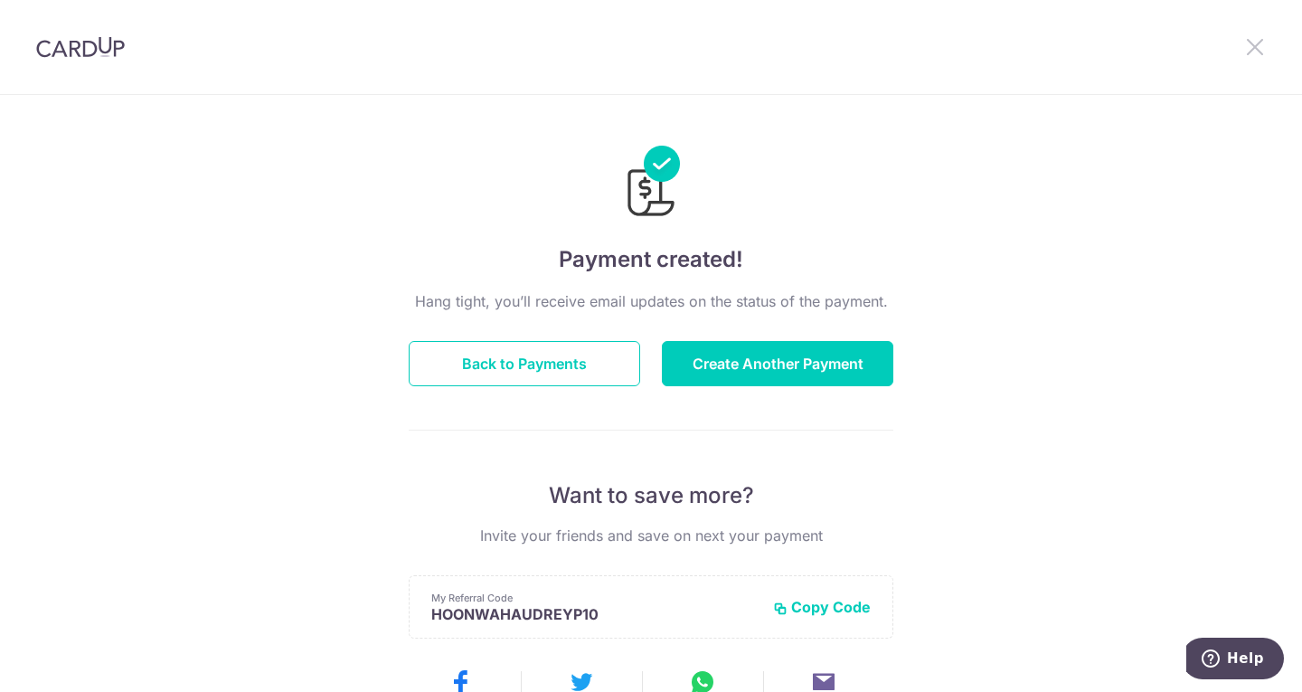
click at [1254, 45] on icon at bounding box center [1255, 46] width 22 height 23
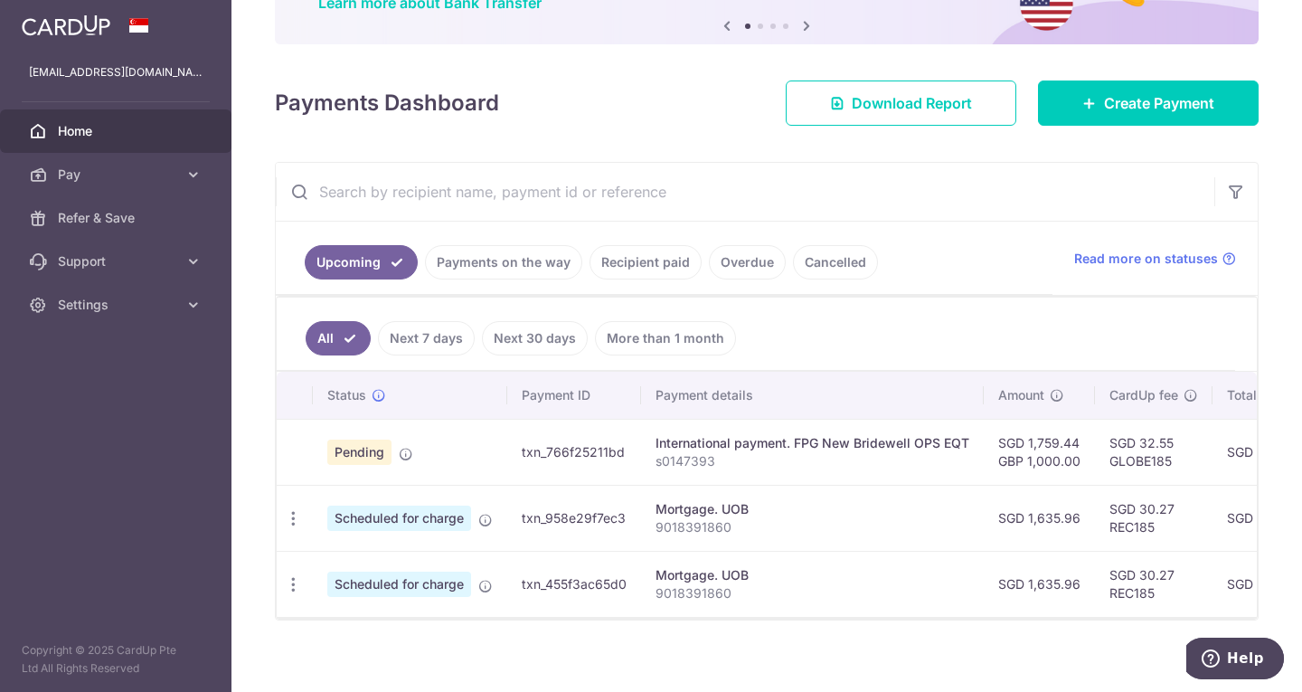
scroll to position [166, 0]
drag, startPoint x: 916, startPoint y: 625, endPoint x: 1090, endPoint y: 601, distance: 176.1
click at [1090, 601] on div "Status Payment ID Payment details Amount CardUp fee Total amt. Charge date Due …" at bounding box center [767, 494] width 980 height 247
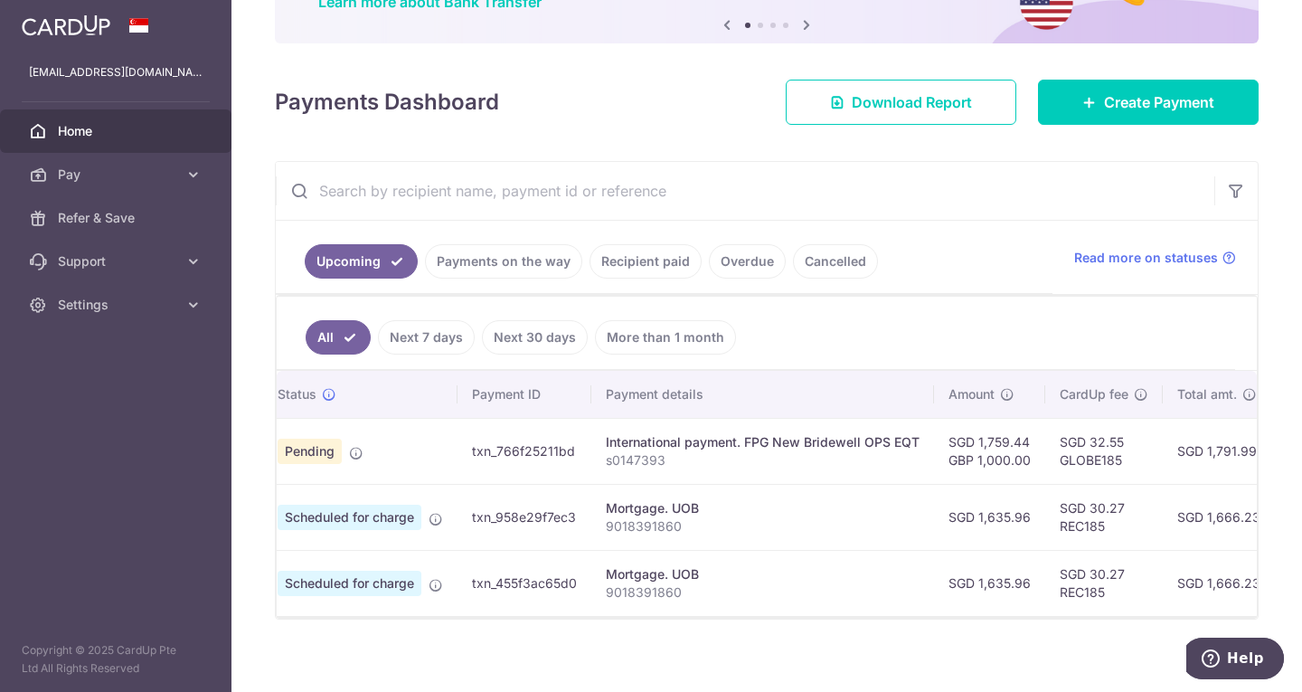
scroll to position [0, 49]
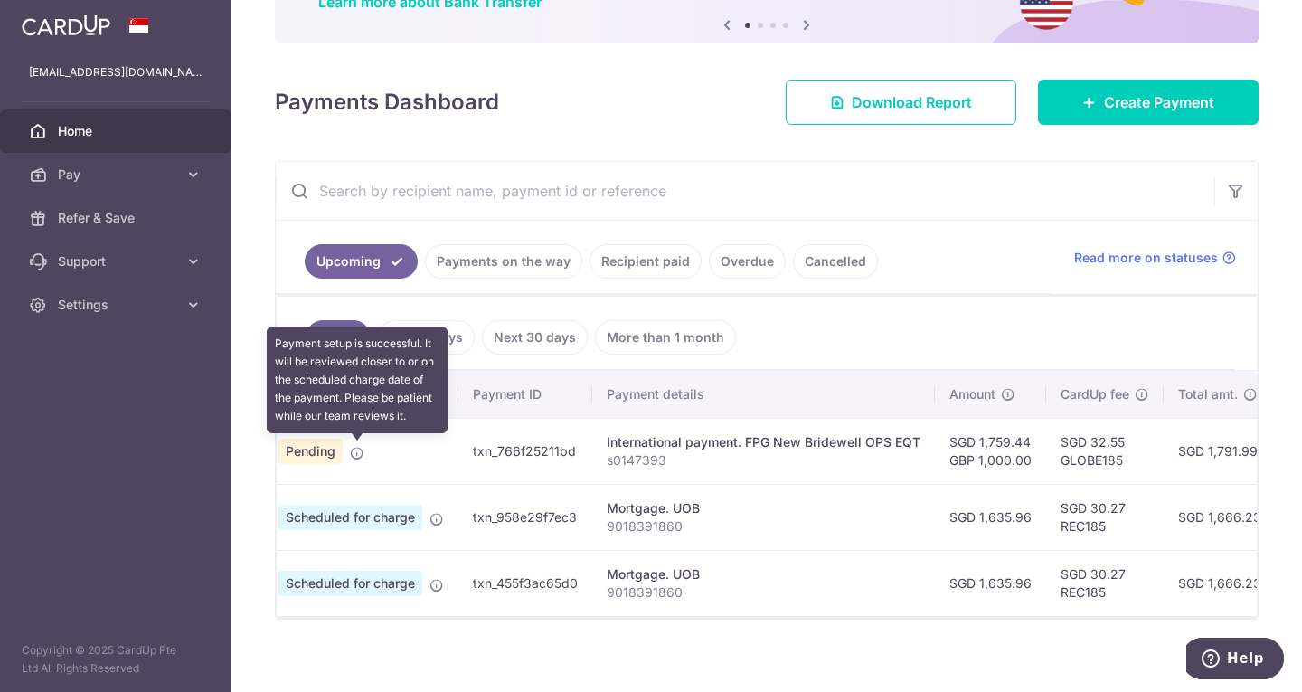
click at [354, 451] on icon at bounding box center [357, 453] width 14 height 14
